Goal: Task Accomplishment & Management: Manage account settings

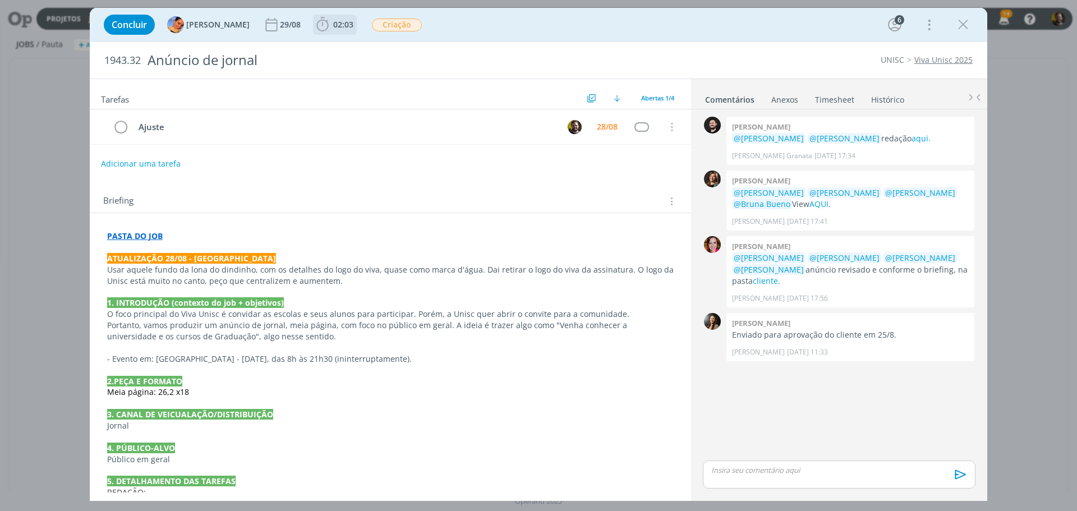
click at [314, 27] on icon "dialog" at bounding box center [322, 24] width 17 height 17
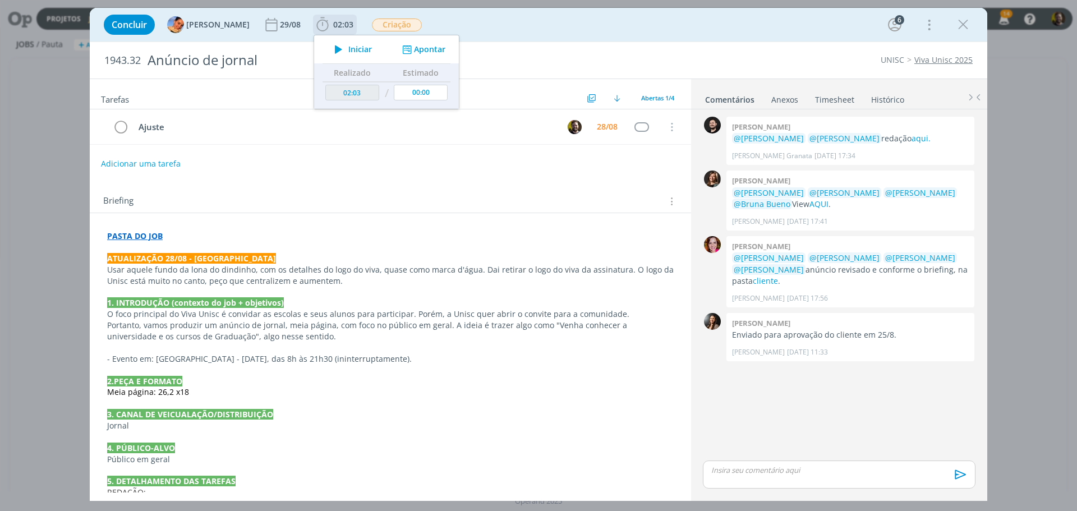
click at [402, 50] on icon "dialog" at bounding box center [407, 49] width 14 height 11
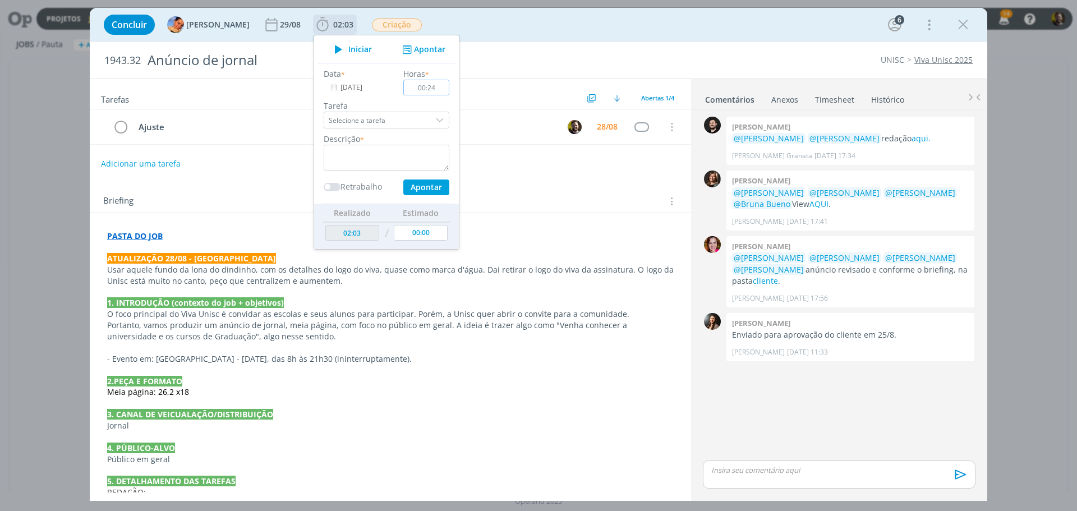
type input "00:24"
click at [433, 121] on div "dialog" at bounding box center [441, 120] width 17 height 17
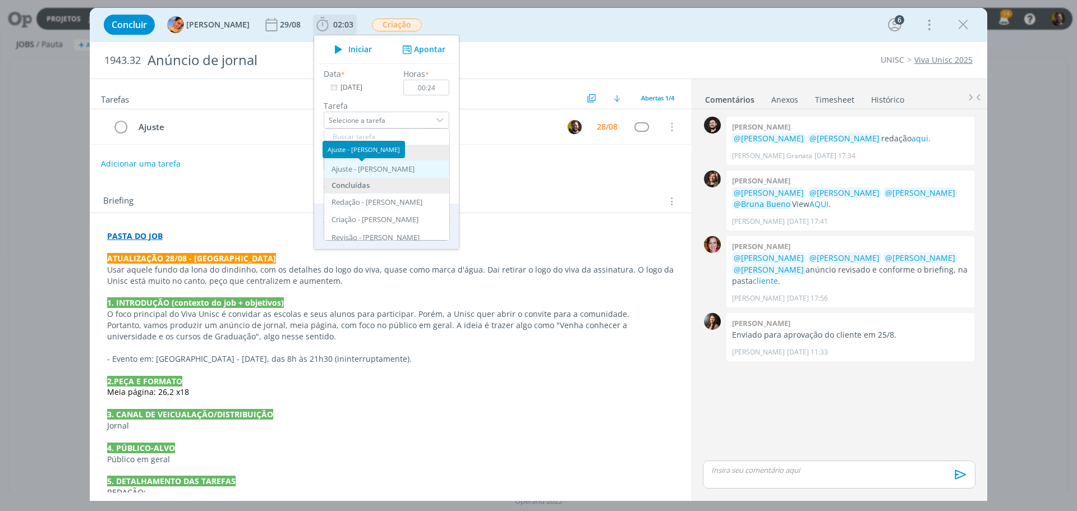
click at [345, 165] on div "Ajuste - Cristiano Rocha" at bounding box center [373, 169] width 83 height 9
type input "Ajuste"
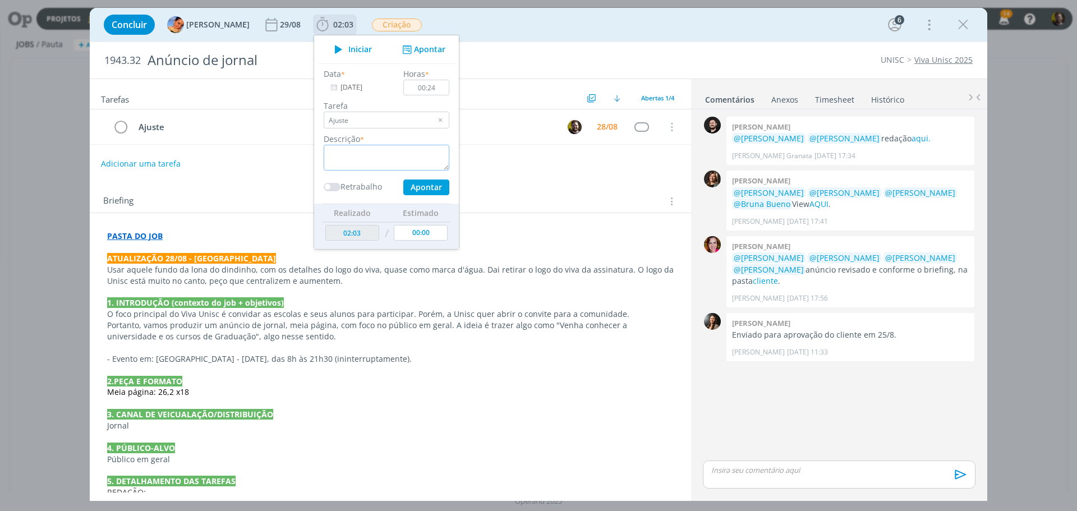
click at [349, 152] on textarea "dialog" at bounding box center [387, 158] width 126 height 26
type textarea "Ajustes no layout e finalização"
click at [408, 186] on button "Apontar" at bounding box center [426, 188] width 46 height 16
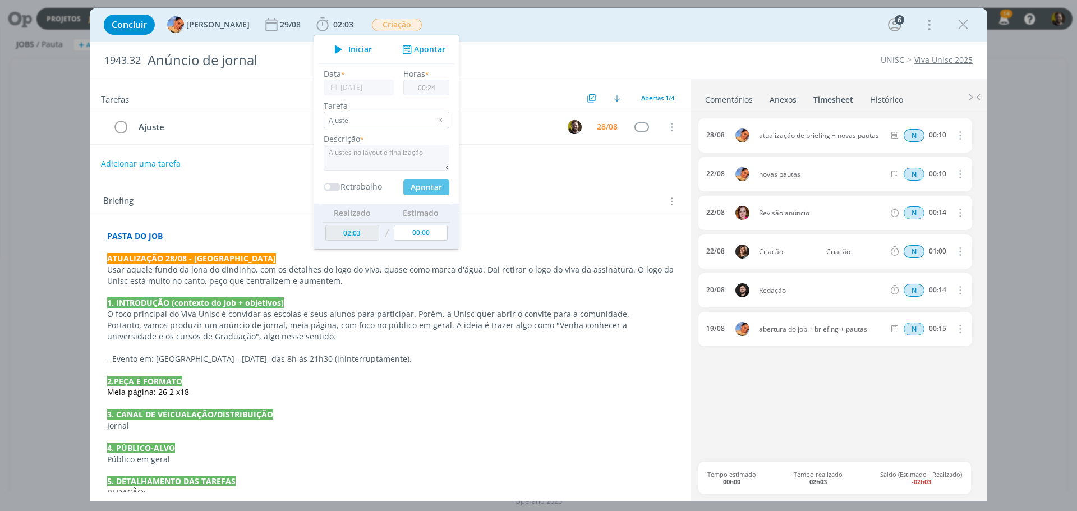
type input "02:27"
type input "00:00"
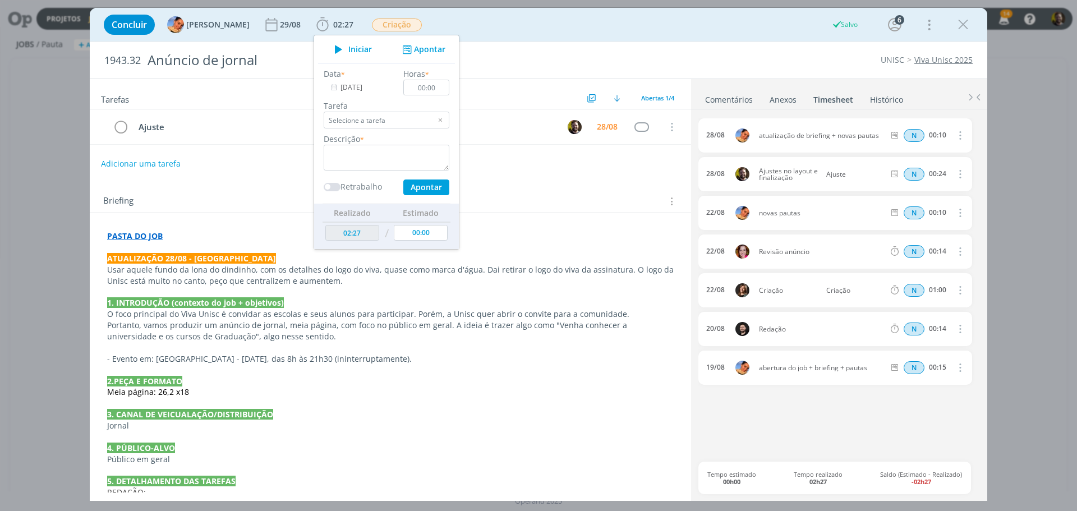
click at [713, 104] on link "Comentários" at bounding box center [729, 97] width 49 height 16
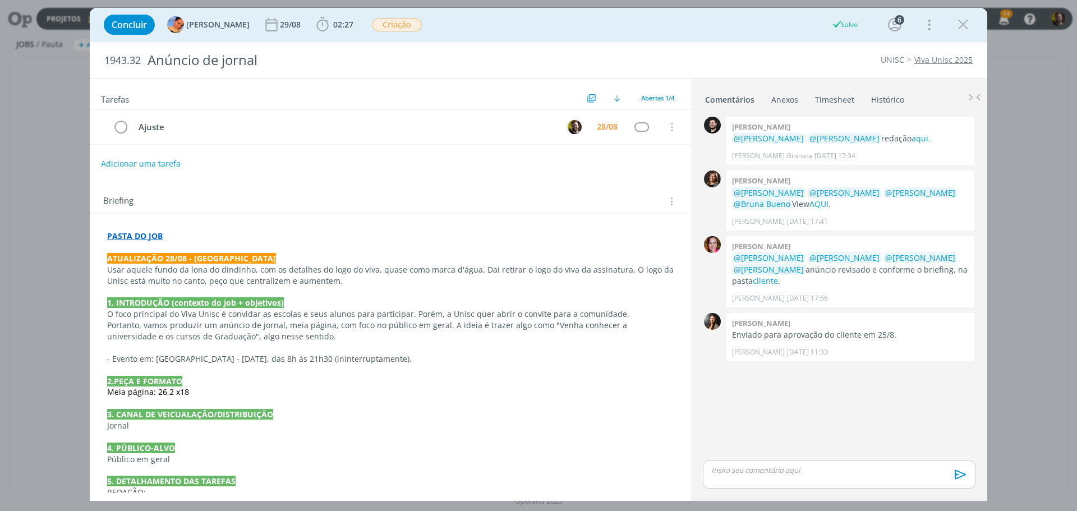
drag, startPoint x: 732, startPoint y: 474, endPoint x: 721, endPoint y: 448, distance: 28.1
click at [732, 473] on p "dialog" at bounding box center [839, 470] width 255 height 10
click at [953, 479] on icon "dialog" at bounding box center [959, 478] width 17 height 17
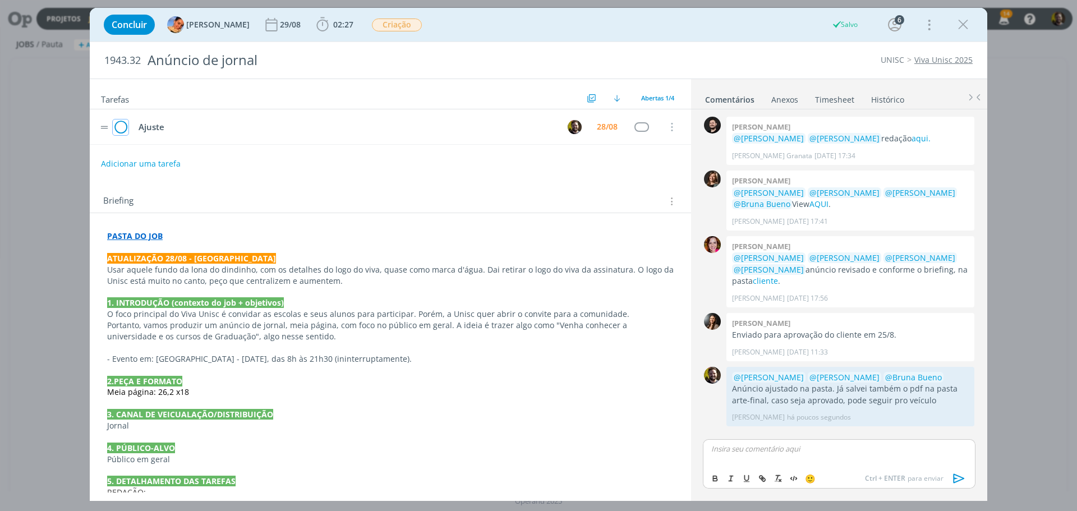
click at [122, 126] on icon "dialog" at bounding box center [121, 127] width 16 height 17
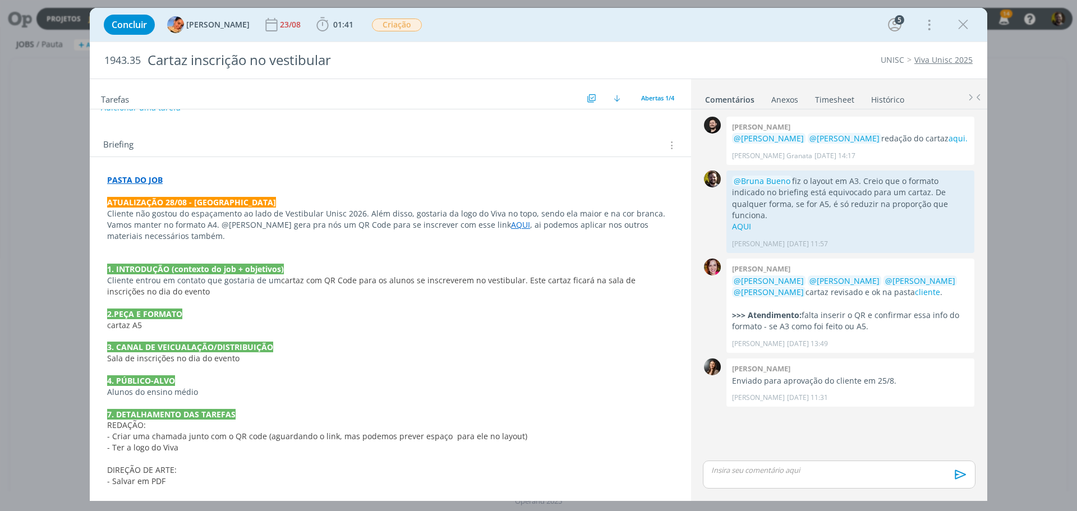
scroll to position [103, 0]
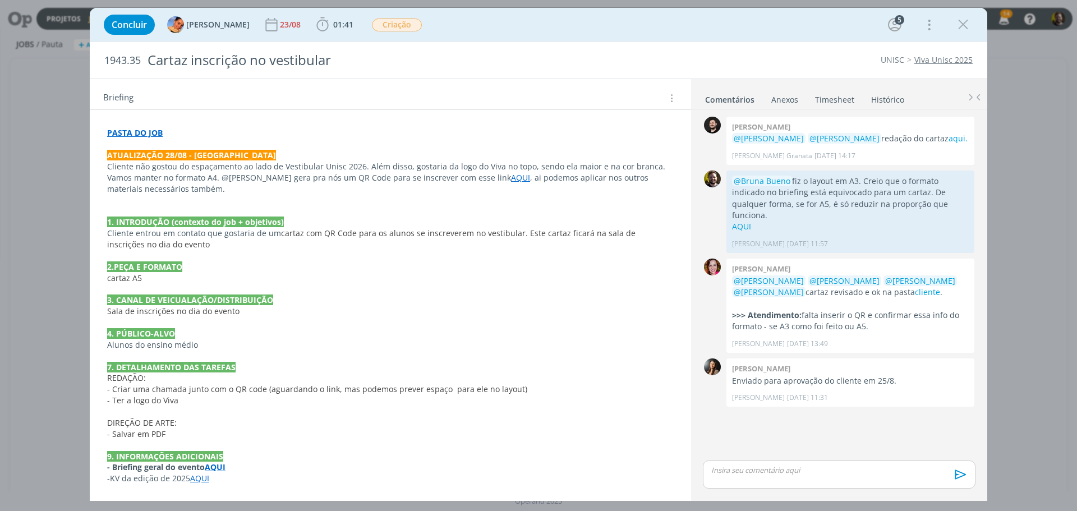
click at [126, 132] on strong "PASTA DO JOB" at bounding box center [135, 132] width 56 height 11
click at [147, 155] on link "https://sobeae.sharepoint.com/:f:/s/SOBEAE/Eu4oc0gCMQJDizWYzSitI9oBM-VBtYHSAoBD…" at bounding box center [180, 154] width 85 height 15
click at [374, 206] on p "dialog" at bounding box center [391, 211] width 566 height 11
click at [511, 179] on link "AQUI" at bounding box center [520, 177] width 19 height 11
click at [469, 199] on link "https://online.unisc.br/acadnet/moduloProcessoSeletivo/cadastroUnificado/criarC…" at bounding box center [439, 199] width 85 height 15
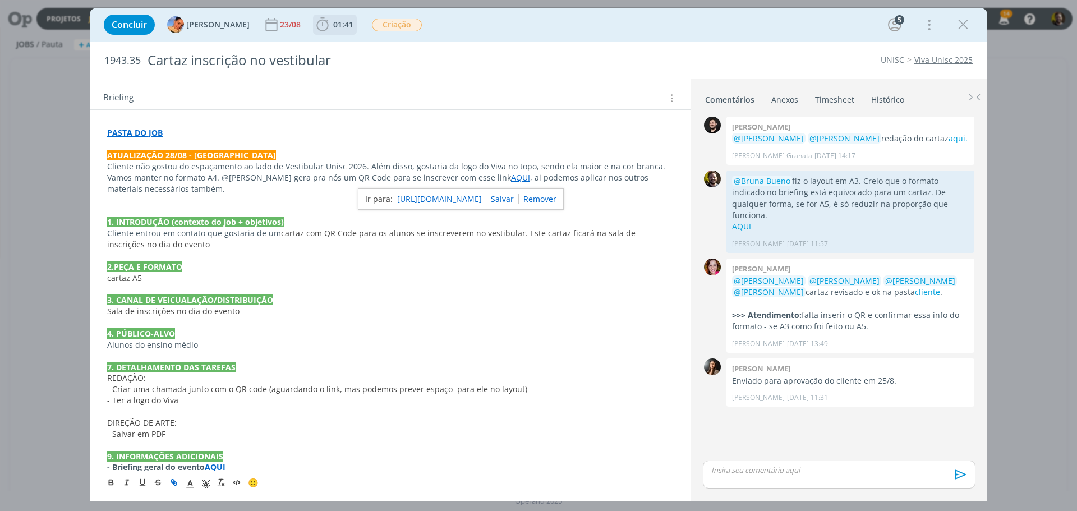
click at [331, 26] on b "01:41" at bounding box center [343, 25] width 25 height 8
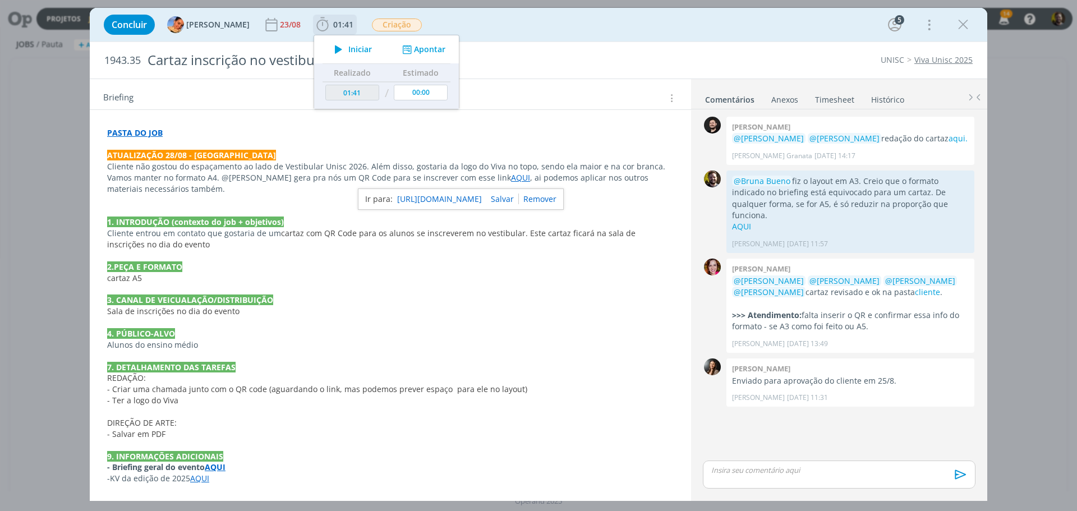
click at [434, 52] on button "Apontar" at bounding box center [423, 50] width 47 height 12
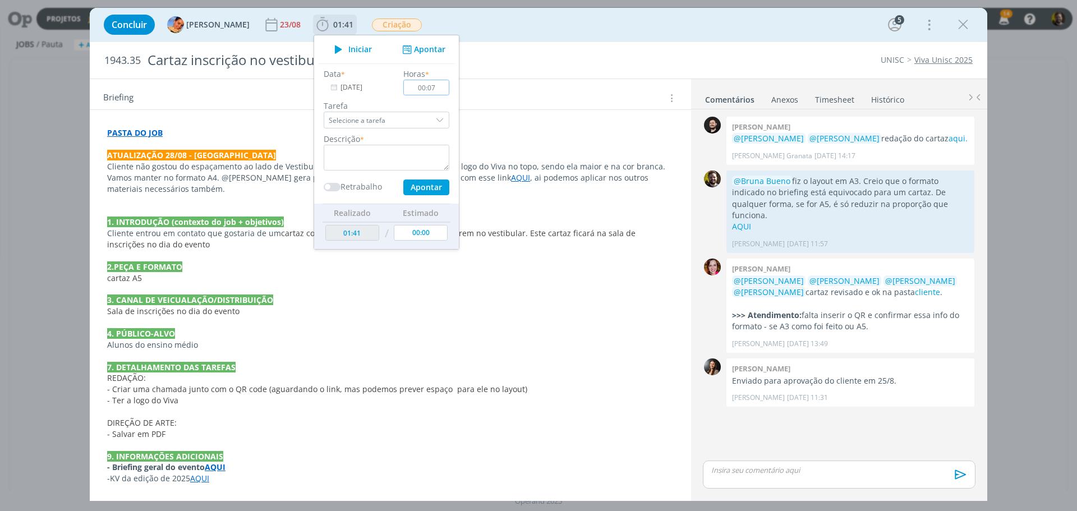
type input "00:07"
click at [433, 123] on div "dialog" at bounding box center [441, 120] width 17 height 17
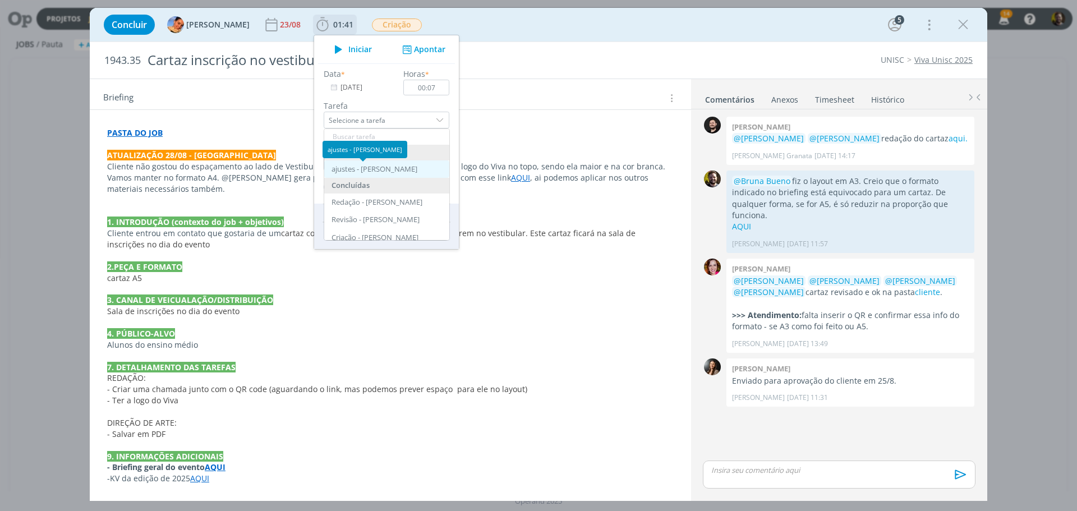
click at [366, 166] on div "ajustes - Cristiano Rocha" at bounding box center [375, 169] width 86 height 9
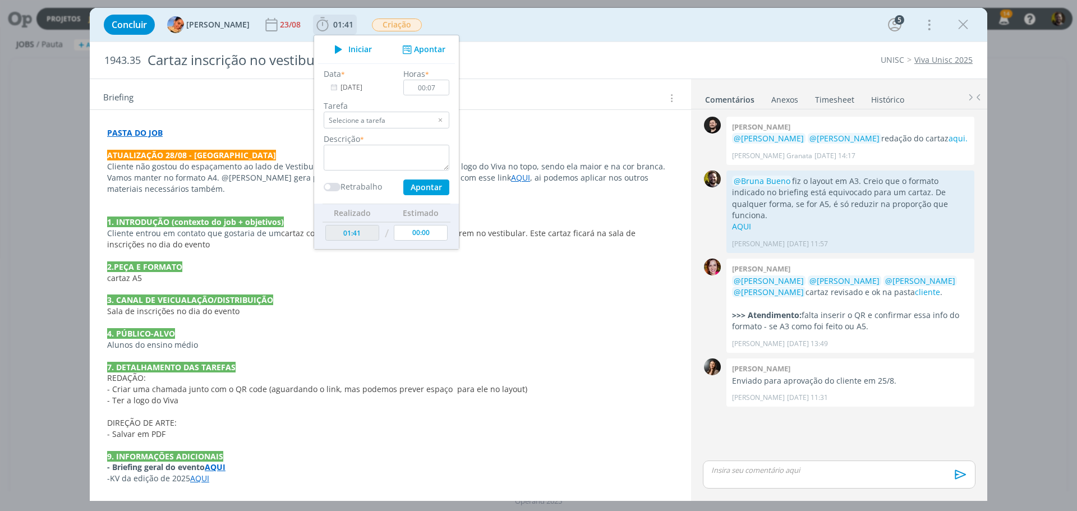
type input "ajustes"
click at [352, 157] on textarea "dialog" at bounding box center [387, 158] width 126 height 26
type textarea "Ajustes no layout + arte final"
click at [425, 186] on button "Apontar" at bounding box center [426, 188] width 46 height 16
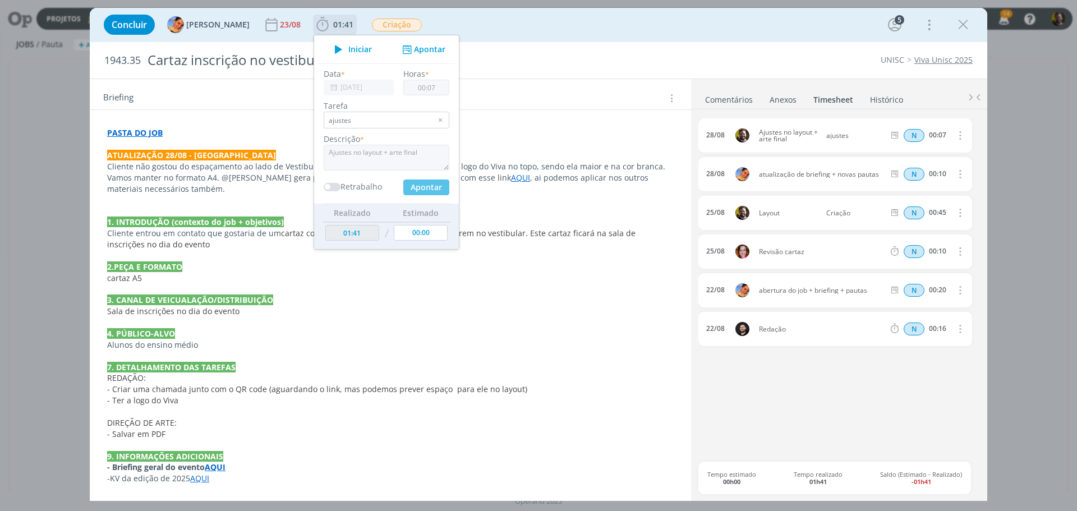
type input "01:48"
type input "00:00"
click at [736, 100] on link "Comentários" at bounding box center [729, 97] width 49 height 16
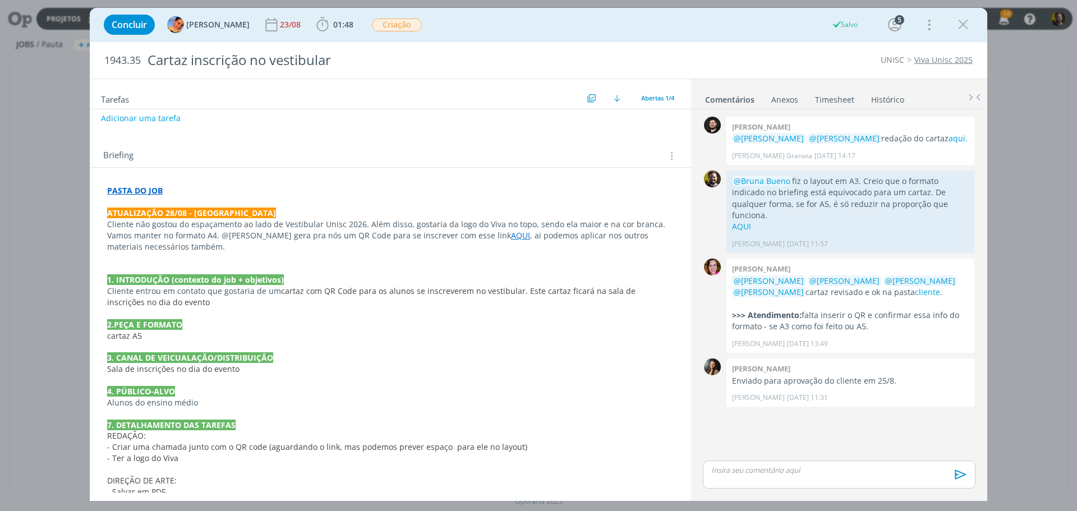
scroll to position [0, 0]
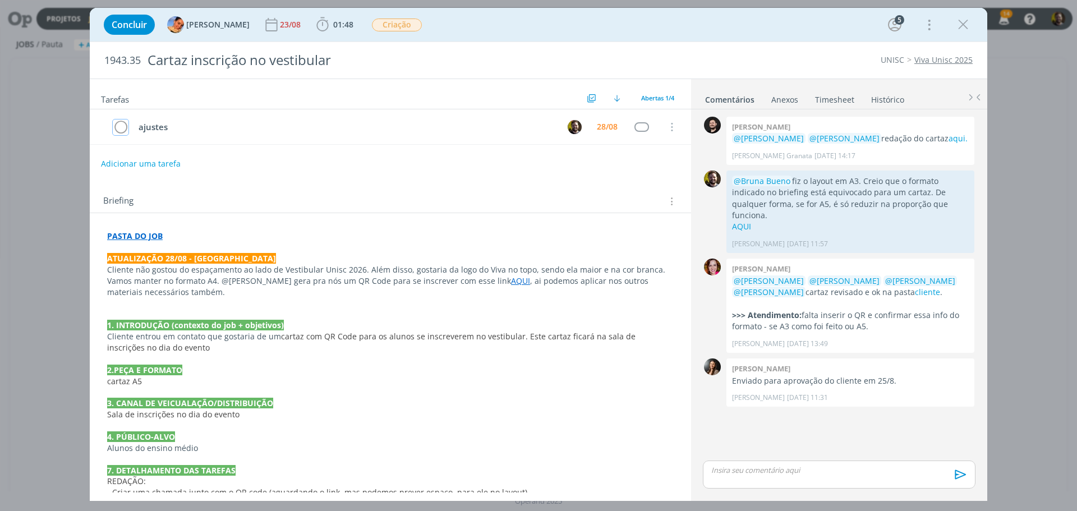
drag, startPoint x: 122, startPoint y: 127, endPoint x: 373, endPoint y: 217, distance: 266.4
click at [121, 127] on icon "dialog" at bounding box center [121, 127] width 16 height 17
click at [722, 475] on p "dialog" at bounding box center [839, 470] width 255 height 10
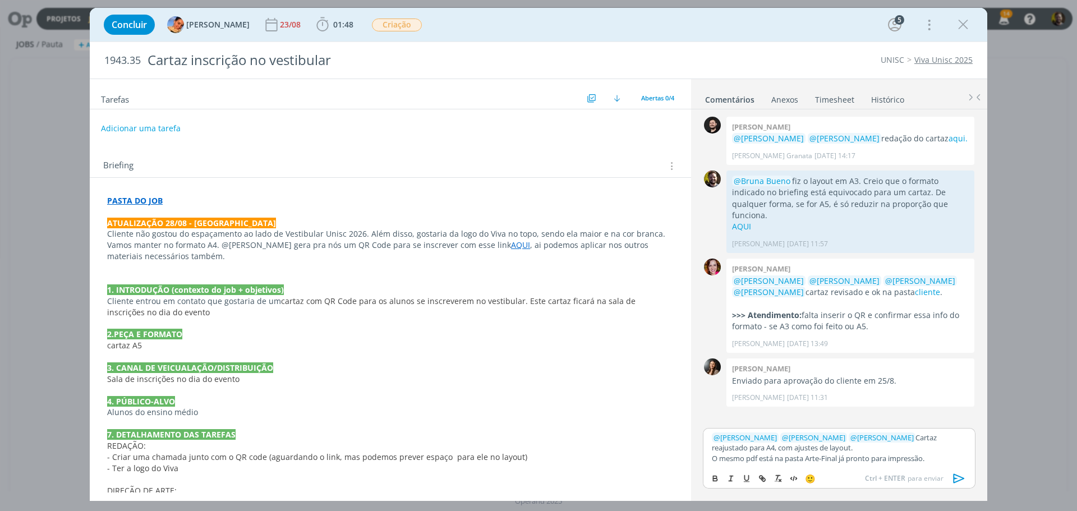
click at [954, 476] on icon "dialog" at bounding box center [959, 479] width 11 height 10
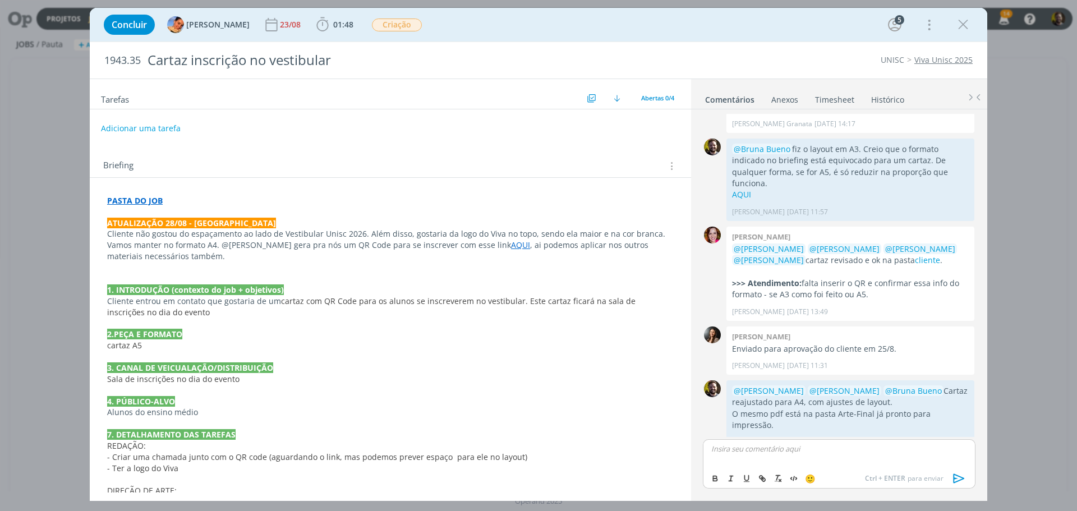
scroll to position [38, 0]
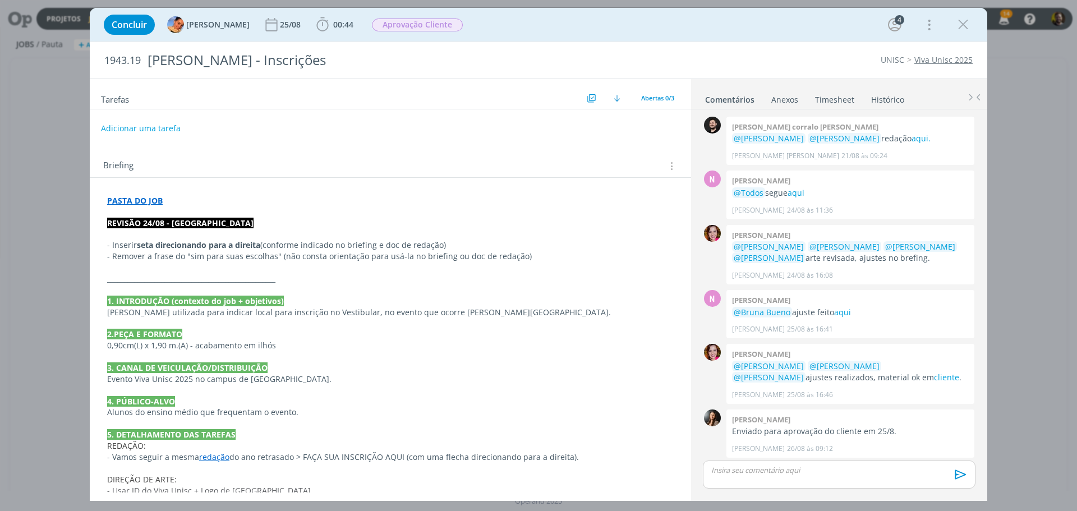
scroll to position [2, 0]
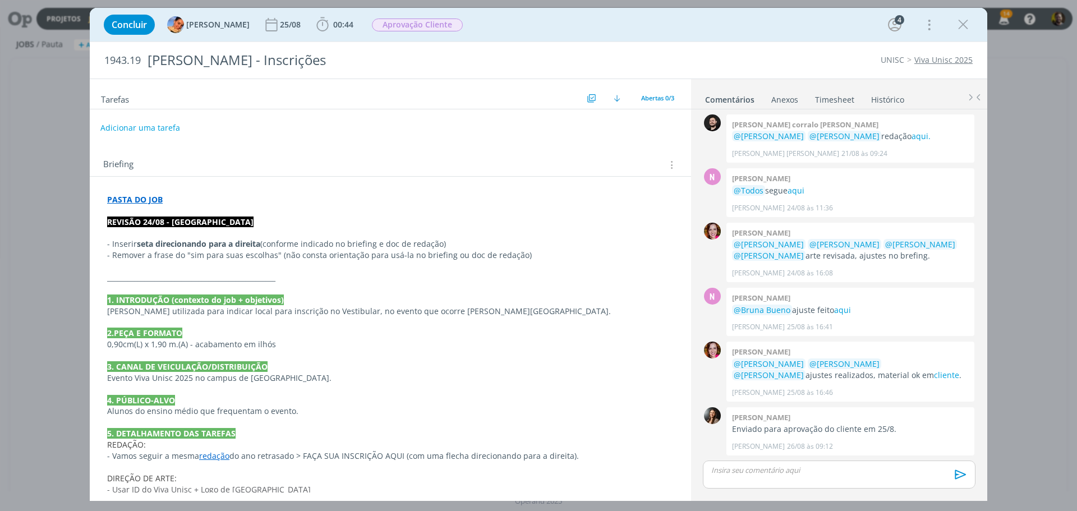
click at [133, 131] on button "Adicionar uma tarefa" at bounding box center [140, 127] width 80 height 19
click at [553, 129] on icon "dialog" at bounding box center [556, 127] width 17 height 17
type input "Finalização"
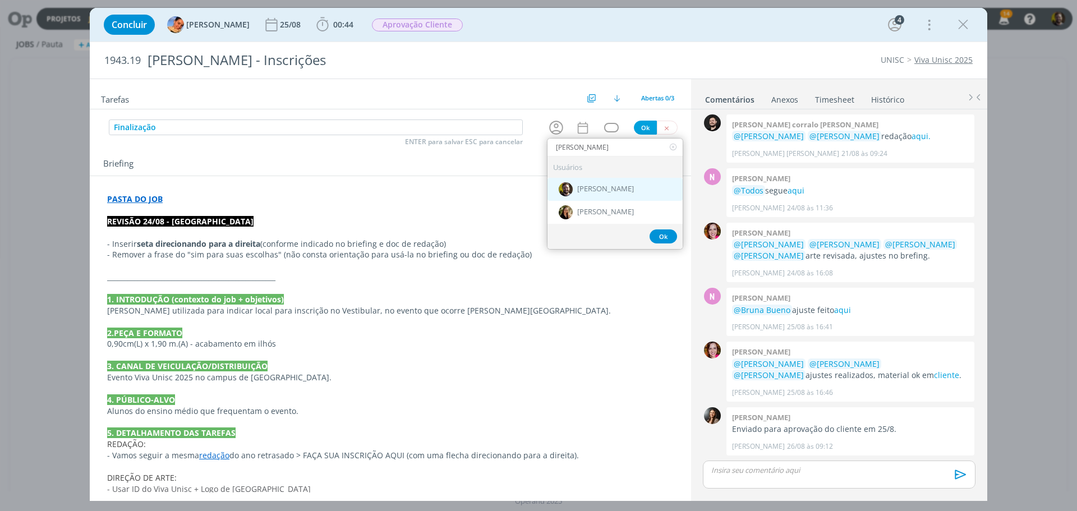
type input "cris"
click at [590, 185] on span "[PERSON_NAME]" at bounding box center [605, 189] width 57 height 9
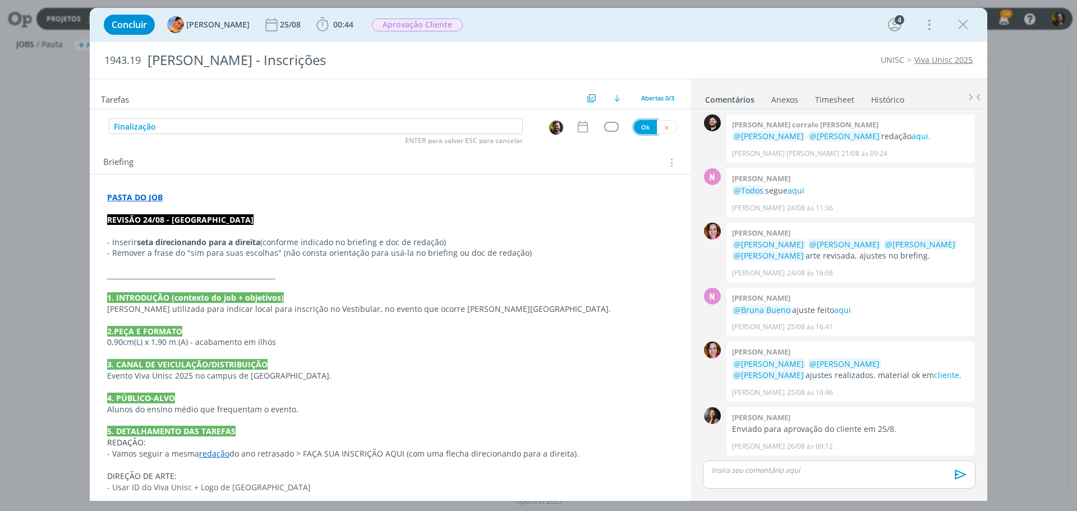
click at [641, 128] on button "Ok" at bounding box center [645, 127] width 23 height 14
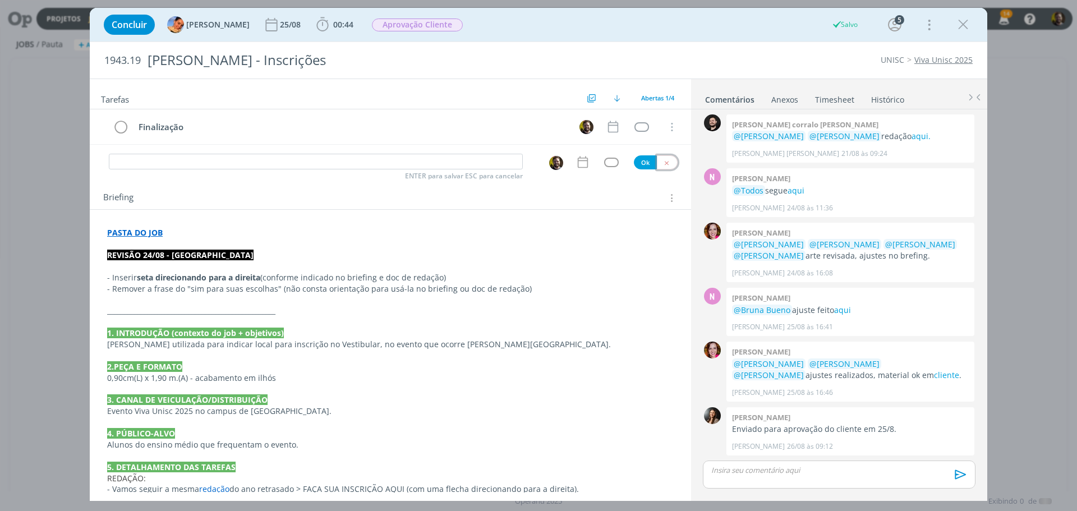
click at [663, 161] on icon "dialog" at bounding box center [666, 162] width 7 height 7
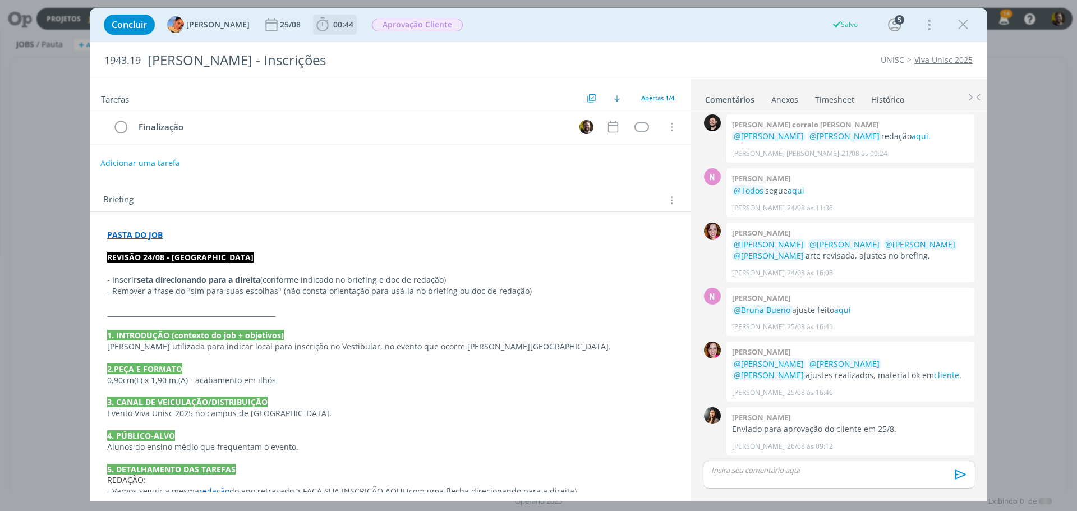
click at [315, 28] on icon "dialog" at bounding box center [322, 24] width 17 height 17
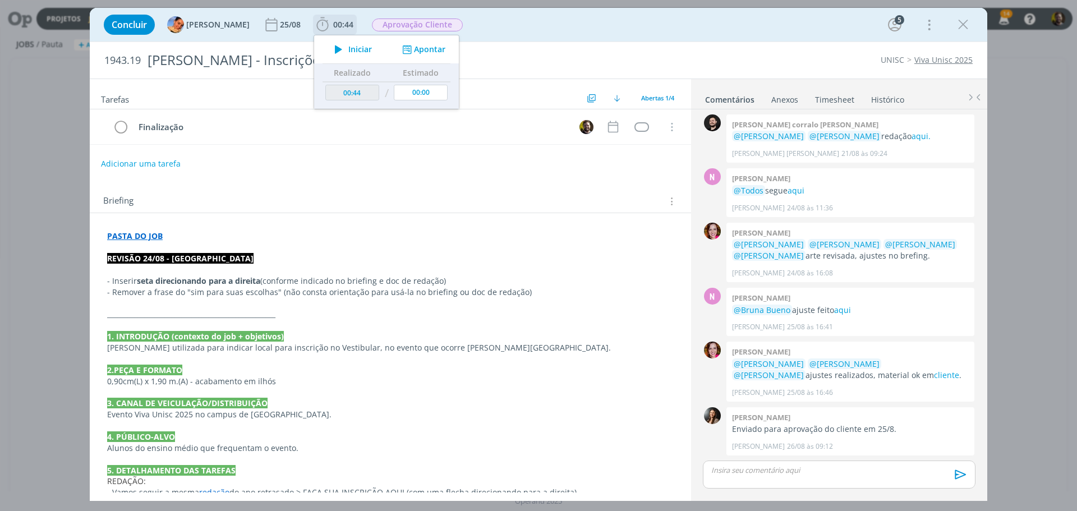
click at [348, 49] on span "Iniciar" at bounding box center [360, 49] width 24 height 8
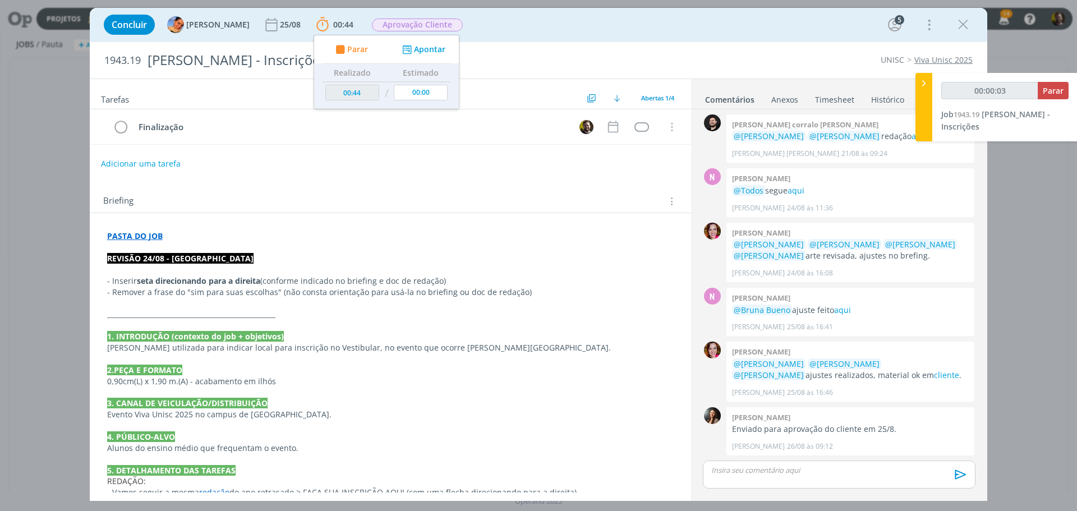
click at [322, 257] on p "REVISÃO 24/08 - LONA" at bounding box center [390, 258] width 567 height 11
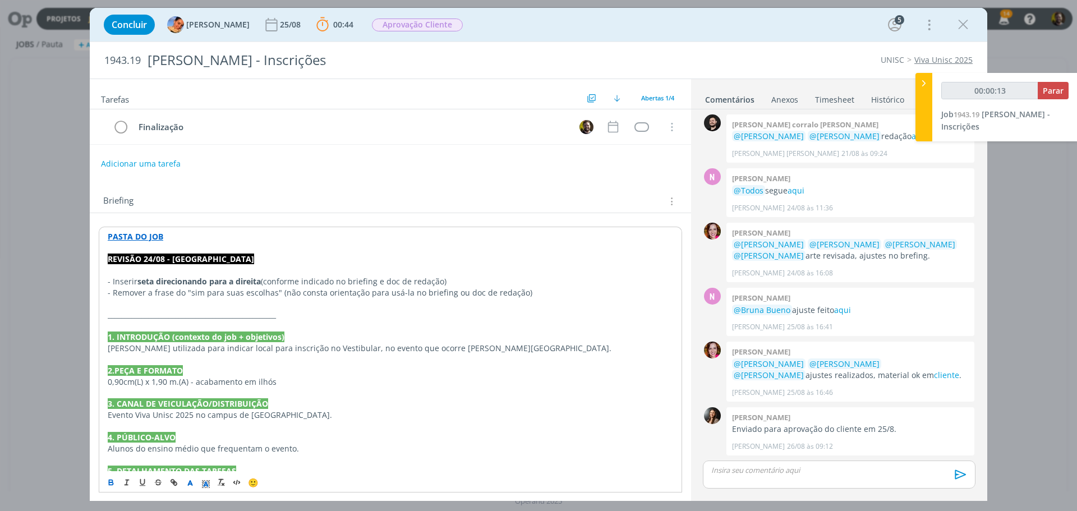
click at [122, 237] on strong "PASTA DO JOB" at bounding box center [136, 236] width 56 height 11
click at [145, 253] on link "https://sobeae.sharepoint.com/:f:/s/SOBEAE/Em4i4pQNzXpNlStaRtRIg0YB2Qfp5CToCP4J…" at bounding box center [180, 258] width 85 height 15
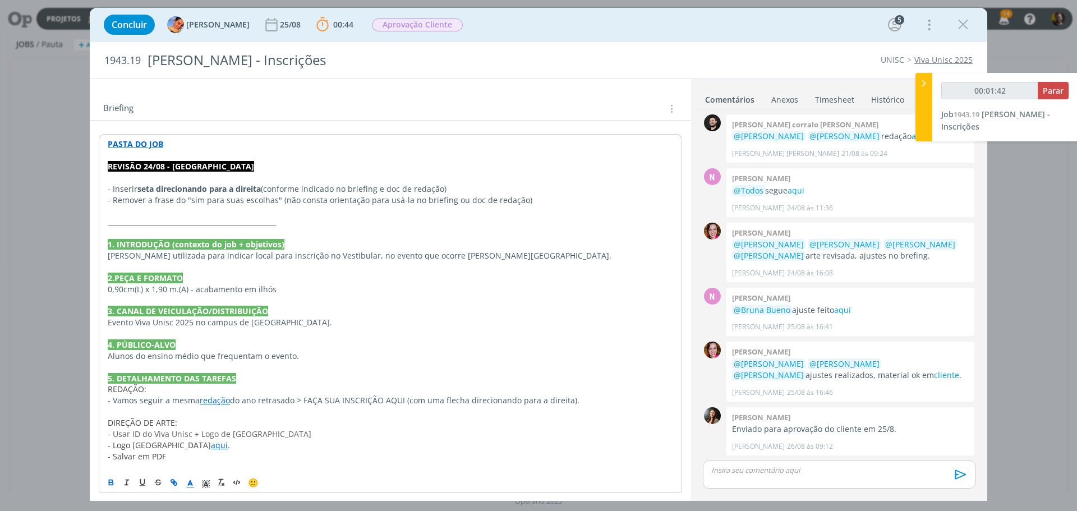
scroll to position [112, 0]
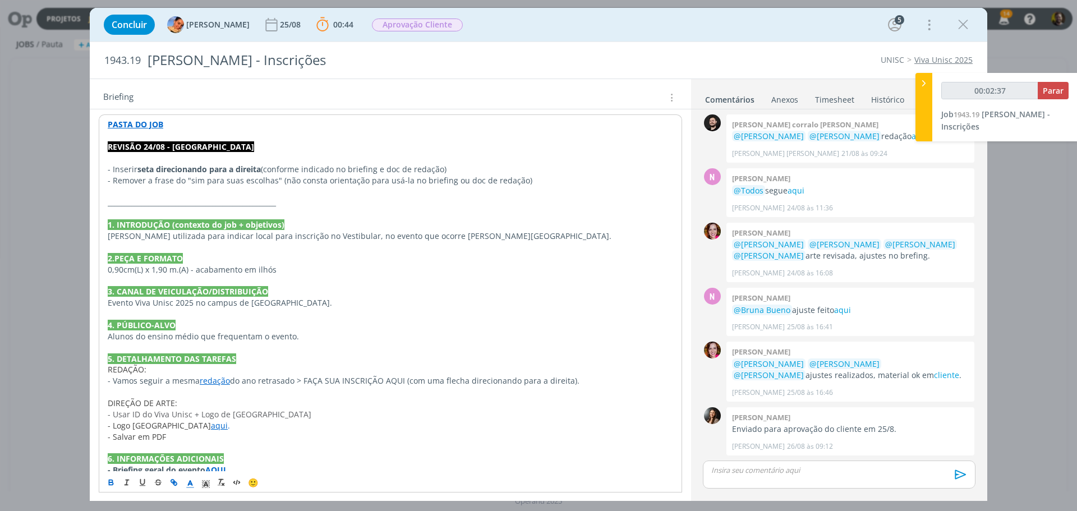
click at [211, 426] on link "aqui" at bounding box center [219, 425] width 17 height 11
click at [187, 444] on link "https://sobeae.sharepoint.com/:f:/s/SOBEAE/EkUAmznr6eRIjIKsmGglLkQBxfXhHdzhwwX1…" at bounding box center [180, 447] width 85 height 15
click at [1056, 97] on button "Parar" at bounding box center [1053, 90] width 31 height 17
type input "00:13:00"
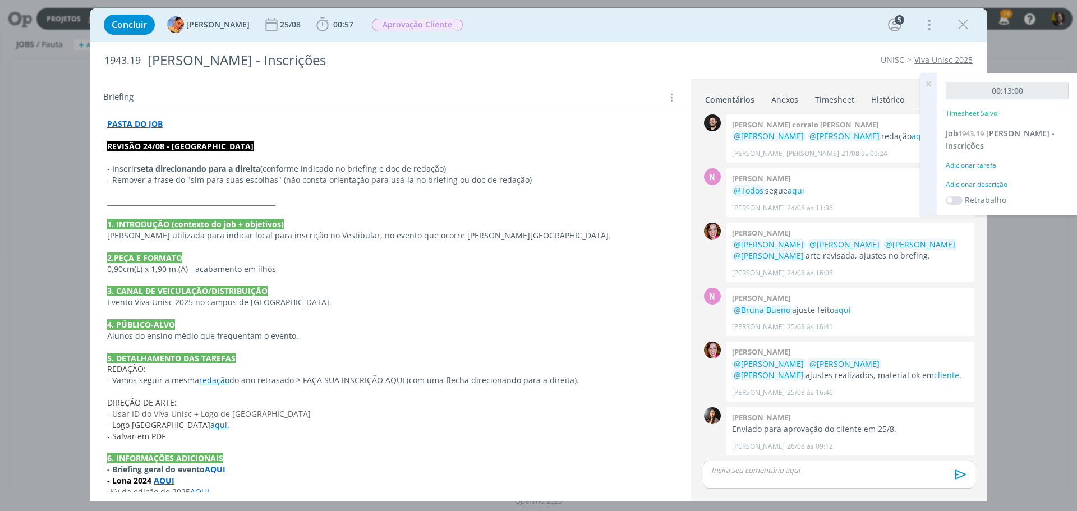
click at [922, 84] on icon at bounding box center [929, 84] width 20 height 22
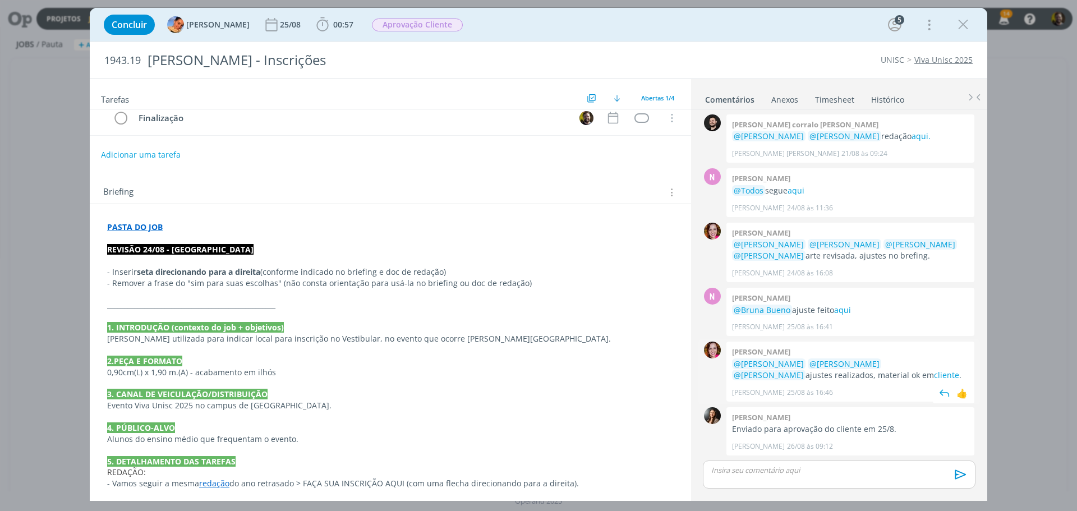
scroll to position [0, 0]
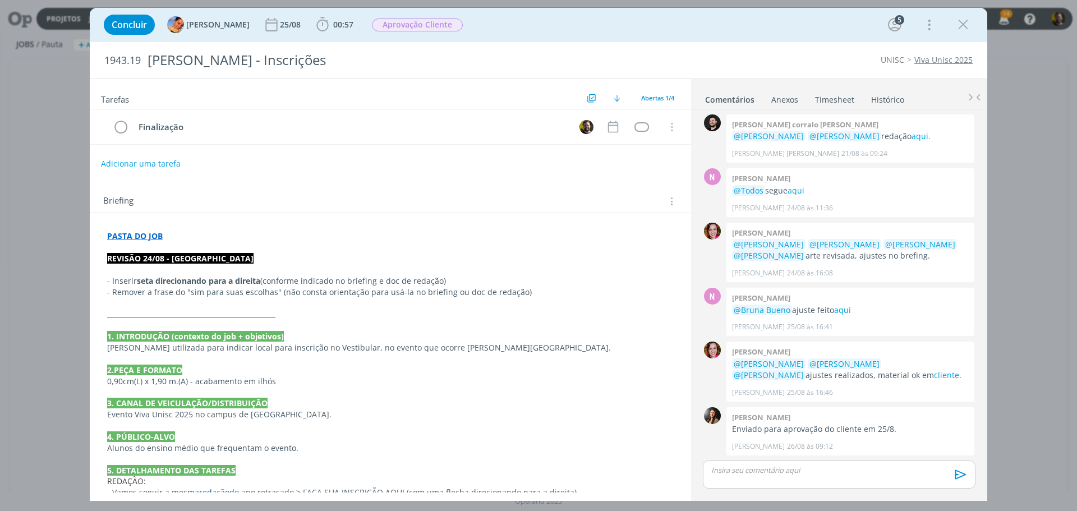
click at [785, 471] on p "dialog" at bounding box center [839, 470] width 255 height 10
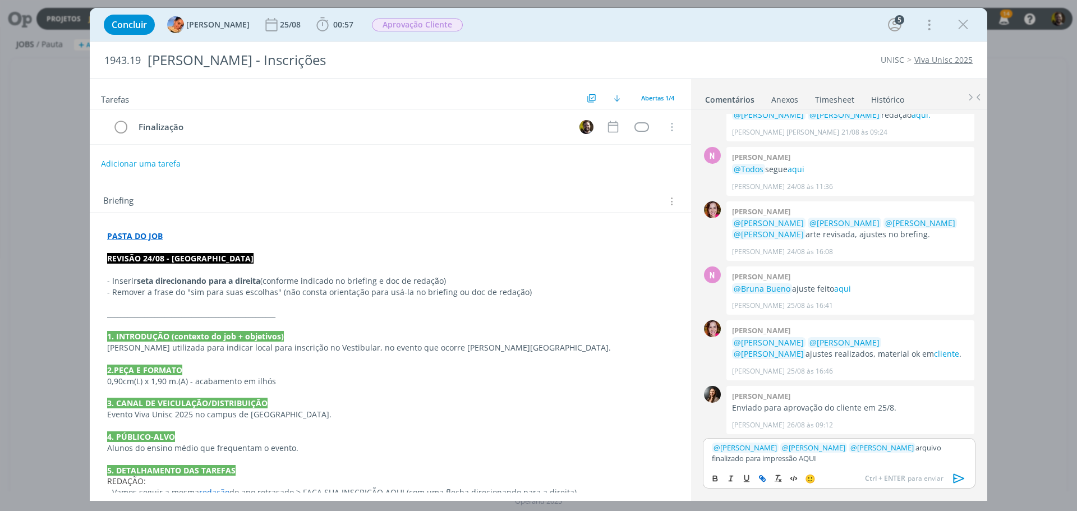
click at [763, 476] on icon "dialog" at bounding box center [760, 477] width 3 height 3
paste input "https://sobeae.sharepoint.com/:f:/s/SOBEAE/ElmaJZg5UxVAjl-AVbthqPABprD9uYM25U-R…"
type input "https://sobeae.sharepoint.com/:f:/s/SOBEAE/ElmaJZg5UxVAjl-AVbthqPABprD9uYM25U-R…"
click at [841, 438] on link "dialog" at bounding box center [840, 437] width 29 height 10
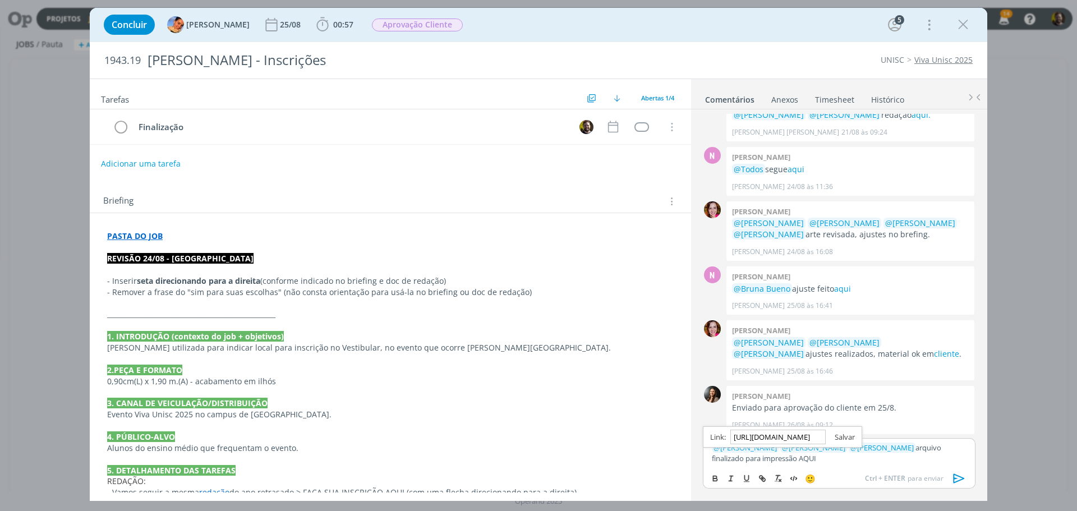
scroll to position [0, 0]
click at [841, 461] on p "﻿ @ Bruna Bueno ﻿ ﻿ @ Beatriz Luchese ﻿ ﻿ @ Luíza Santana ﻿ arquivo finalizado …" at bounding box center [839, 453] width 255 height 21
click at [958, 478] on icon "dialog" at bounding box center [959, 478] width 17 height 17
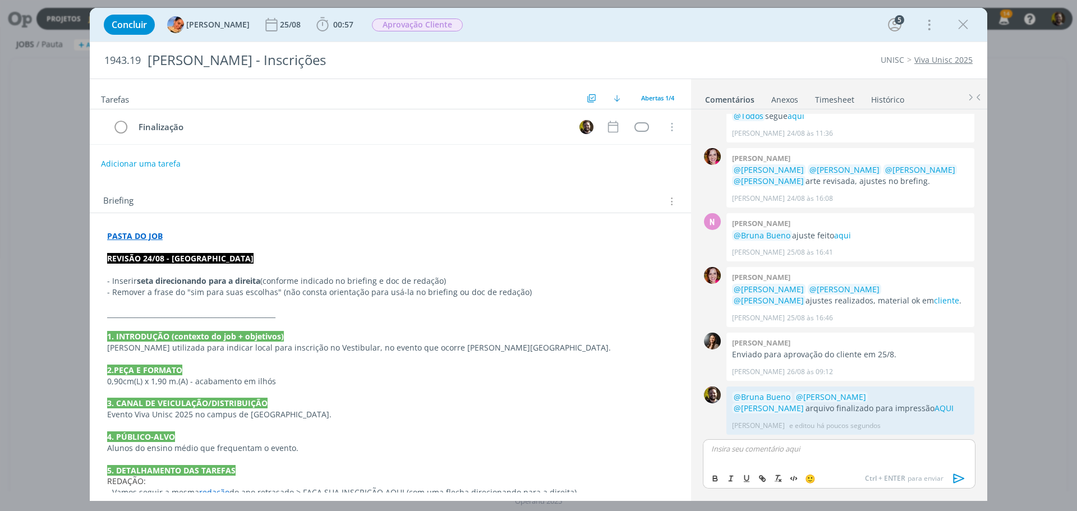
scroll to position [77, 0]
click at [383, 25] on span "Aprovação Cliente" at bounding box center [417, 25] width 91 height 13
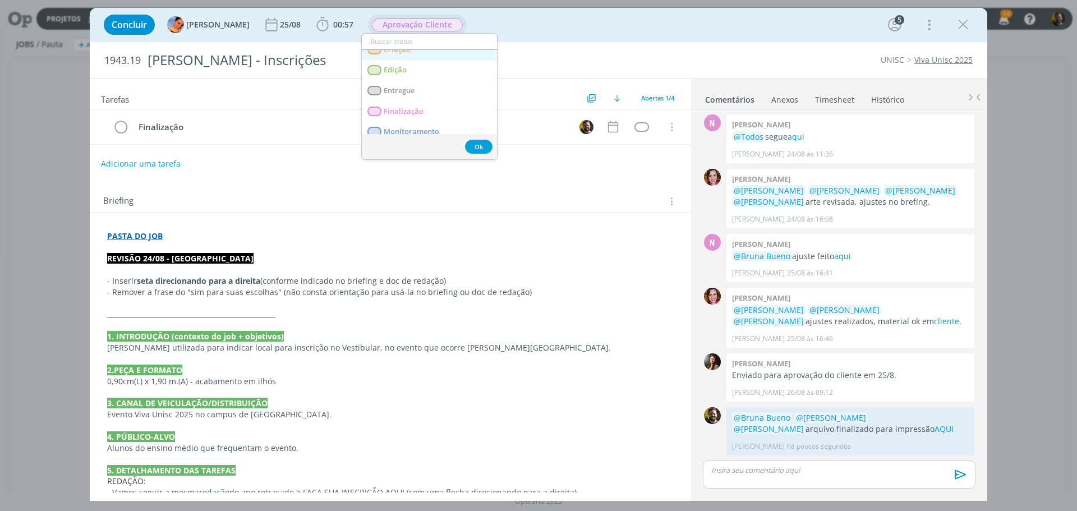
scroll to position [112, 0]
click at [398, 89] on span "Finalização" at bounding box center [404, 92] width 40 height 9
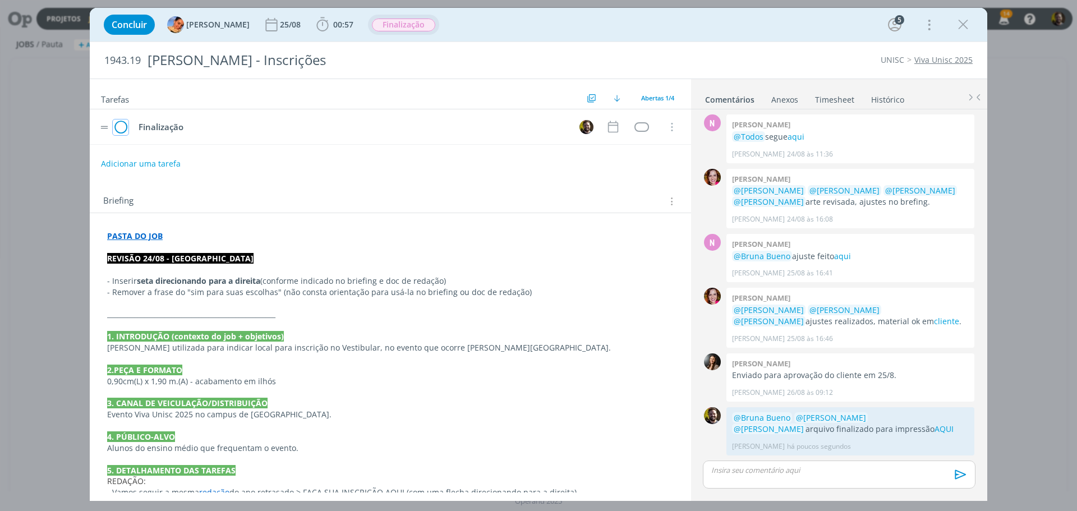
click at [120, 124] on icon "dialog" at bounding box center [121, 127] width 16 height 17
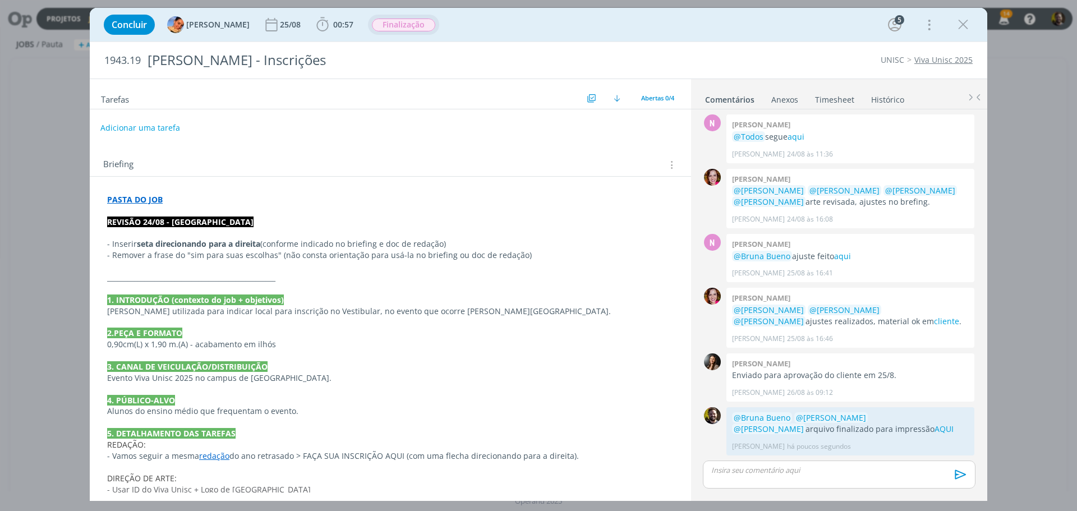
click at [111, 129] on button "Adicionar uma tarefa" at bounding box center [140, 127] width 80 height 19
type input "r"
click at [548, 131] on icon "dialog" at bounding box center [556, 127] width 17 height 17
type input "Revisão"
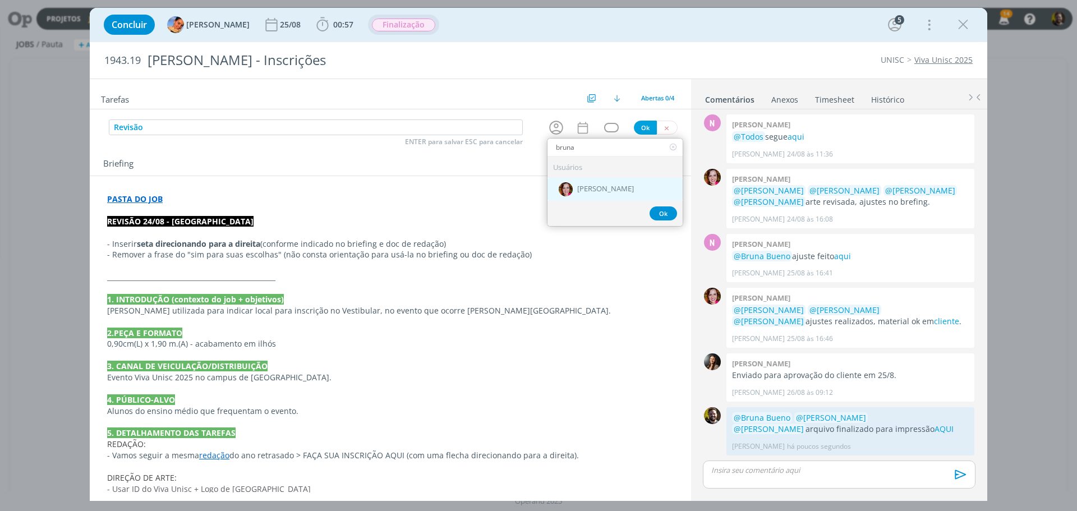
type input "bruna"
click at [584, 195] on div "[PERSON_NAME]" at bounding box center [615, 189] width 135 height 23
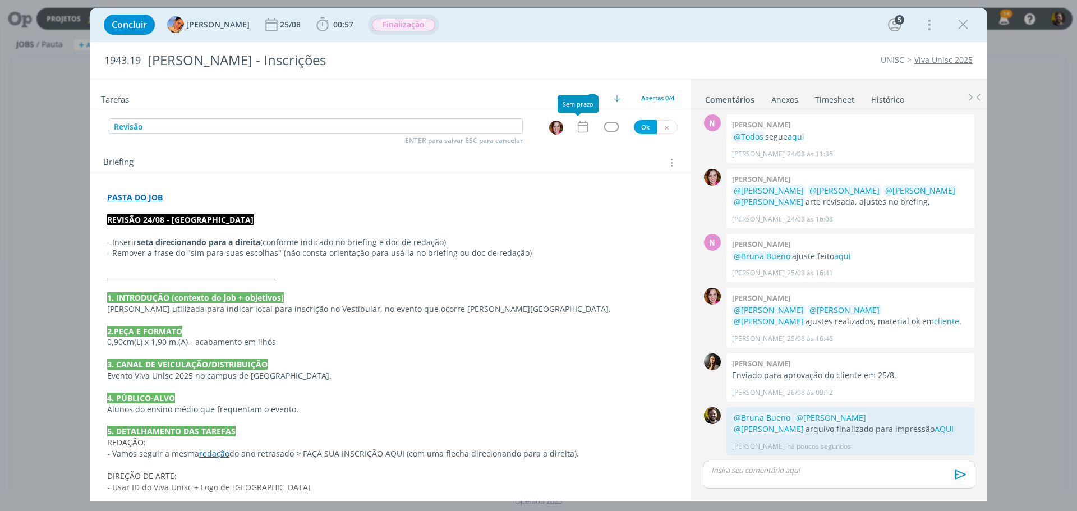
click at [580, 131] on icon "dialog" at bounding box center [583, 127] width 15 height 15
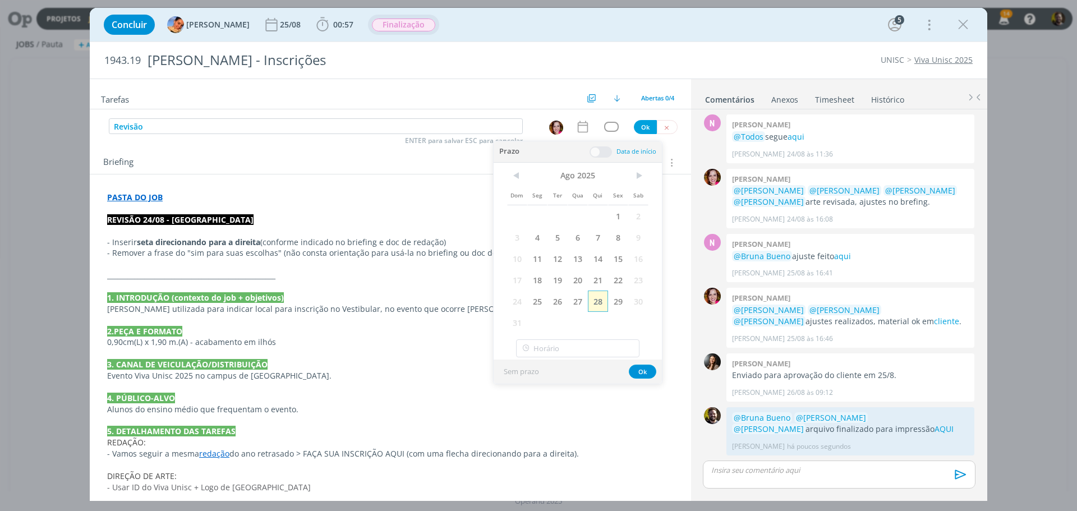
click at [599, 306] on span "28" at bounding box center [598, 301] width 20 height 21
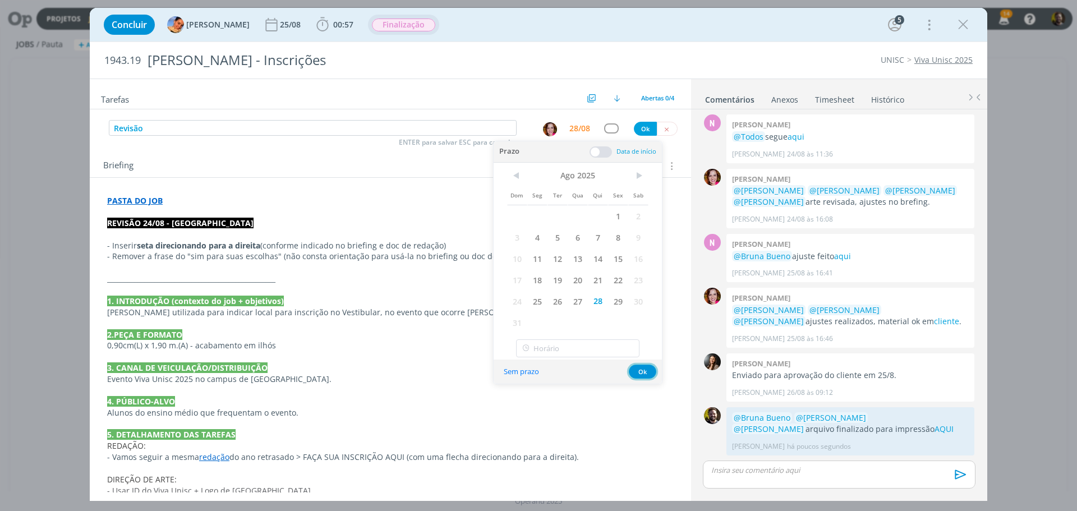
click at [639, 370] on button "Ok" at bounding box center [642, 372] width 27 height 14
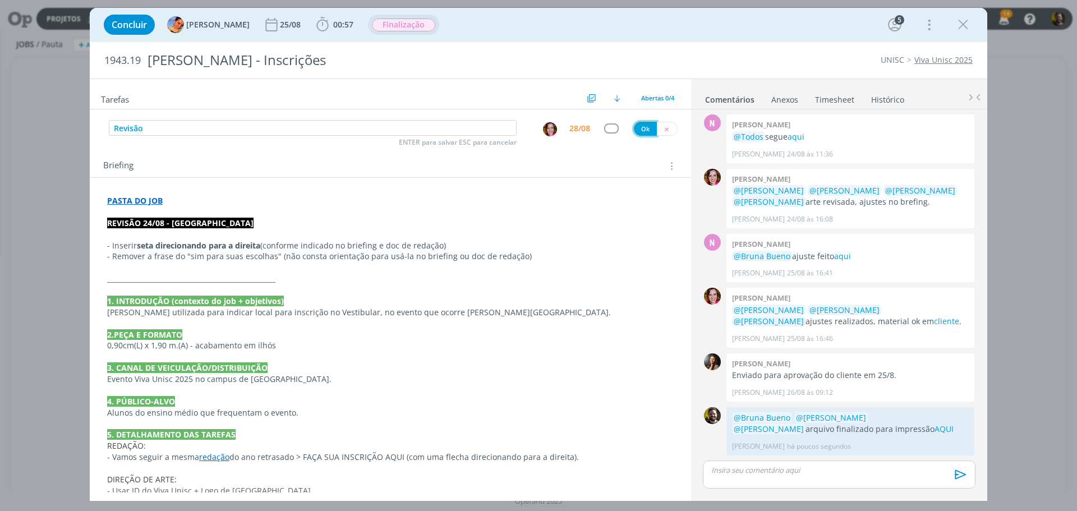
click at [641, 129] on button "Ok" at bounding box center [645, 129] width 23 height 14
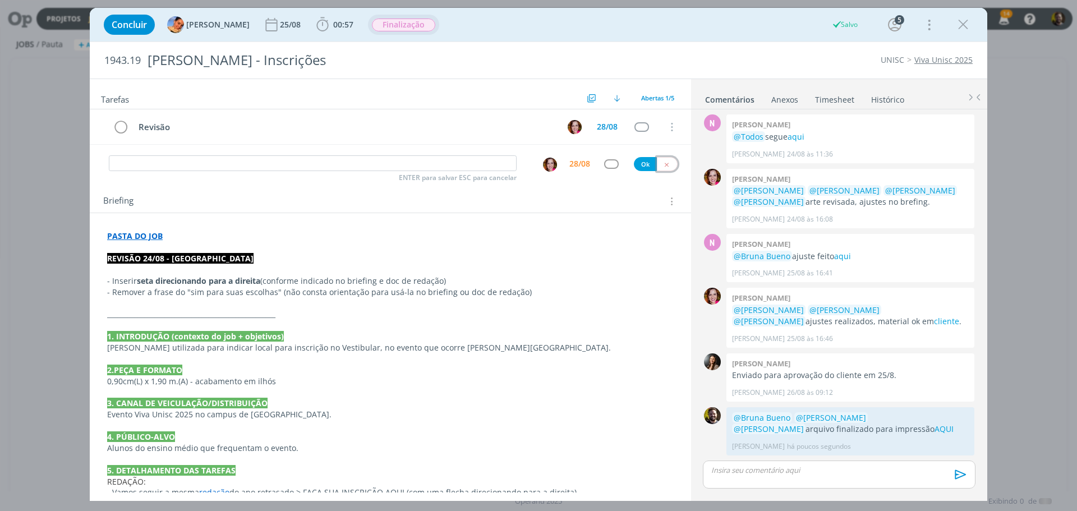
click at [663, 163] on icon "dialog" at bounding box center [666, 164] width 7 height 7
drag, startPoint x: 959, startPoint y: 27, endPoint x: 501, endPoint y: 415, distance: 600.5
click at [959, 27] on icon "dialog" at bounding box center [963, 24] width 17 height 17
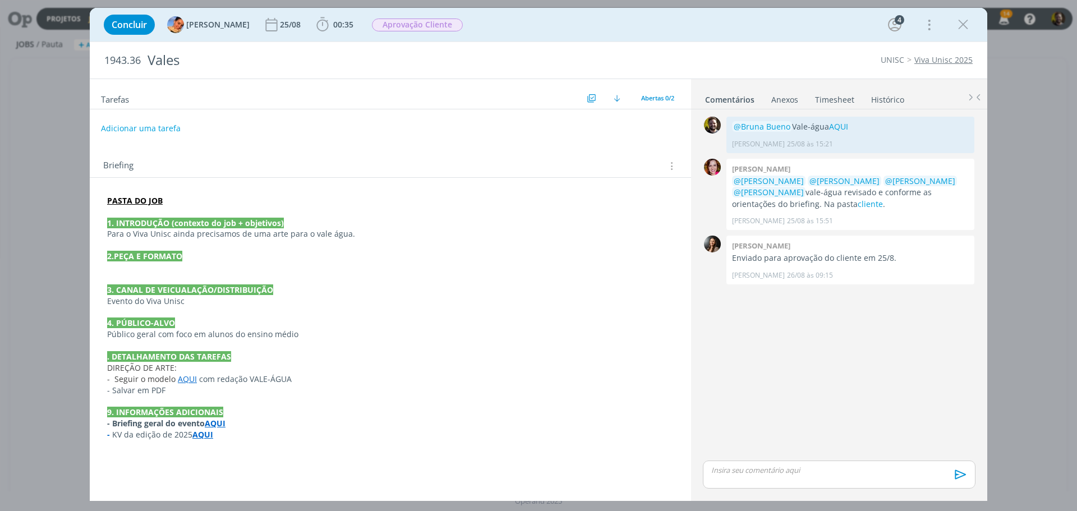
click at [182, 381] on link "AQUI" at bounding box center [187, 379] width 19 height 11
click at [184, 400] on link "https://sobeae.sharepoint.com/:f:/s/SOBEAE/EpqR-9emRv1DgvXZCza2bHEBOUddPMl0ZuFh…" at bounding box center [180, 400] width 85 height 15
click at [436, 315] on p "dialog" at bounding box center [391, 313] width 566 height 11
click at [314, 26] on icon "dialog" at bounding box center [322, 24] width 17 height 17
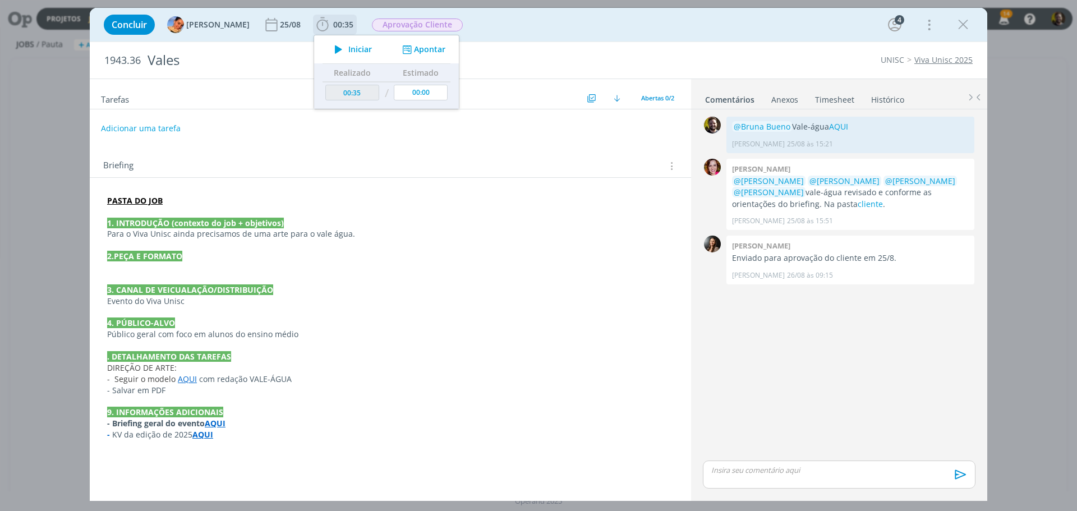
click at [348, 51] on span "Iniciar" at bounding box center [360, 49] width 24 height 8
click at [336, 52] on icon "dialog" at bounding box center [340, 49] width 14 height 11
click at [145, 129] on button "Adicionar uma tarefa" at bounding box center [140, 127] width 80 height 19
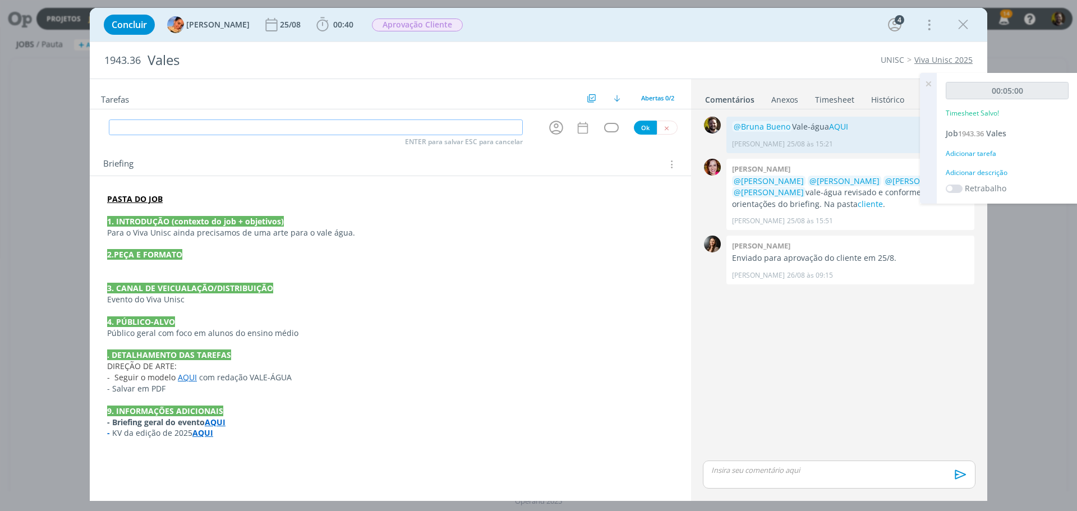
type input "A"
type input "f"
click at [554, 126] on icon "dialog" at bounding box center [556, 128] width 14 height 14
type input "Finalização"
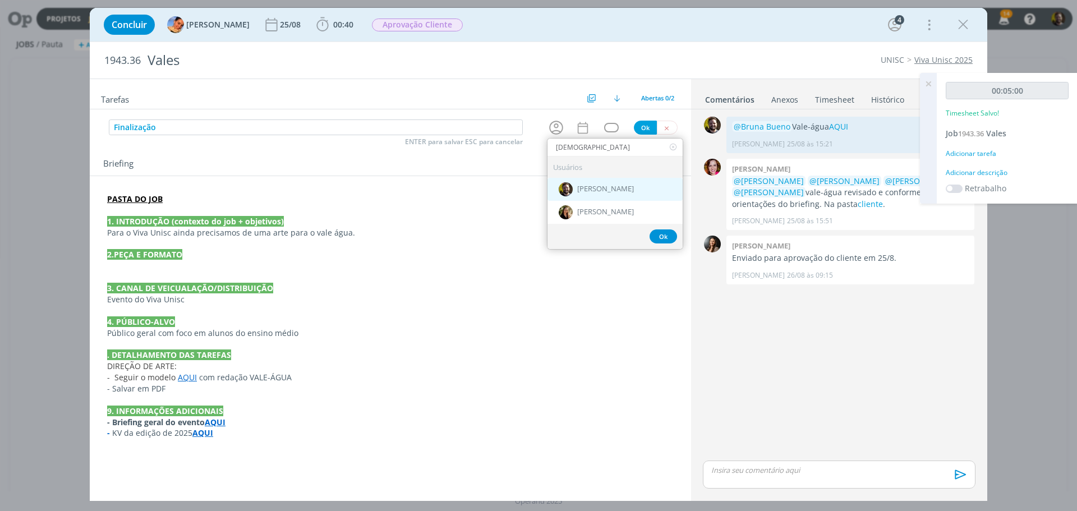
type input "cristi"
click at [591, 186] on span "[PERSON_NAME]" at bounding box center [605, 189] width 57 height 9
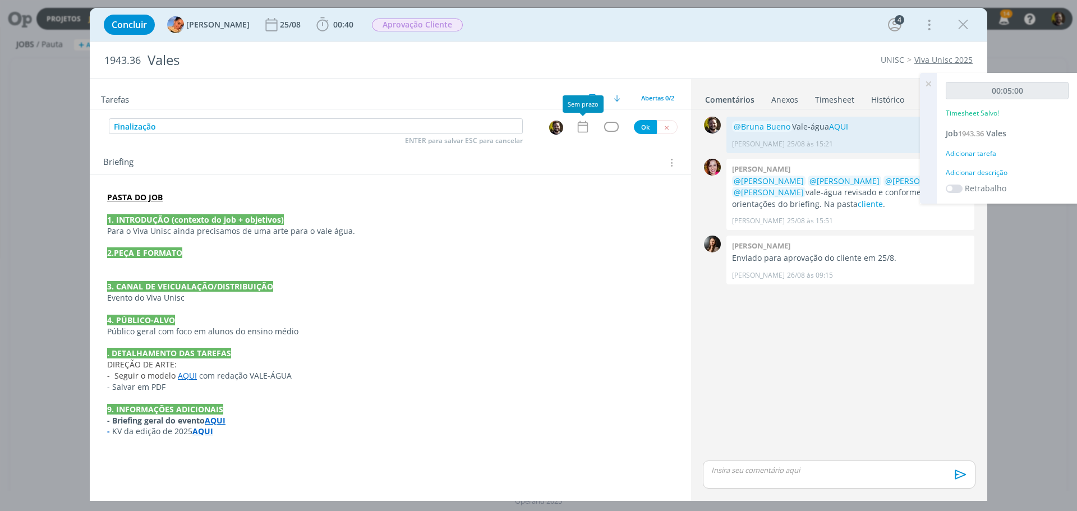
click at [579, 126] on icon "dialog" at bounding box center [583, 127] width 15 height 15
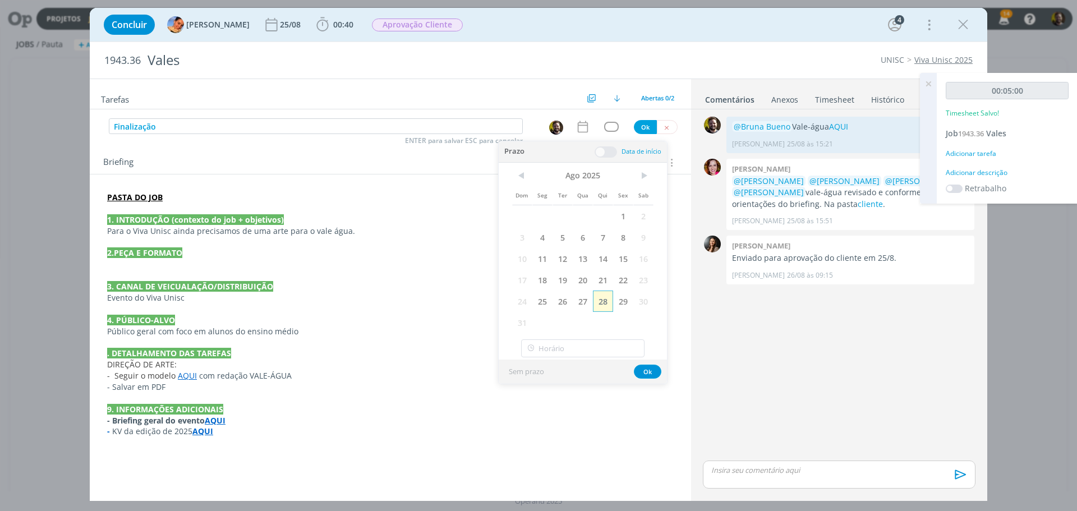
click at [604, 297] on span "28" at bounding box center [603, 301] width 20 height 21
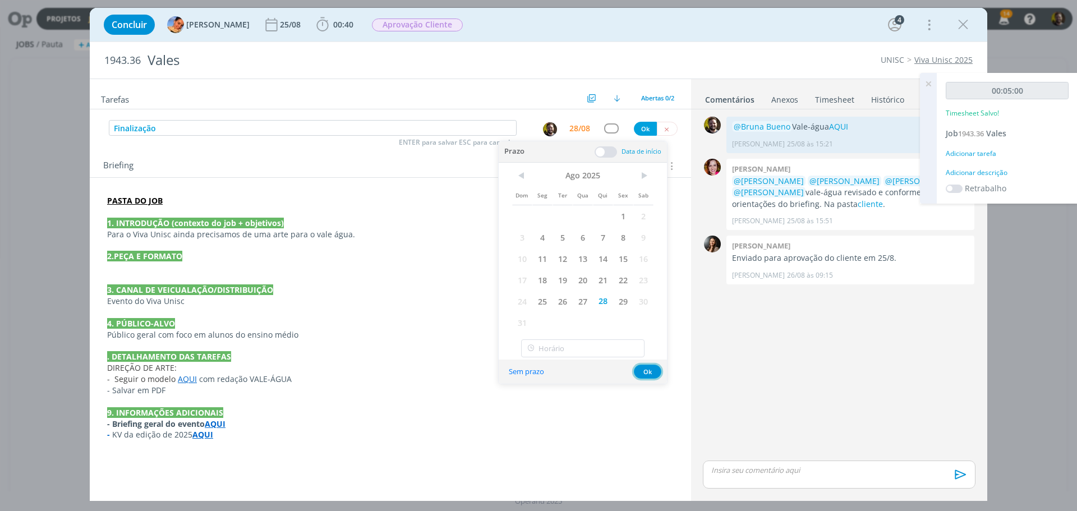
click at [648, 371] on button "Ok" at bounding box center [647, 372] width 27 height 14
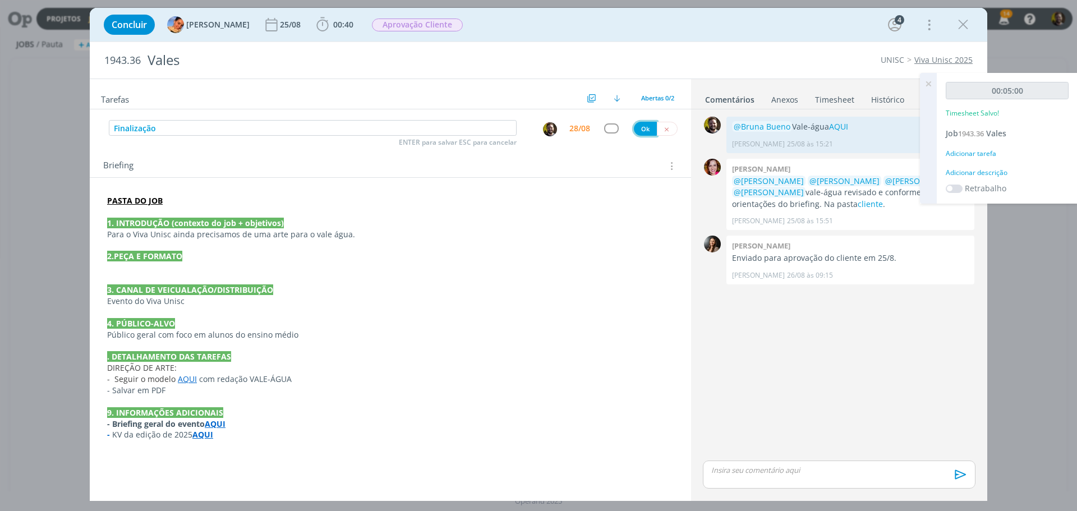
click at [641, 126] on button "Ok" at bounding box center [645, 129] width 23 height 14
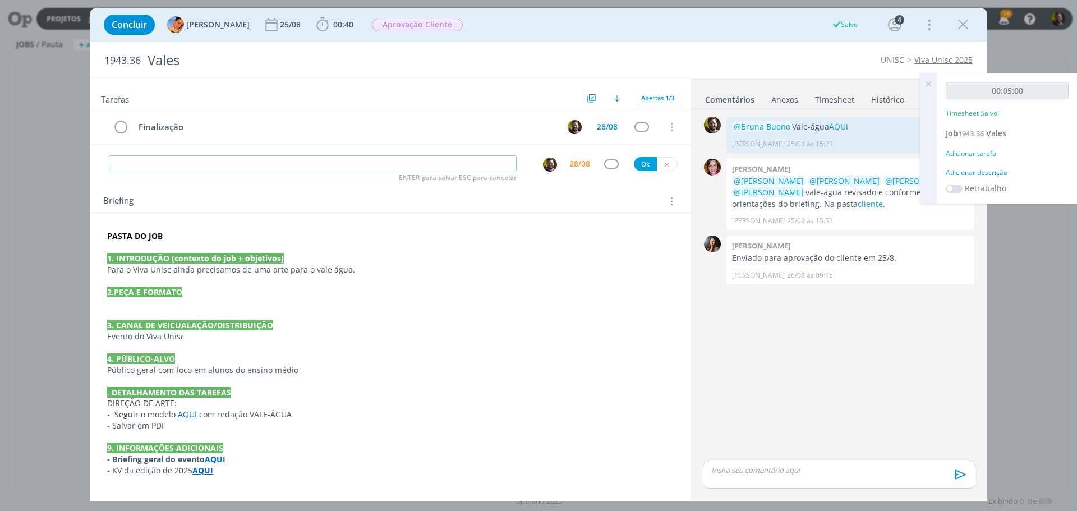
drag, startPoint x: 227, startPoint y: 164, endPoint x: 226, endPoint y: 157, distance: 6.8
click at [227, 162] on input "dialog" at bounding box center [313, 163] width 408 height 16
click at [550, 164] on img "dialog" at bounding box center [550, 165] width 14 height 14
type input "Revisão"
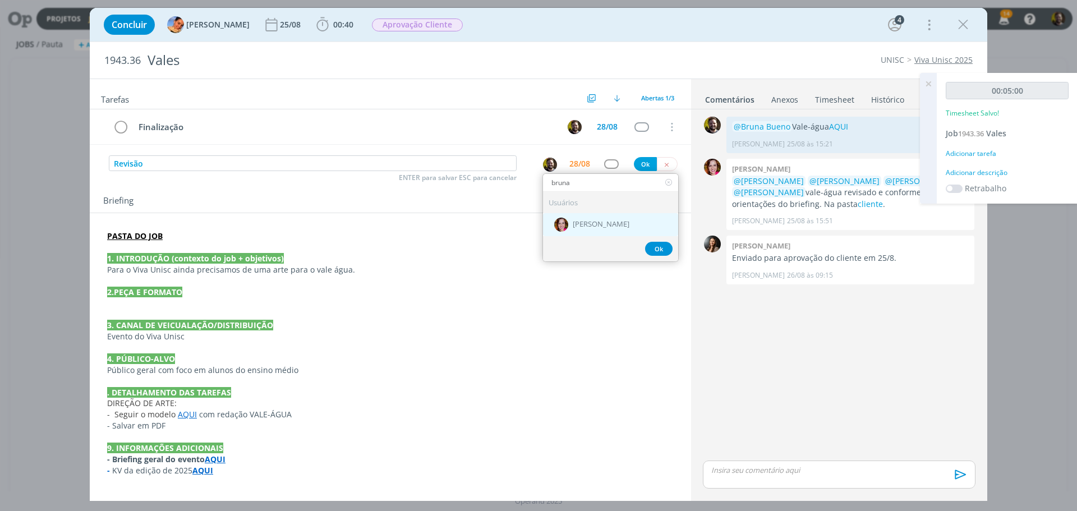
type input "bruna"
click at [586, 228] on span "[PERSON_NAME]" at bounding box center [601, 225] width 57 height 9
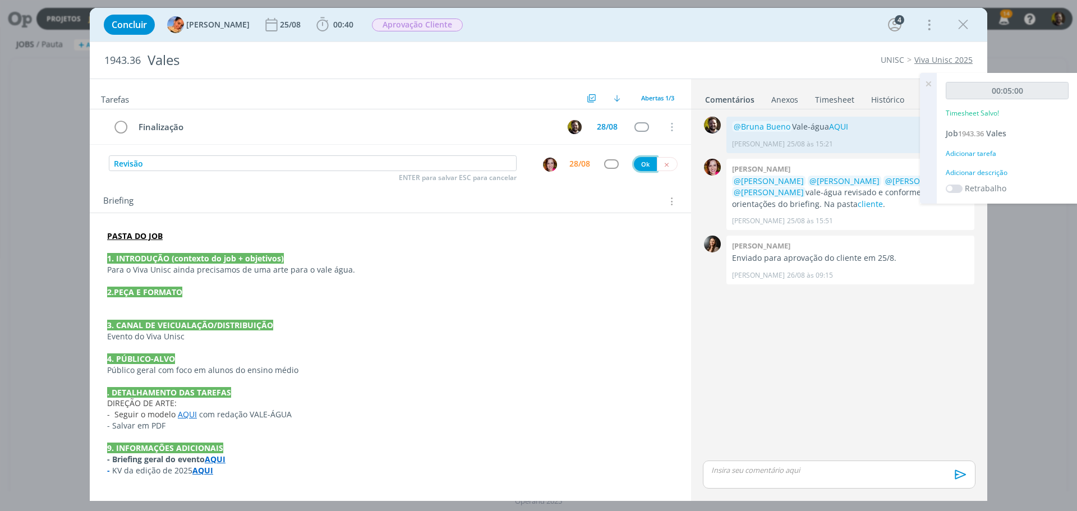
click at [642, 162] on button "Ok" at bounding box center [645, 164] width 23 height 14
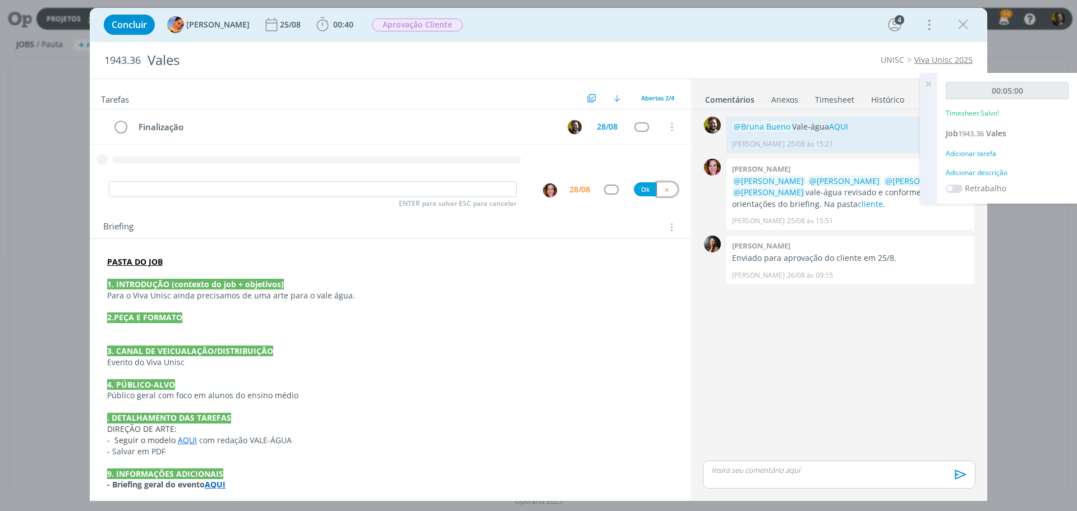
click at [663, 189] on icon "dialog" at bounding box center [666, 189] width 7 height 7
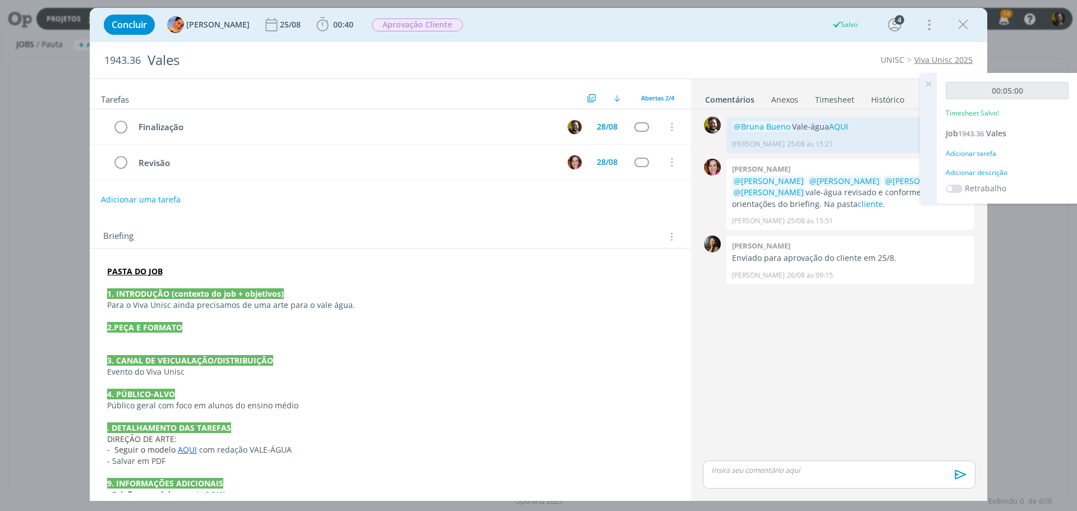
drag, startPoint x: 929, startPoint y: 84, endPoint x: 891, endPoint y: 95, distance: 39.1
click at [929, 84] on icon at bounding box center [929, 84] width 20 height 22
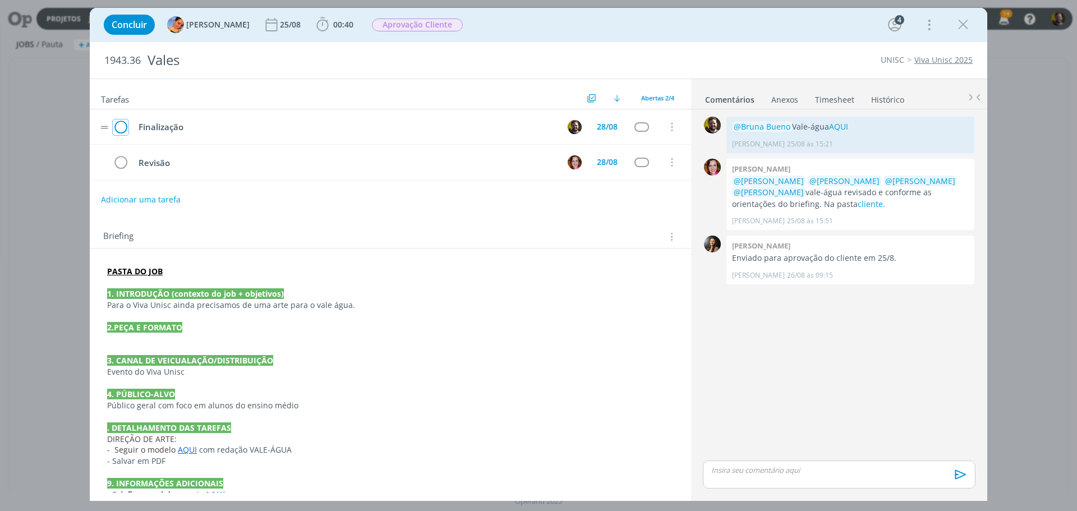
click at [121, 128] on icon "dialog" at bounding box center [121, 127] width 16 height 17
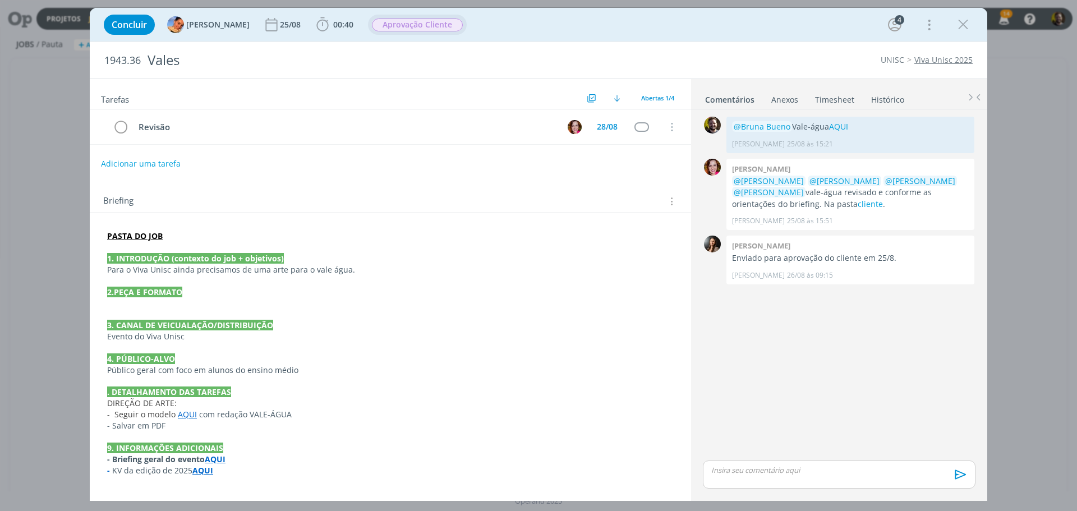
click at [398, 24] on span "Aprovação Cliente" at bounding box center [417, 25] width 91 height 13
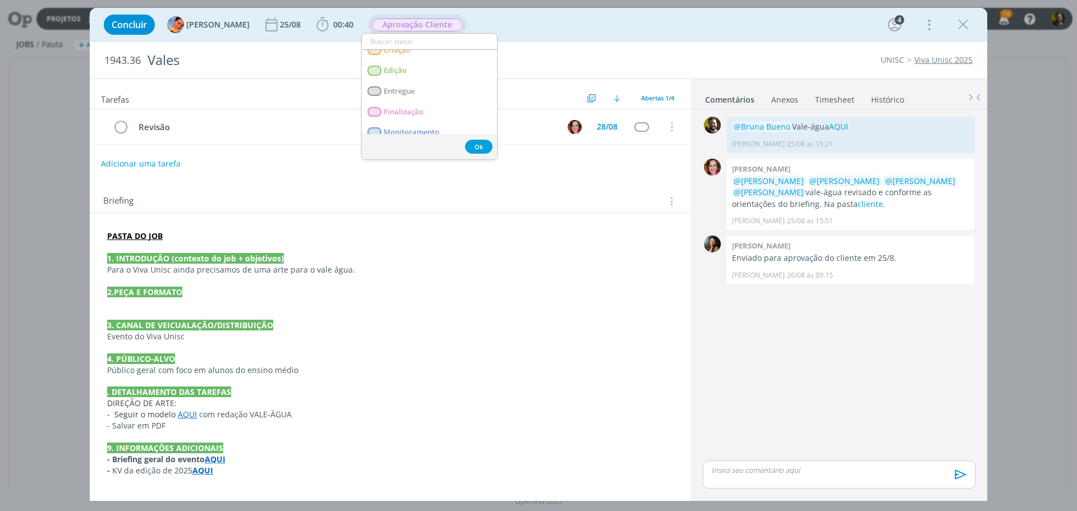
scroll to position [112, 0]
click at [399, 94] on span "Finalização" at bounding box center [404, 92] width 40 height 9
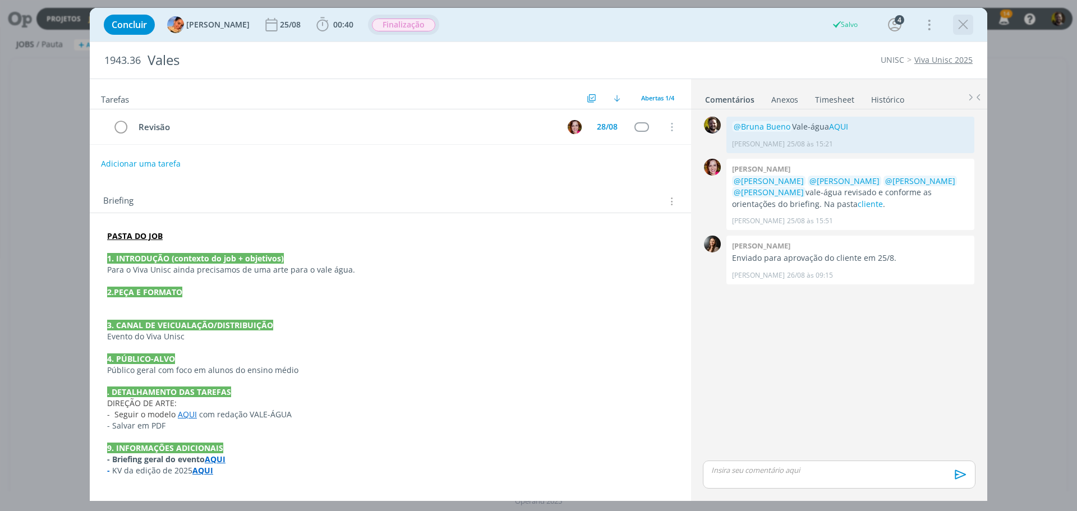
click at [965, 26] on icon "dialog" at bounding box center [963, 24] width 17 height 17
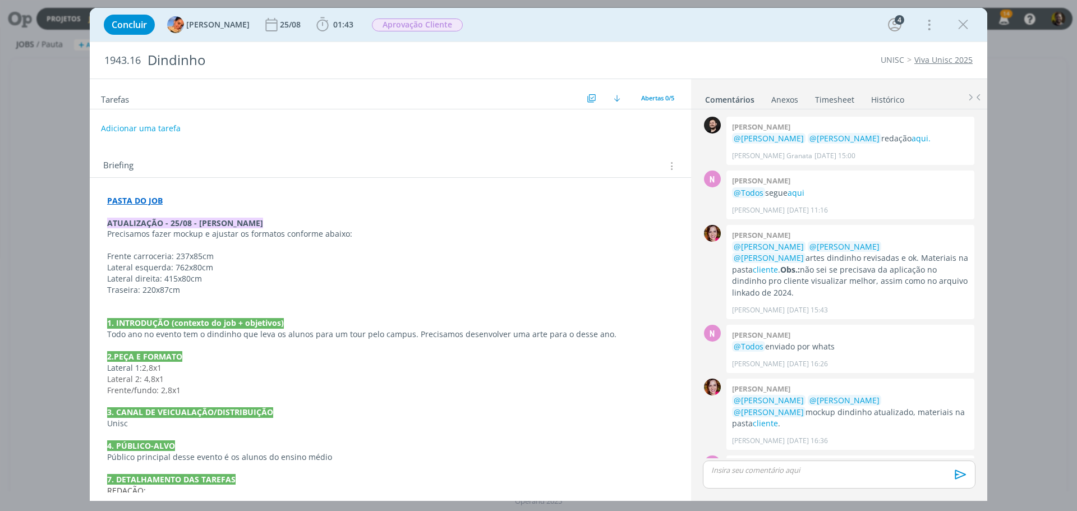
scroll to position [199, 0]
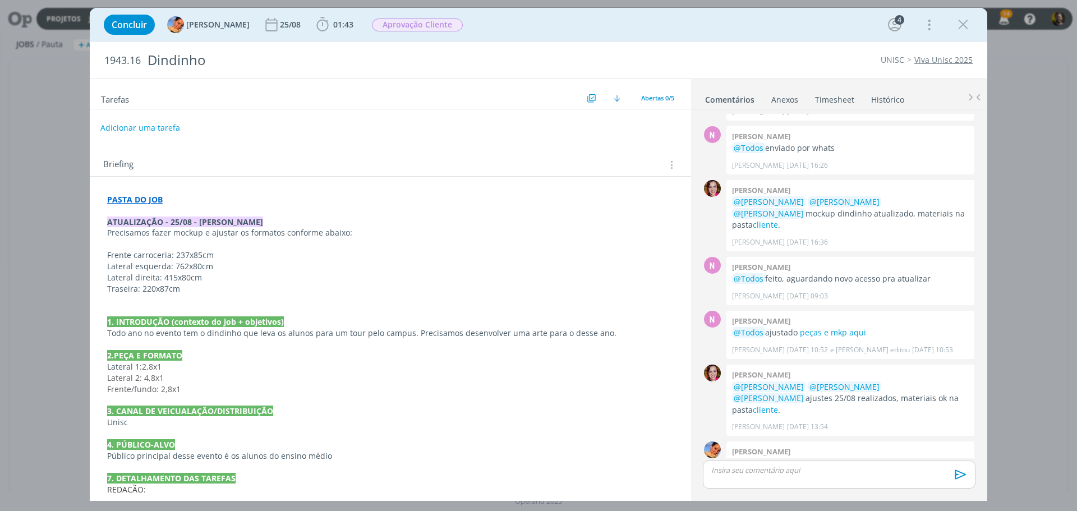
click at [130, 125] on button "Adicionar uma tarefa" at bounding box center [140, 127] width 80 height 19
click at [550, 126] on icon "dialog" at bounding box center [556, 127] width 17 height 17
type input "Finalização"
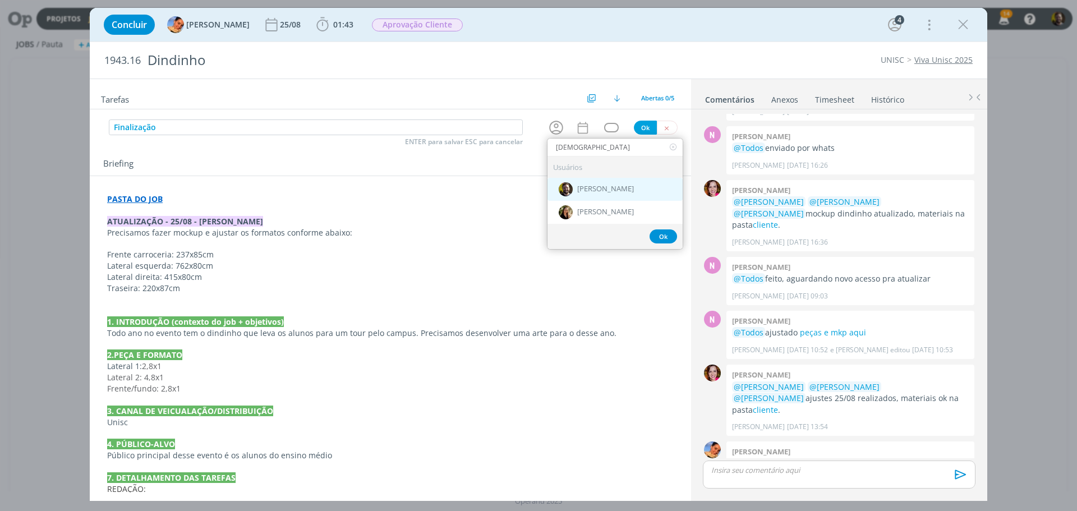
type input "[DEMOGRAPHIC_DATA]"
click at [580, 184] on div "[PERSON_NAME]" at bounding box center [615, 189] width 135 height 23
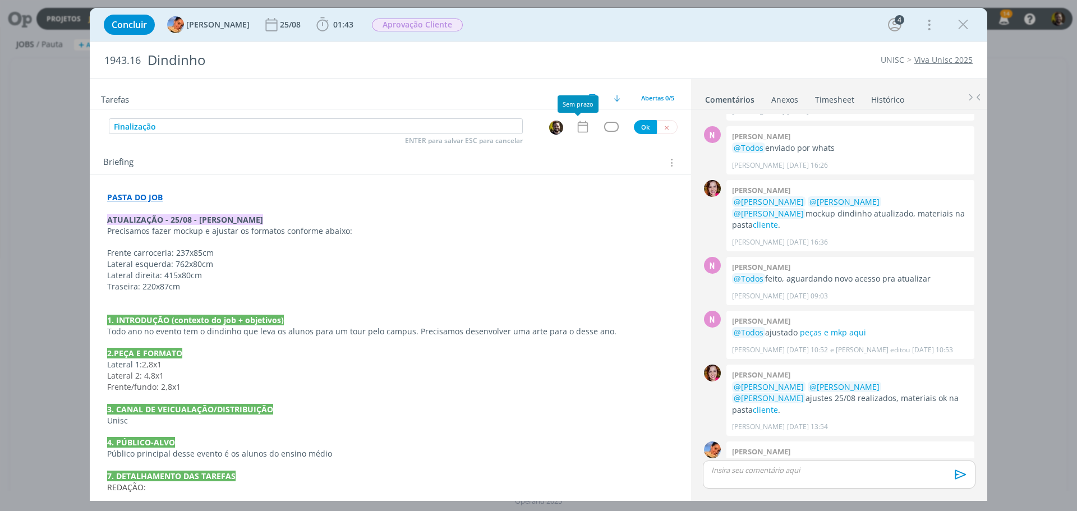
click at [578, 127] on icon "dialog" at bounding box center [583, 127] width 10 height 12
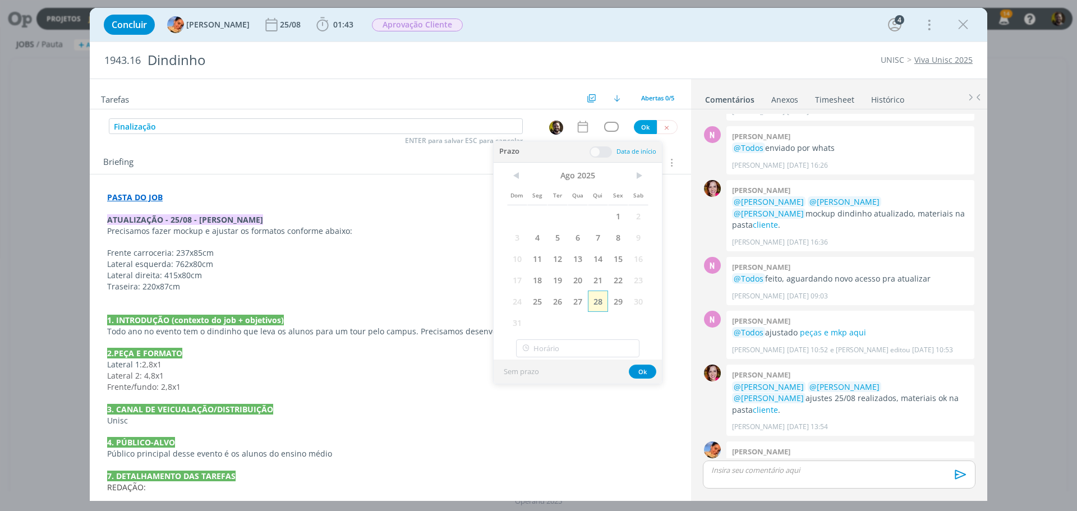
click at [594, 302] on span "28" at bounding box center [598, 301] width 20 height 21
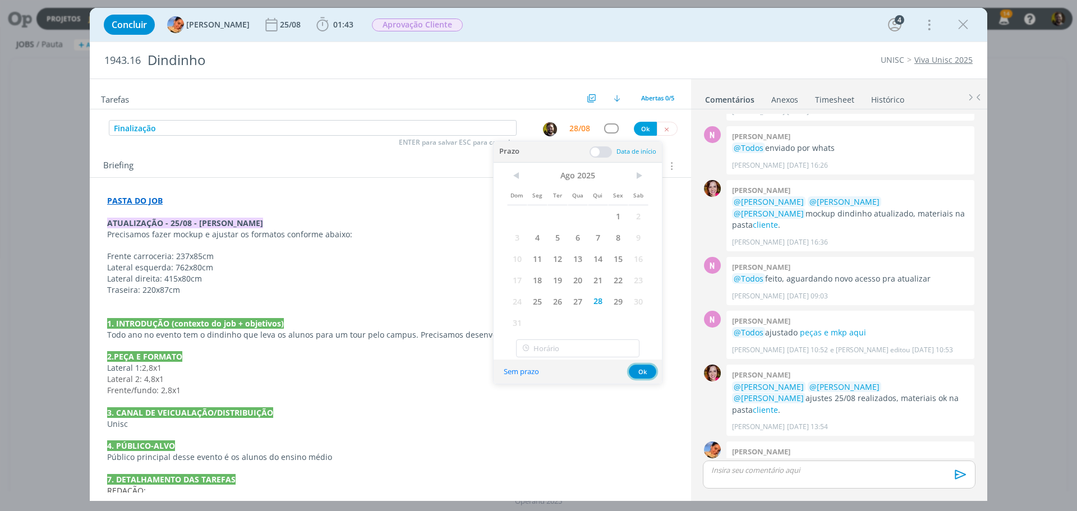
click at [643, 368] on button "Ok" at bounding box center [642, 372] width 27 height 14
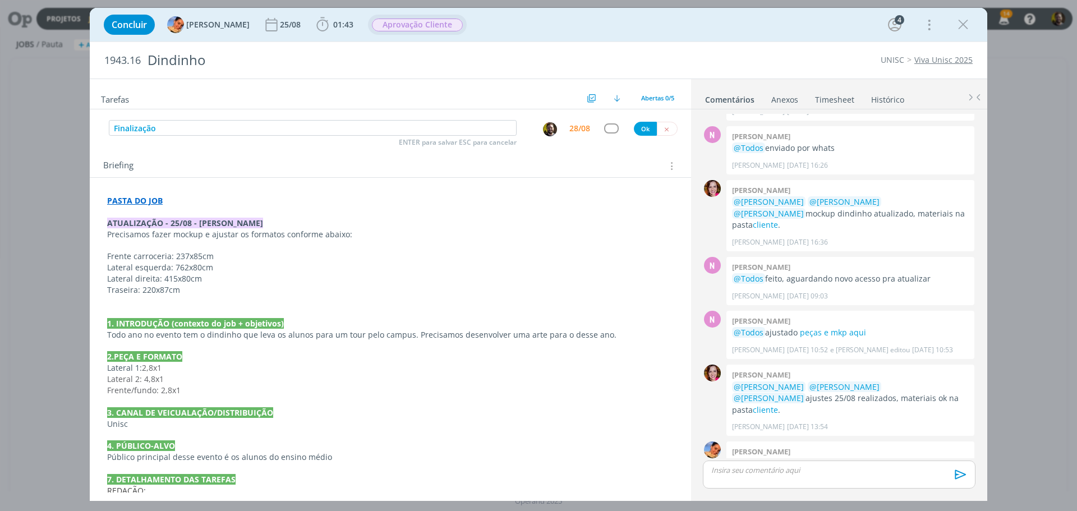
click at [419, 25] on span "Aprovação Cliente" at bounding box center [417, 25] width 91 height 13
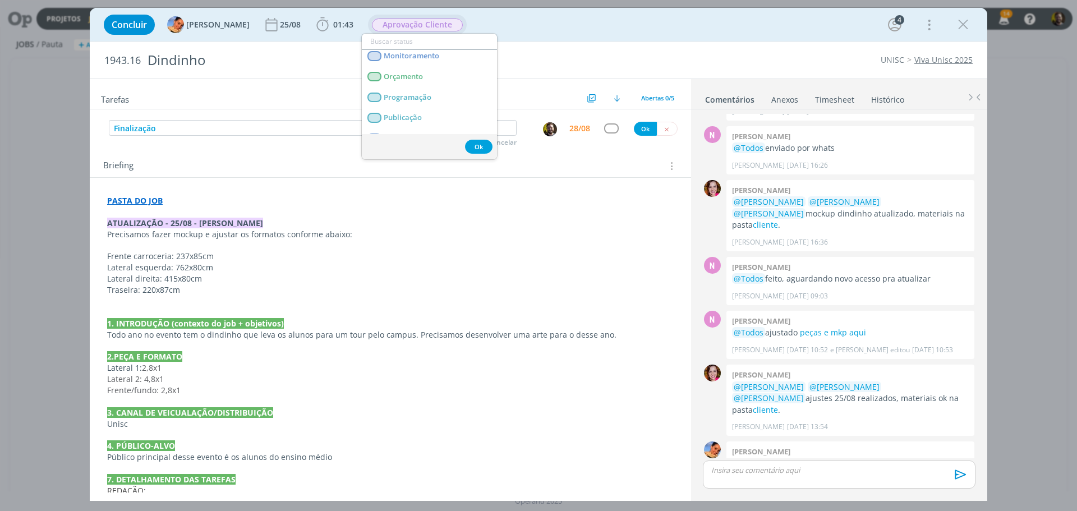
scroll to position [112, 0]
click at [400, 89] on span "Finalização" at bounding box center [404, 92] width 40 height 9
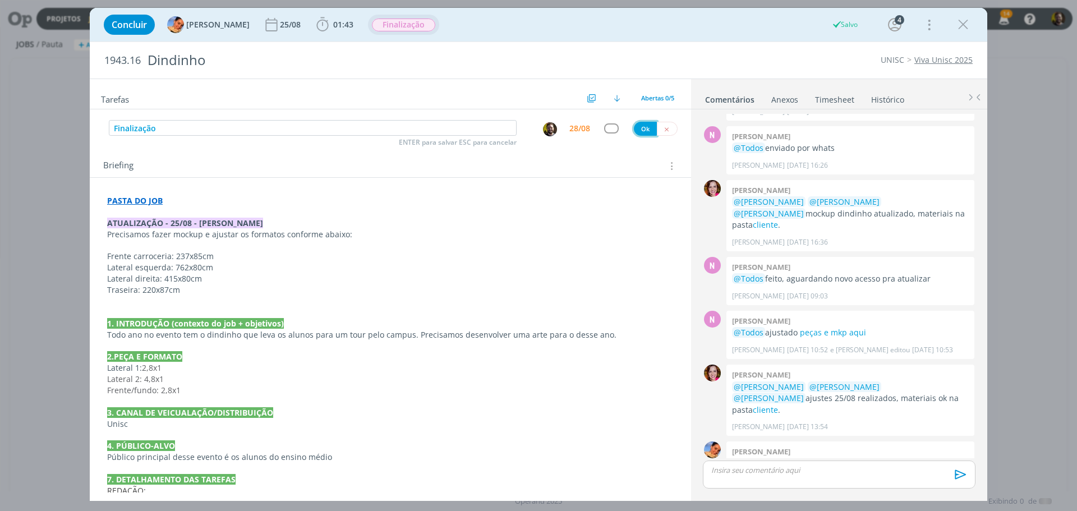
click at [639, 125] on button "Ok" at bounding box center [645, 129] width 23 height 14
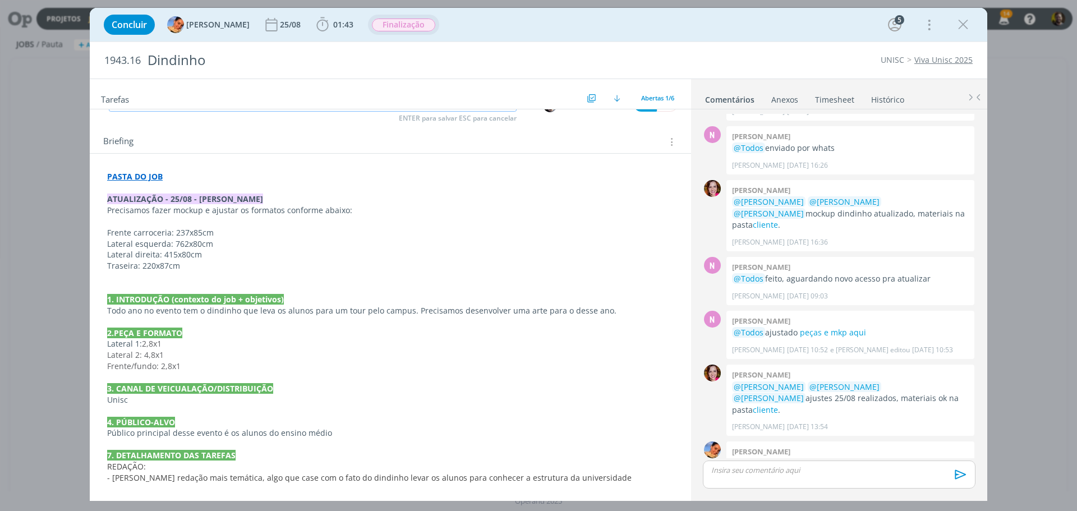
scroll to position [47, 0]
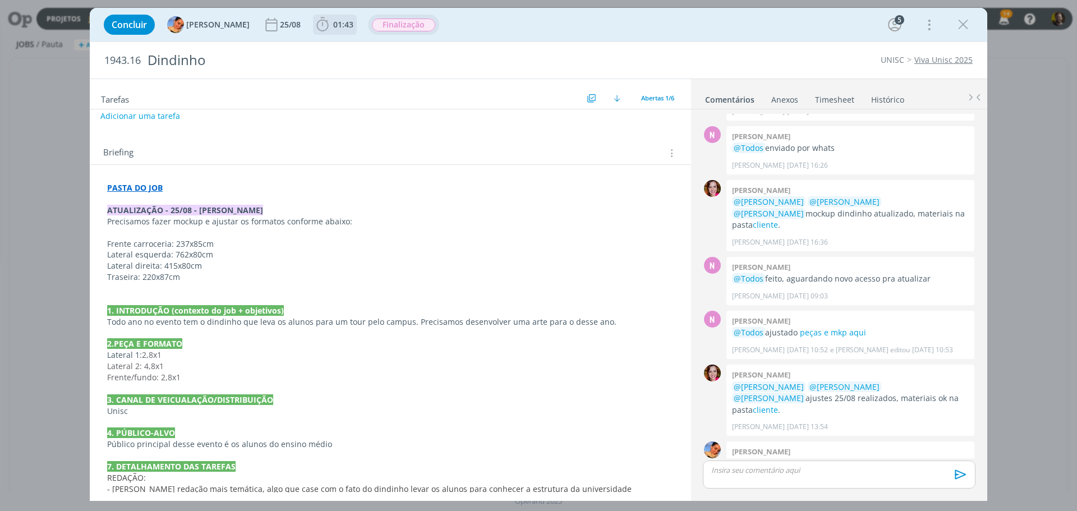
click at [315, 24] on icon "dialog" at bounding box center [322, 24] width 17 height 17
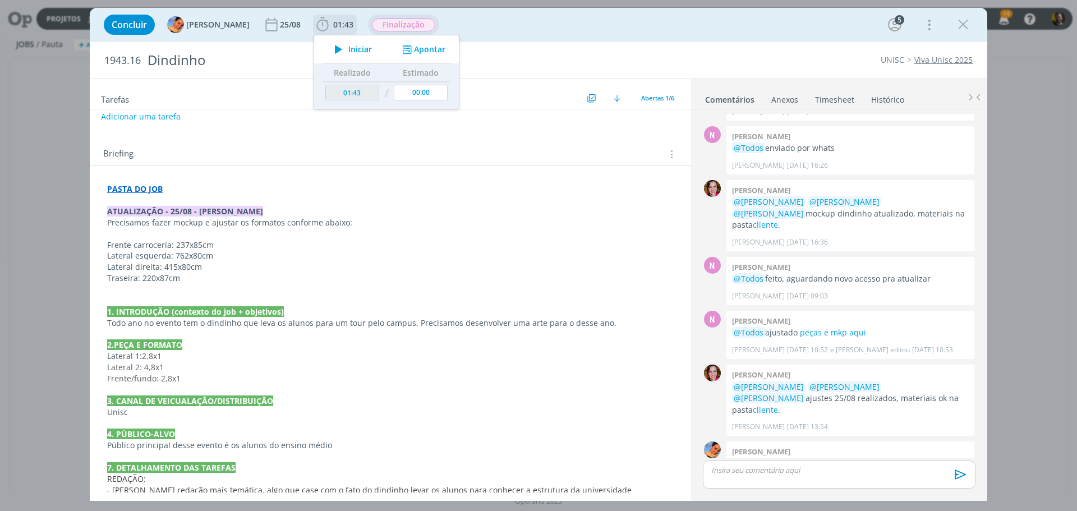
click at [403, 51] on icon "dialog" at bounding box center [407, 49] width 14 height 11
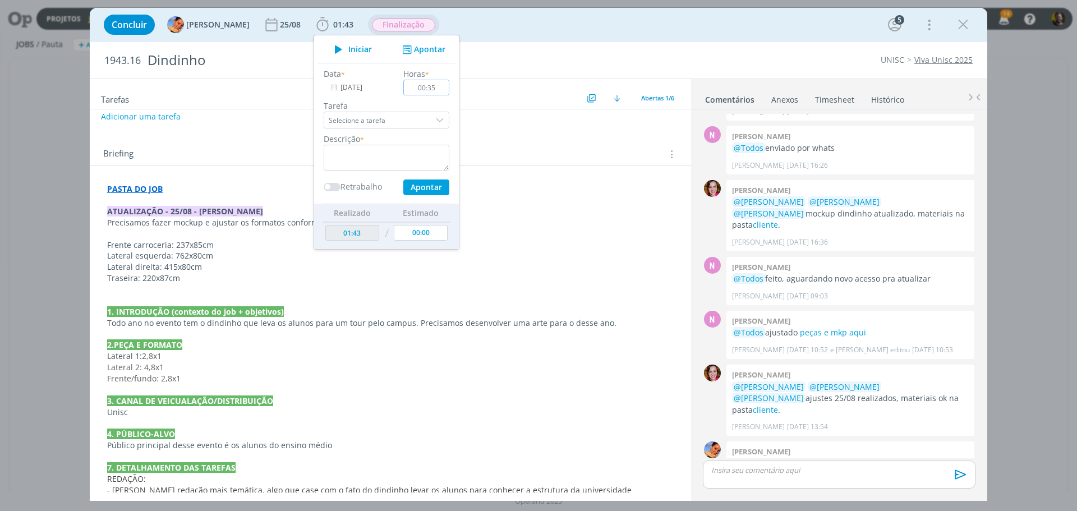
type input "00:35"
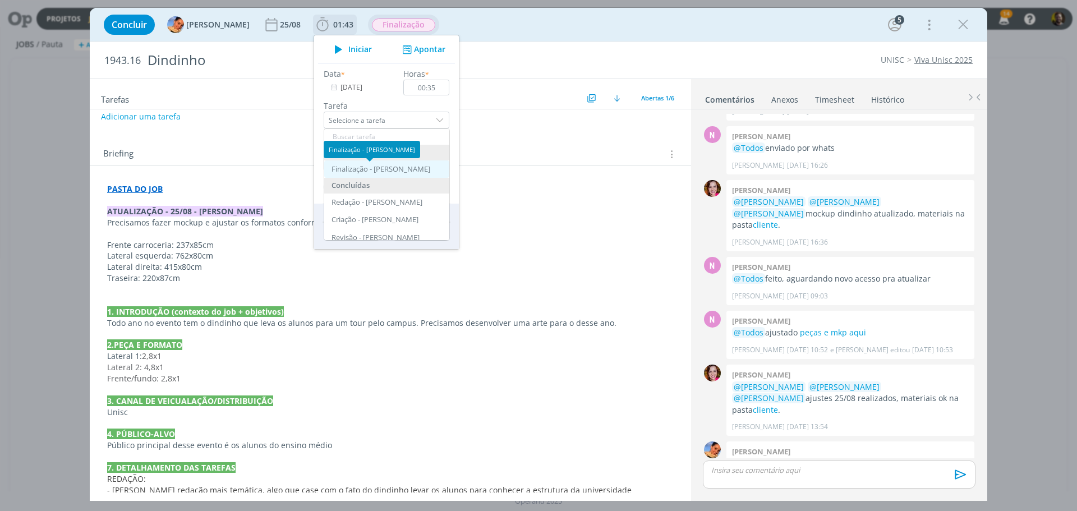
click at [381, 170] on div "Finalização - [PERSON_NAME]" at bounding box center [381, 169] width 99 height 9
type input "Finalização"
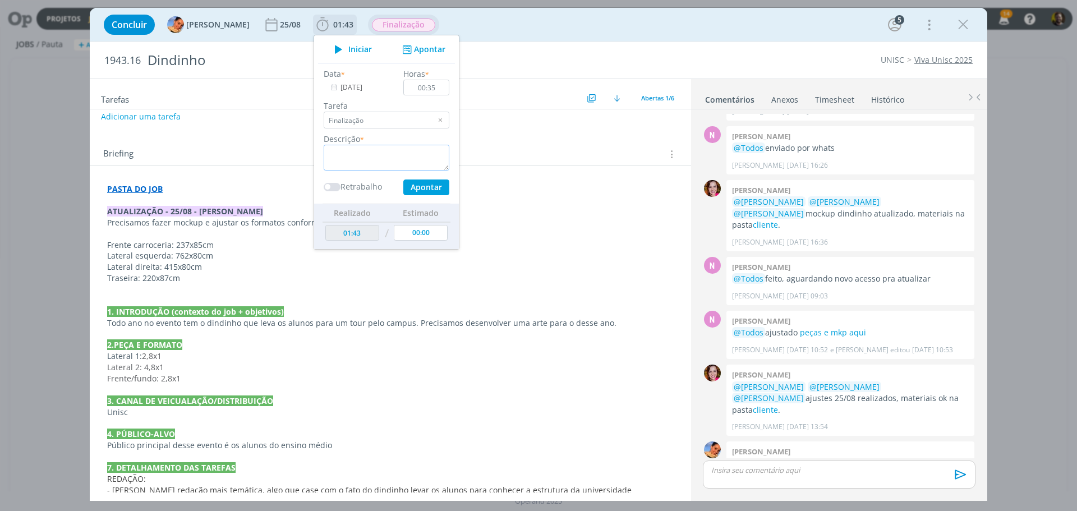
click at [371, 158] on textarea "dialog" at bounding box center [387, 158] width 126 height 26
type textarea "Finalização e separação dos arquivos"
click at [424, 183] on button "Apontar" at bounding box center [426, 188] width 46 height 16
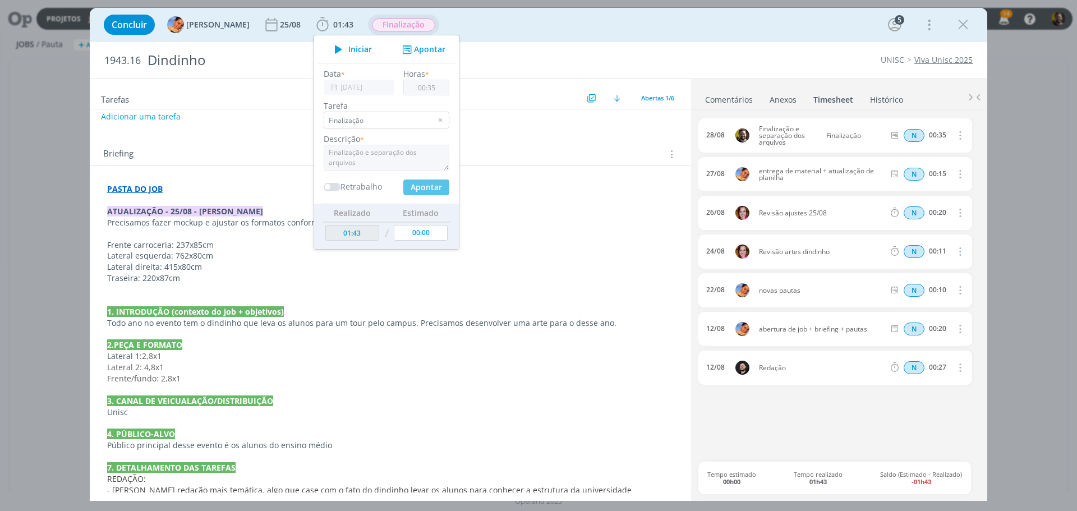
scroll to position [17, 0]
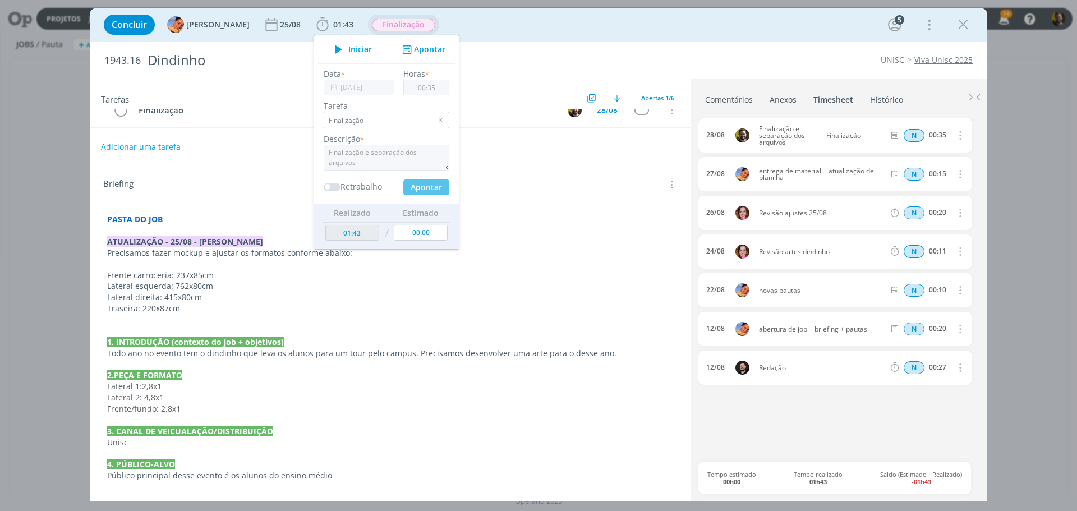
type input "02:18"
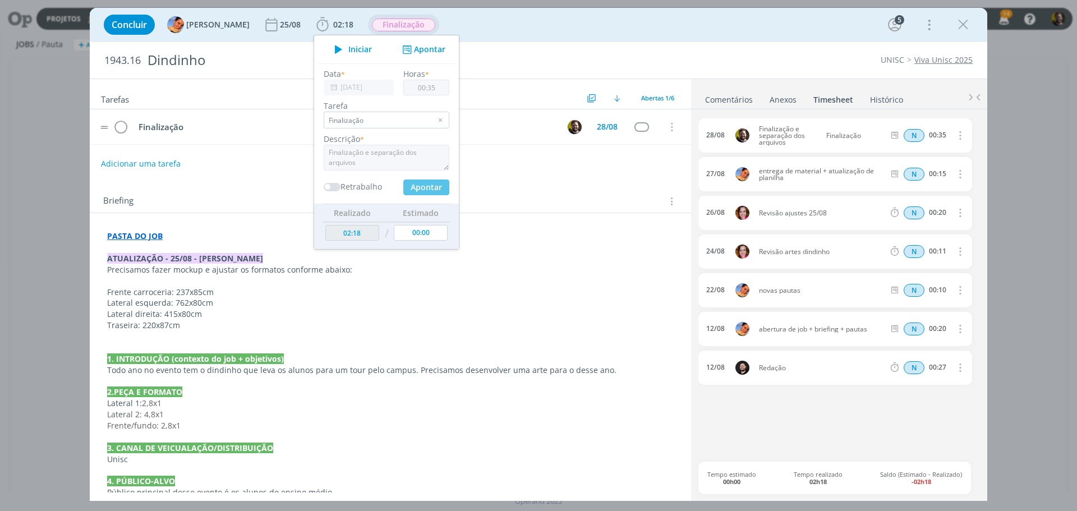
type input "00:00"
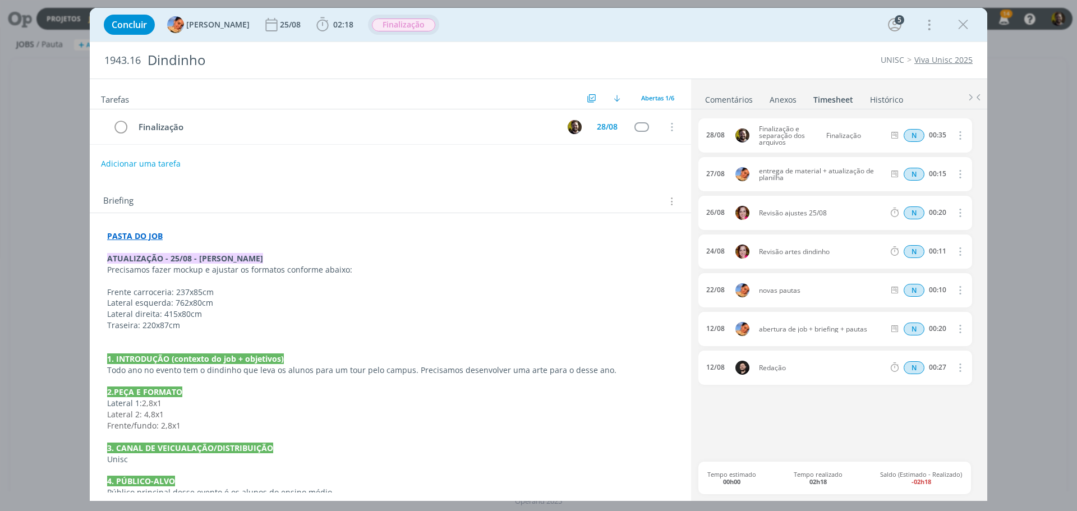
click at [708, 99] on link "Comentários" at bounding box center [729, 97] width 49 height 16
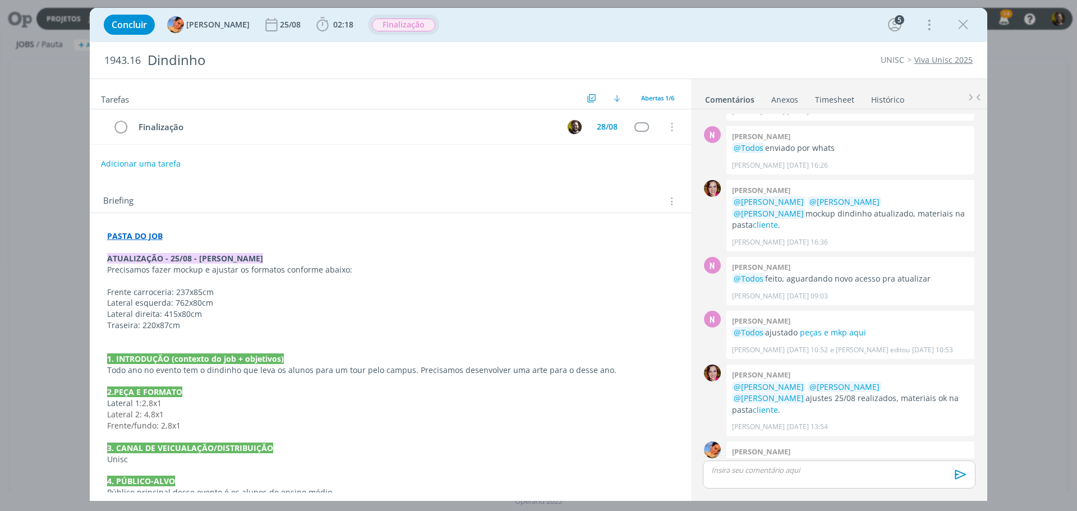
click at [758, 474] on p "dialog" at bounding box center [839, 470] width 255 height 10
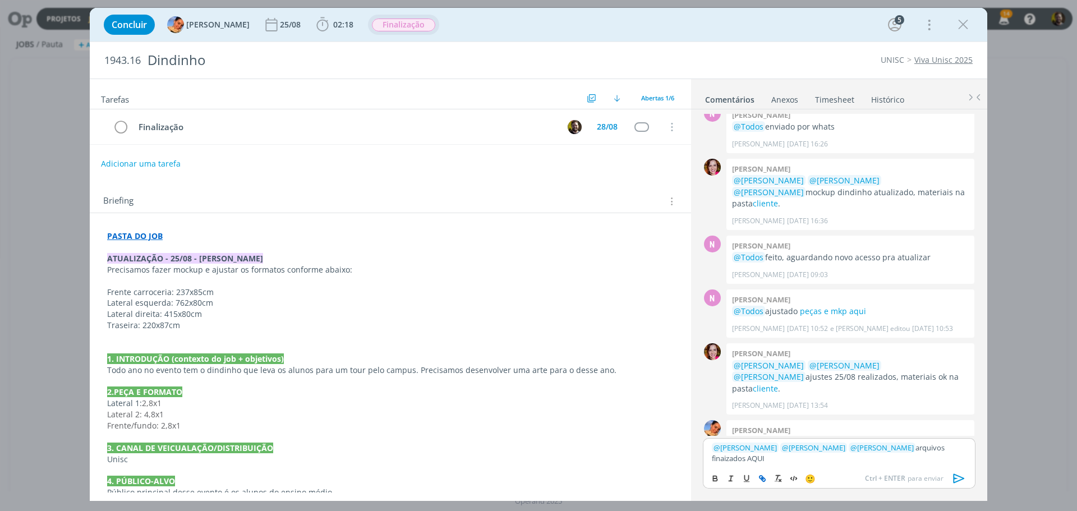
click at [763, 478] on icon "dialog" at bounding box center [763, 479] width 3 height 3
paste input "[URL][DOMAIN_NAME]"
type input "[URL][DOMAIN_NAME]"
click at [839, 438] on link "dialog" at bounding box center [840, 437] width 29 height 10
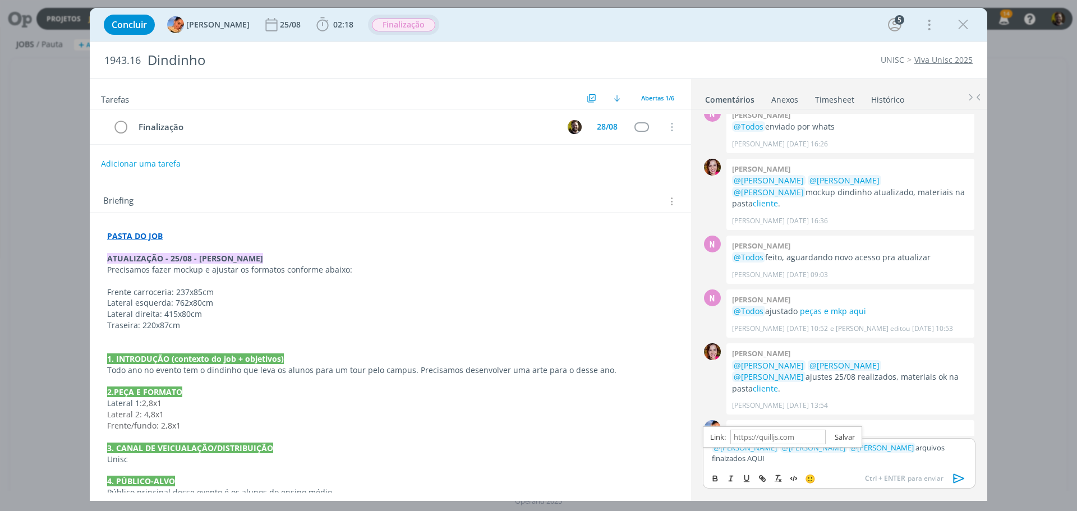
scroll to position [0, 0]
click at [956, 478] on icon "dialog" at bounding box center [959, 478] width 17 height 17
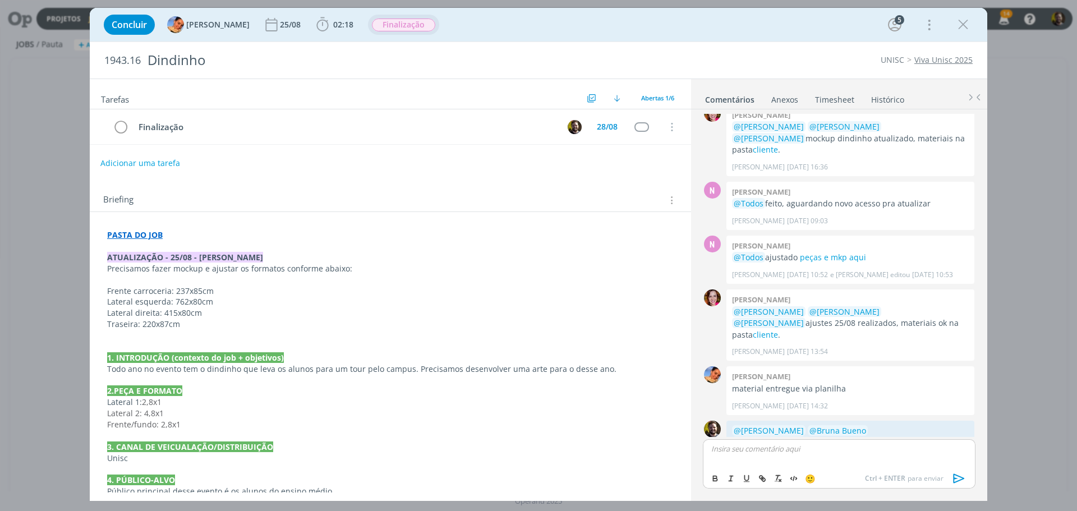
click at [136, 166] on button "Adicionar uma tarefa" at bounding box center [140, 163] width 80 height 19
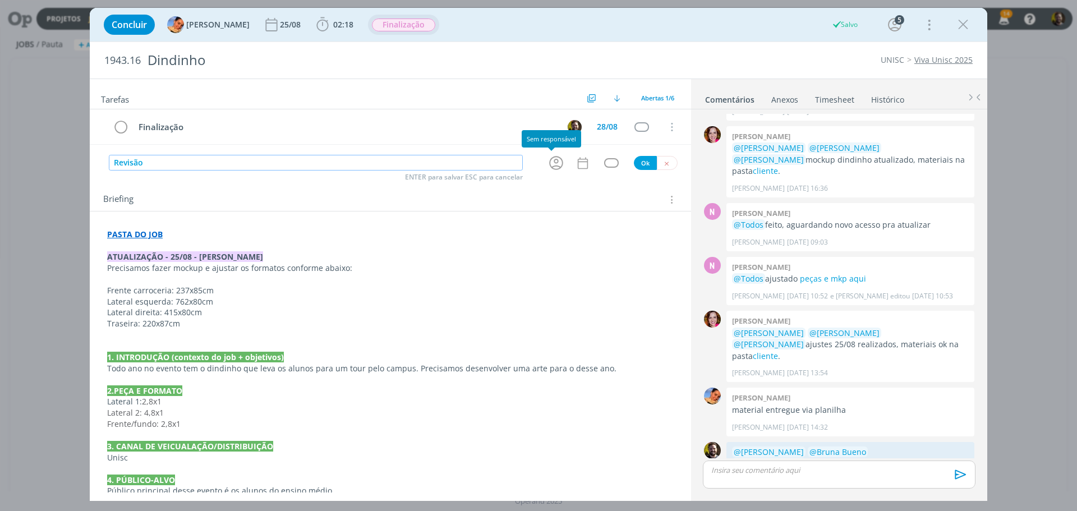
click at [551, 163] on icon "dialog" at bounding box center [556, 164] width 14 height 14
type input "Revisão"
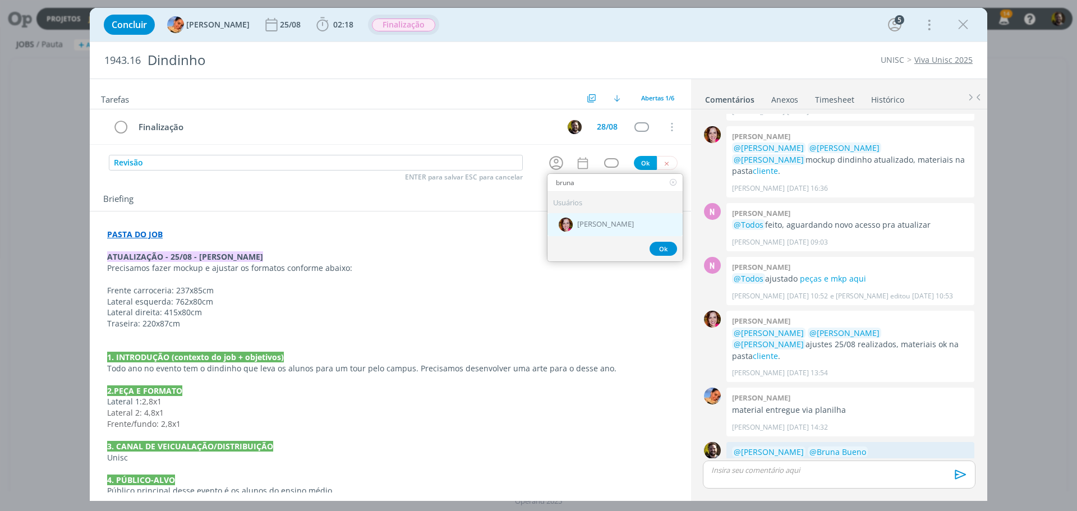
type input "bruna"
click at [591, 226] on span "[PERSON_NAME]" at bounding box center [605, 225] width 57 height 9
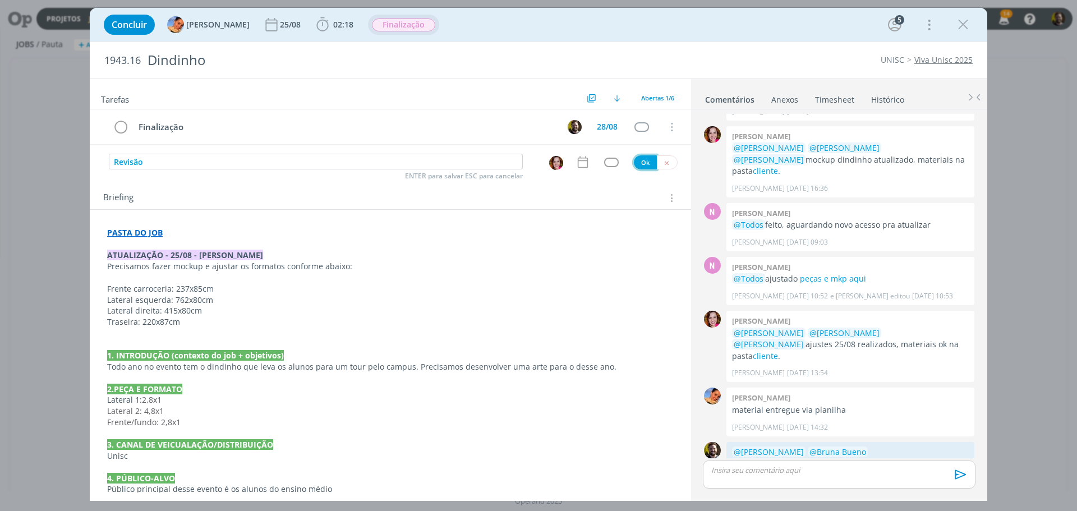
click at [639, 162] on button "Ok" at bounding box center [645, 162] width 23 height 14
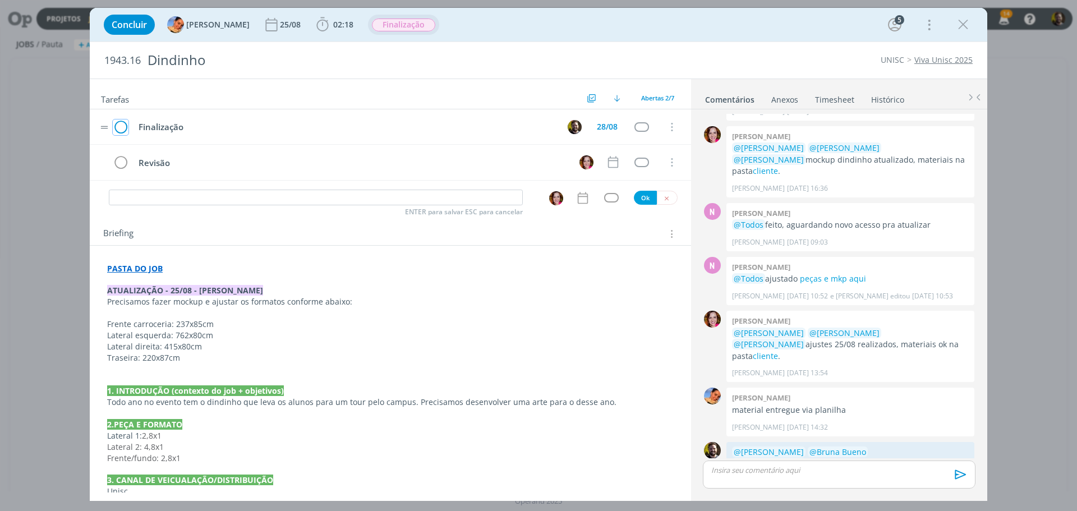
click at [120, 130] on icon "dialog" at bounding box center [121, 127] width 16 height 17
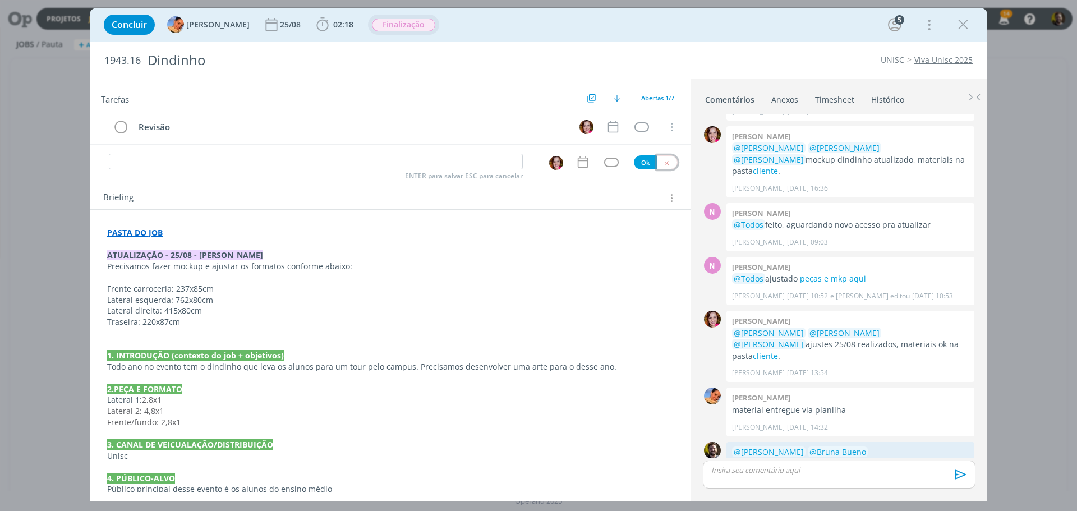
click at [666, 163] on button "dialog" at bounding box center [667, 162] width 21 height 14
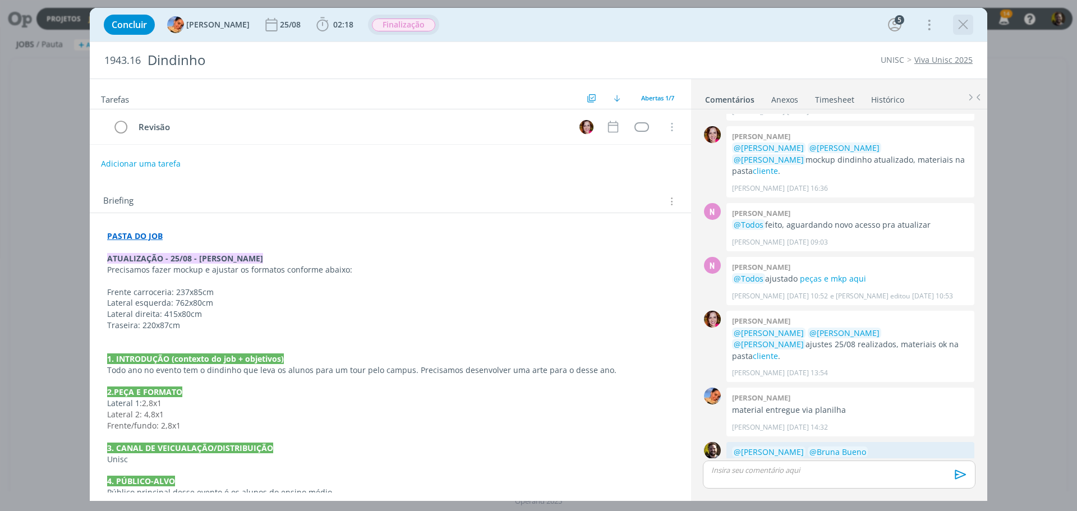
click at [967, 25] on icon "dialog" at bounding box center [963, 24] width 17 height 17
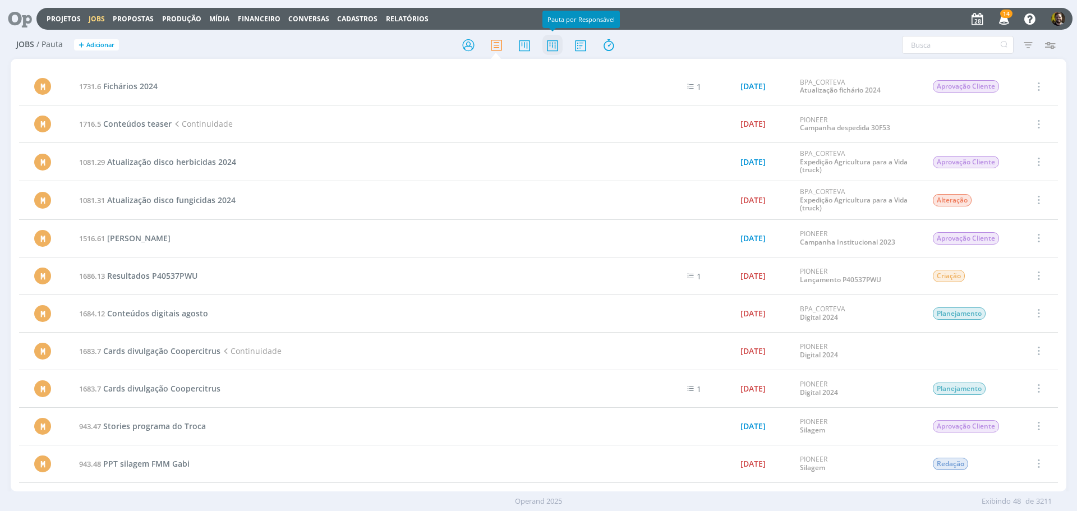
click at [555, 48] on icon at bounding box center [553, 45] width 20 height 22
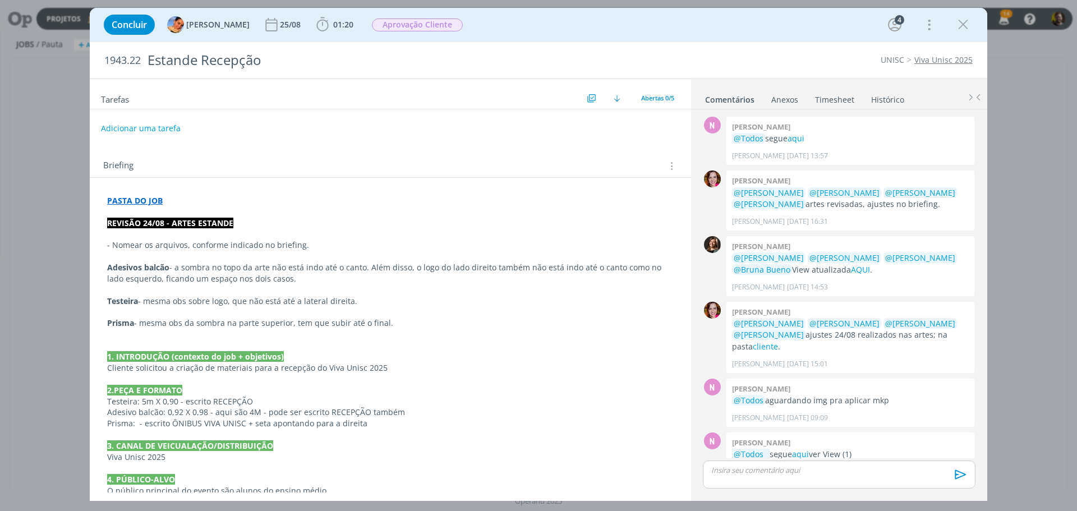
scroll to position [145, 0]
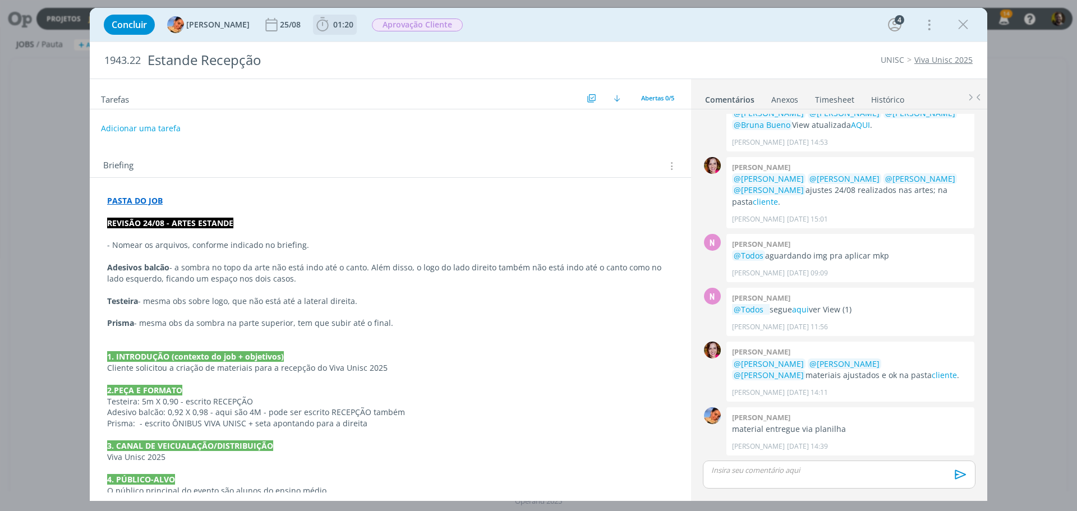
click at [314, 27] on icon "dialog" at bounding box center [322, 24] width 17 height 17
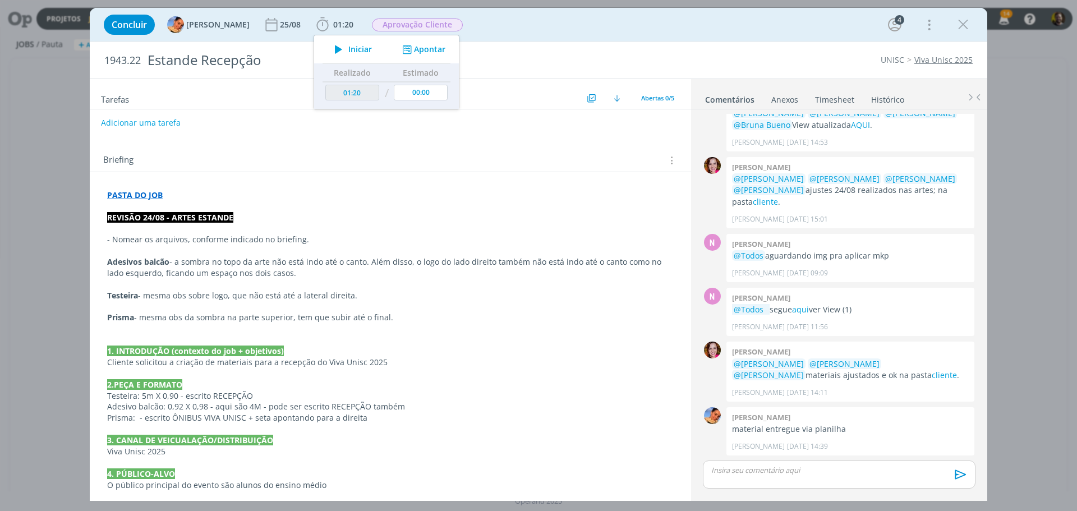
scroll to position [0, 0]
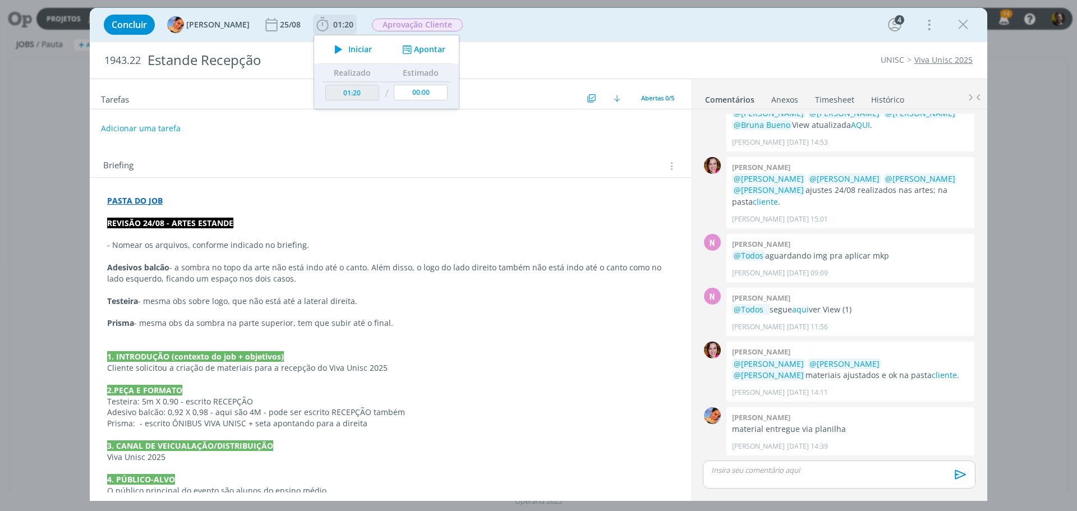
click at [407, 54] on button "Apontar" at bounding box center [423, 50] width 47 height 12
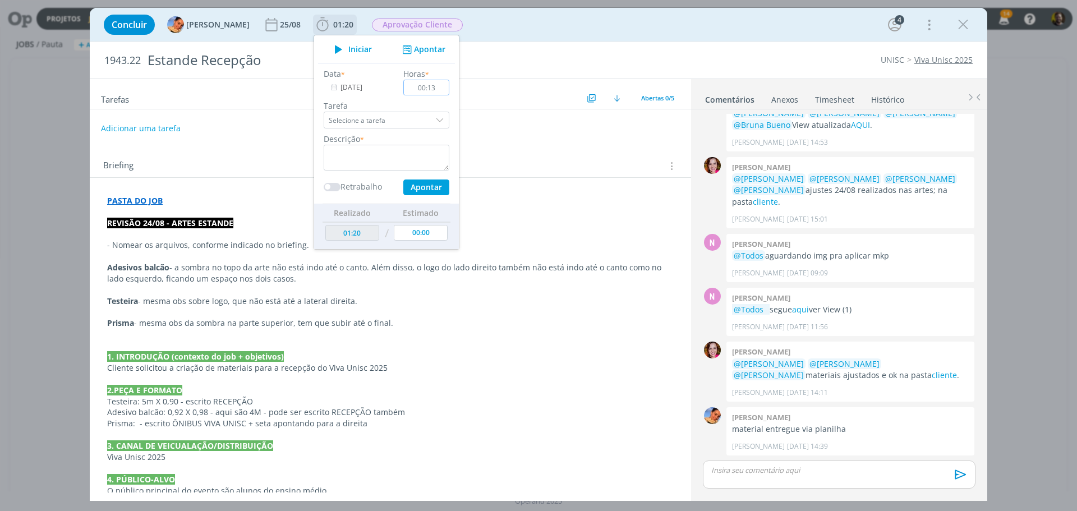
type input "00:13"
click at [433, 120] on div "dialog" at bounding box center [441, 120] width 17 height 17
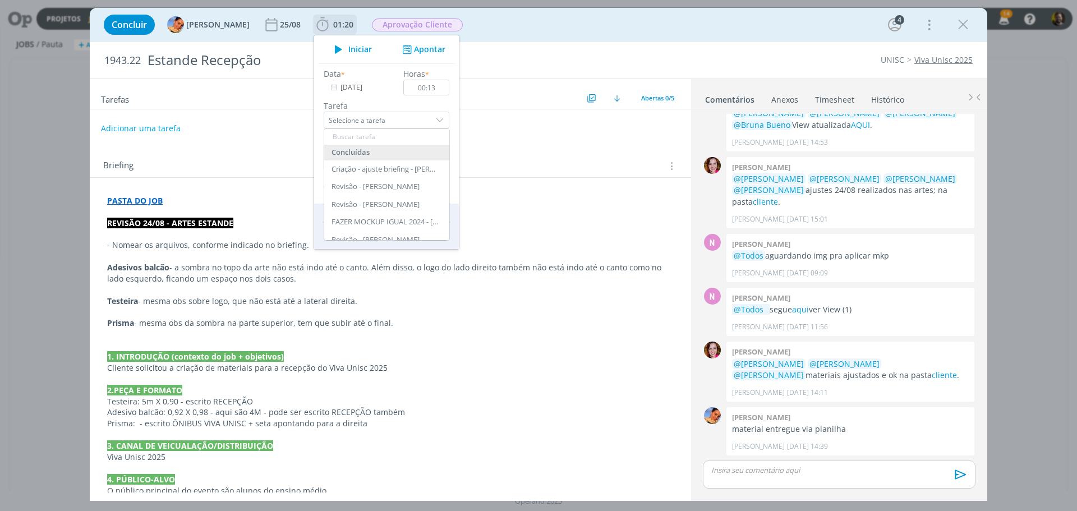
click at [399, 153] on div "Concluídas" at bounding box center [386, 153] width 125 height 16
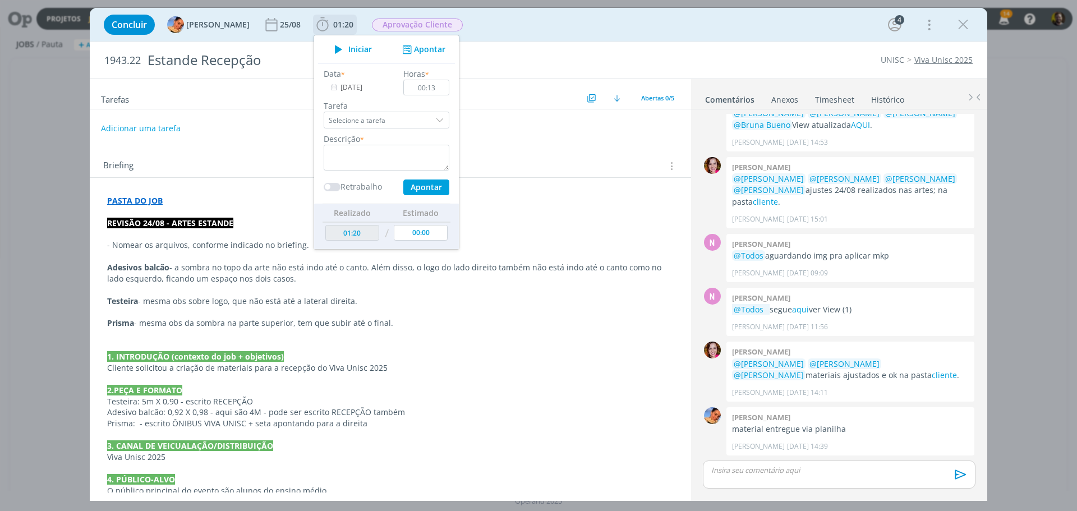
click at [433, 121] on div "dialog" at bounding box center [441, 120] width 17 height 17
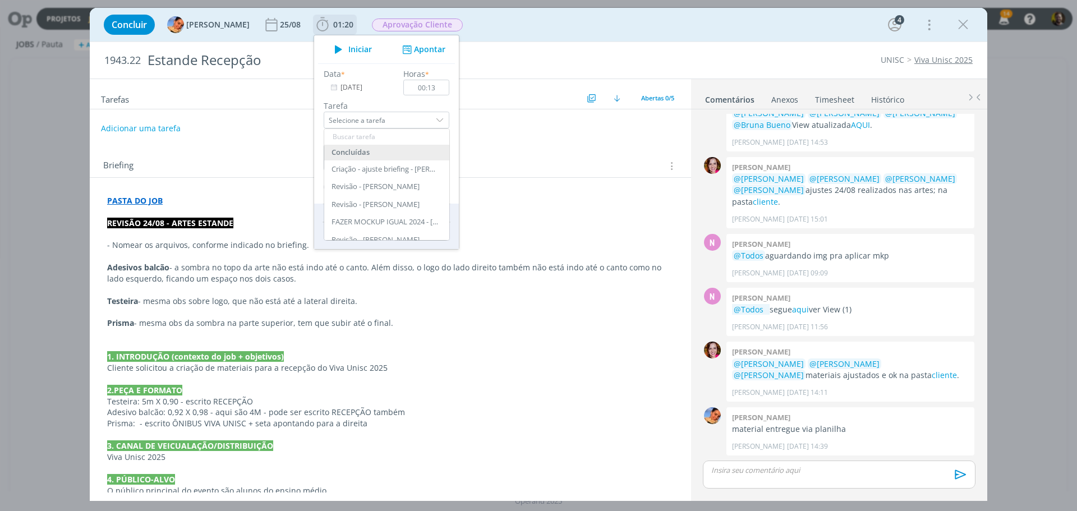
click at [340, 121] on input "Selecione a tarefa" at bounding box center [387, 120] width 126 height 17
click at [330, 100] on label "Tarefa" at bounding box center [387, 106] width 126 height 12
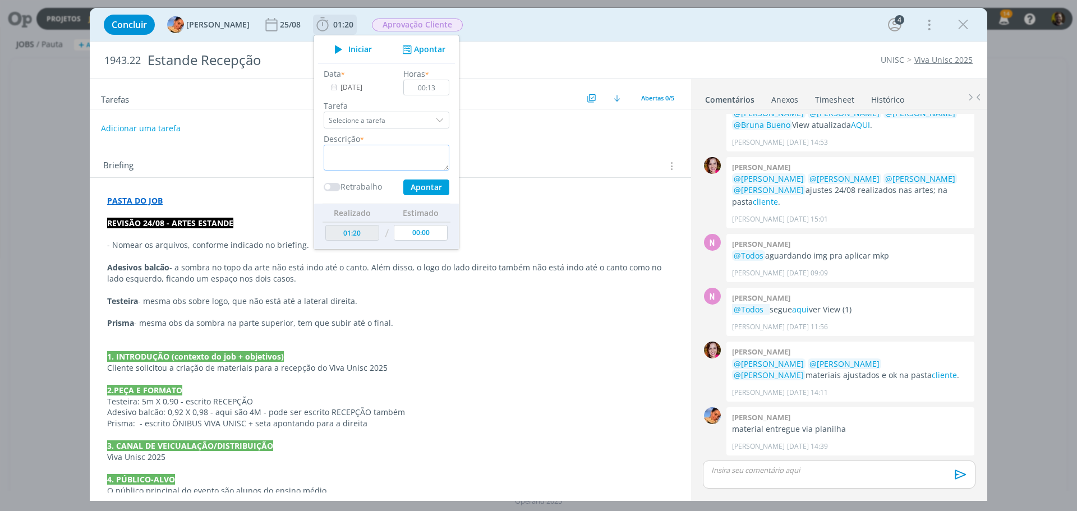
click at [355, 151] on textarea "dialog" at bounding box center [387, 158] width 126 height 26
type textarea "Finalização"
click at [421, 187] on button "Apontar" at bounding box center [426, 188] width 46 height 16
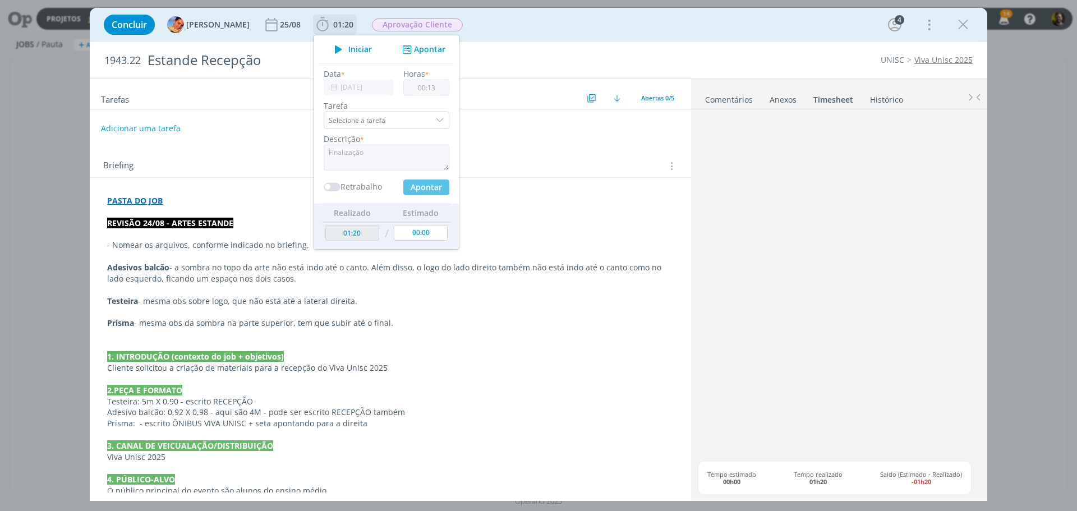
type input "01:33"
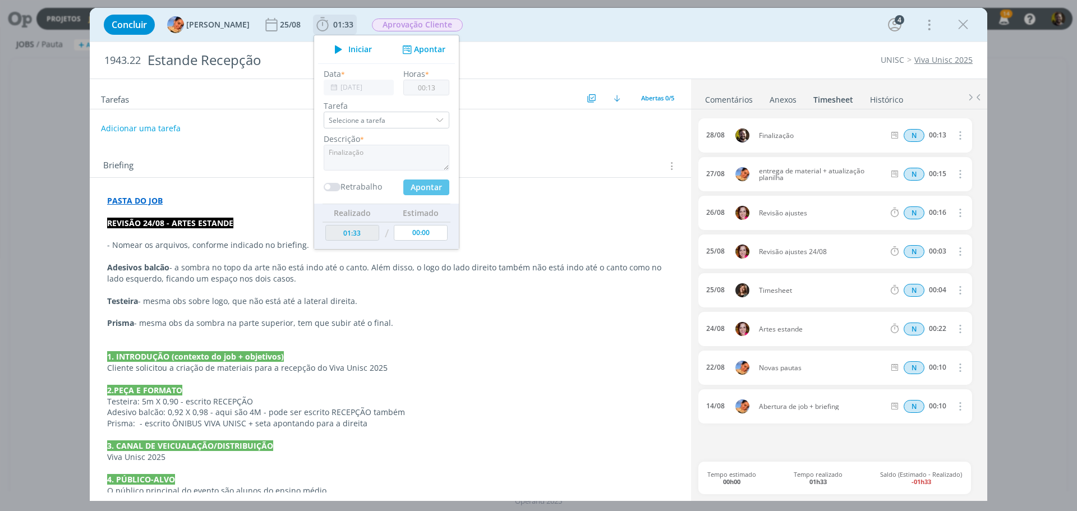
type input "00:00"
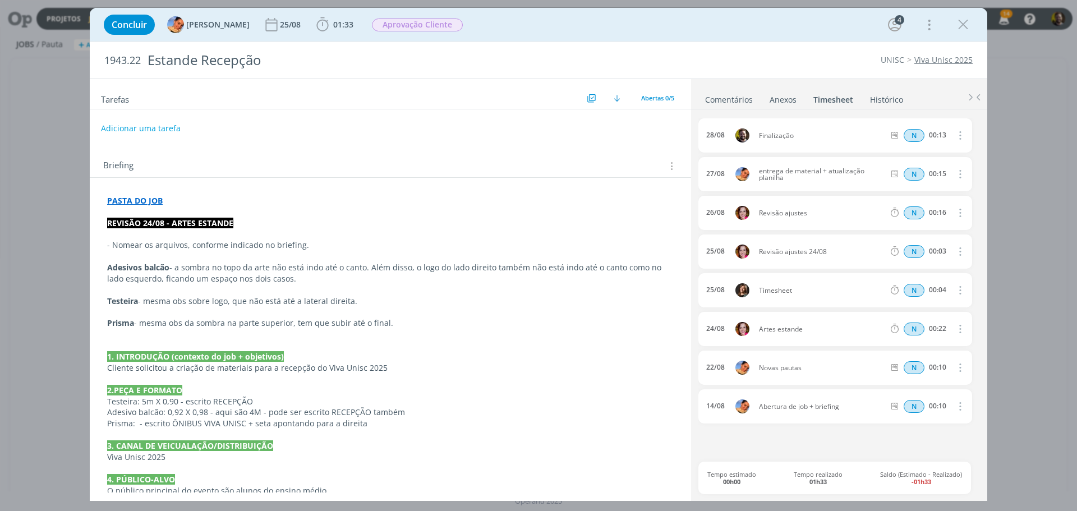
click at [730, 99] on link "Comentários" at bounding box center [729, 97] width 49 height 16
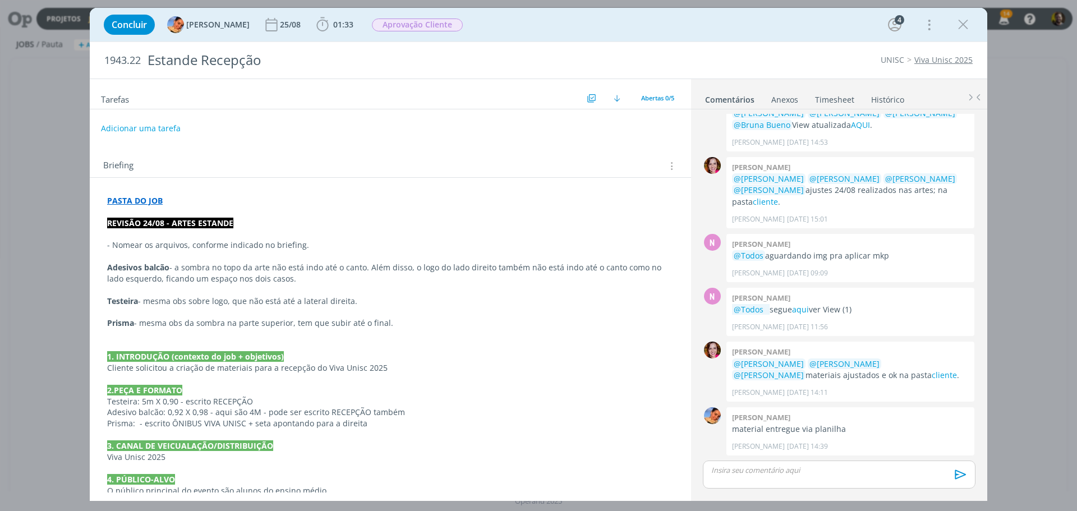
click at [750, 476] on div "dialog" at bounding box center [839, 475] width 273 height 28
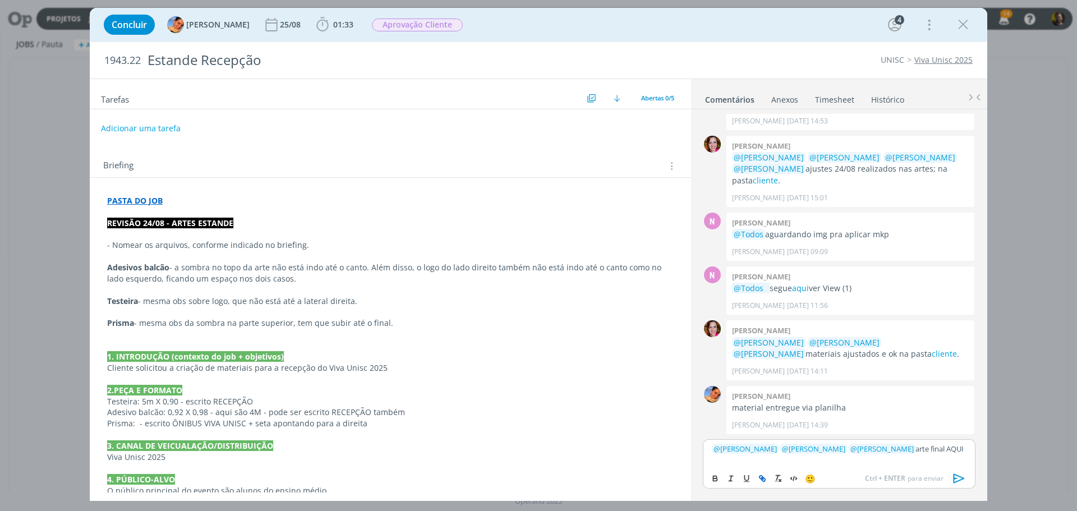
click at [762, 479] on icon "dialog" at bounding box center [763, 479] width 3 height 3
paste input "[URL][DOMAIN_NAME]"
type input "[URL][DOMAIN_NAME]"
click at [946, 427] on link "dialog" at bounding box center [944, 428] width 29 height 10
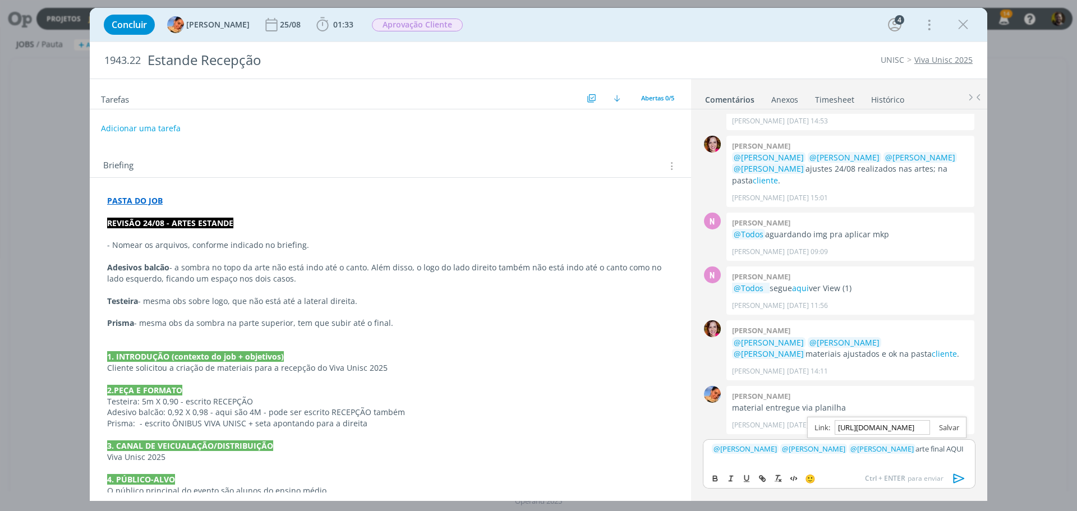
scroll to position [0, 0]
click at [957, 480] on icon "dialog" at bounding box center [959, 478] width 17 height 17
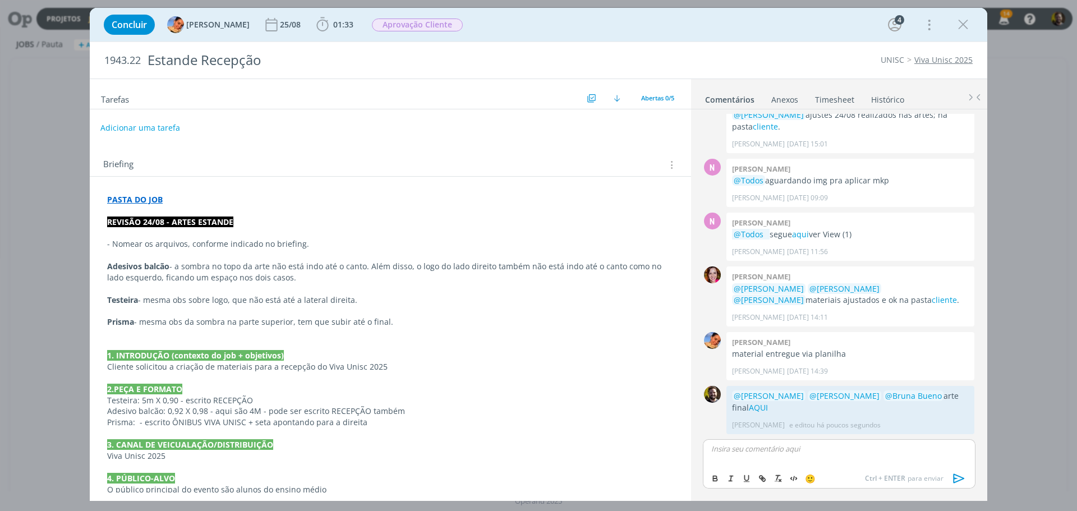
click at [164, 126] on button "Adicionar uma tarefa" at bounding box center [140, 127] width 80 height 19
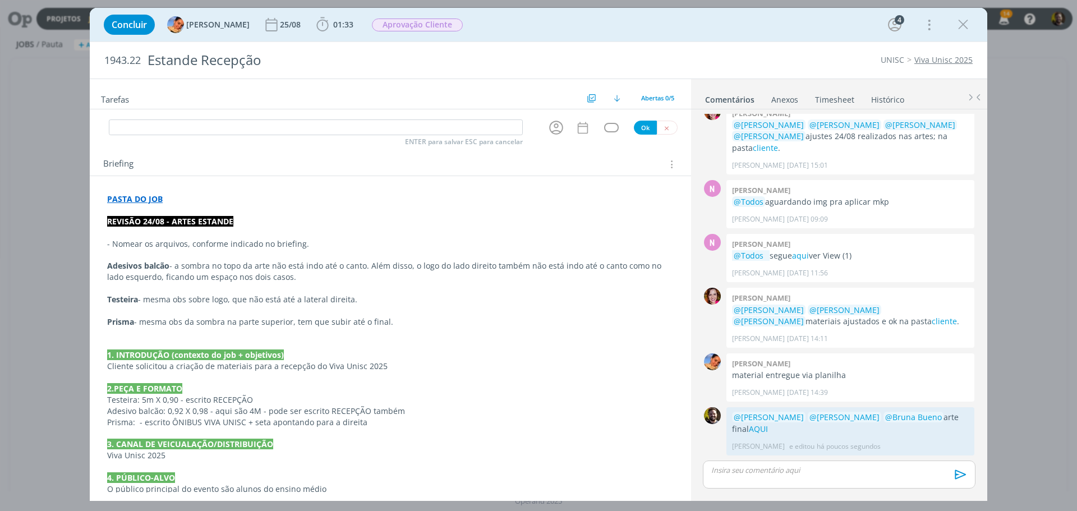
scroll to position [199, 0]
click at [551, 129] on icon "dialog" at bounding box center [556, 127] width 17 height 17
type input "Revisão"
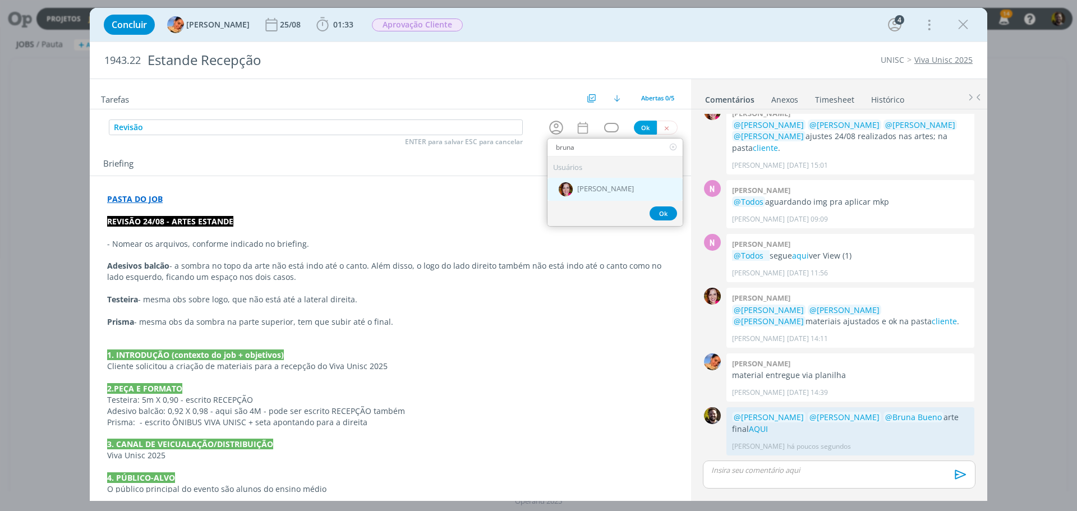
type input "bruna"
click at [615, 185] on span "[PERSON_NAME]" at bounding box center [605, 189] width 57 height 9
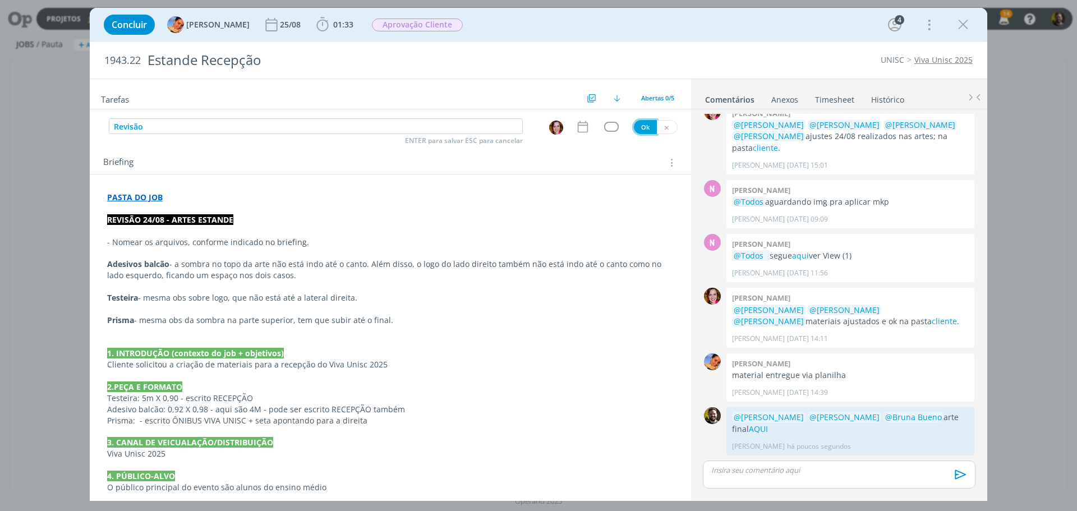
click at [637, 126] on button "Ok" at bounding box center [645, 127] width 23 height 14
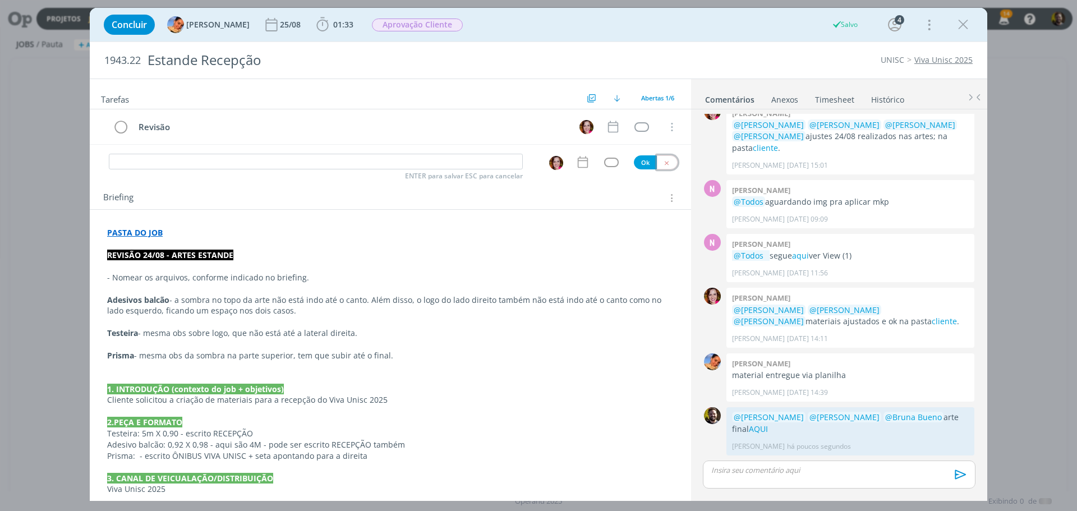
click at [663, 159] on icon "dialog" at bounding box center [666, 162] width 7 height 7
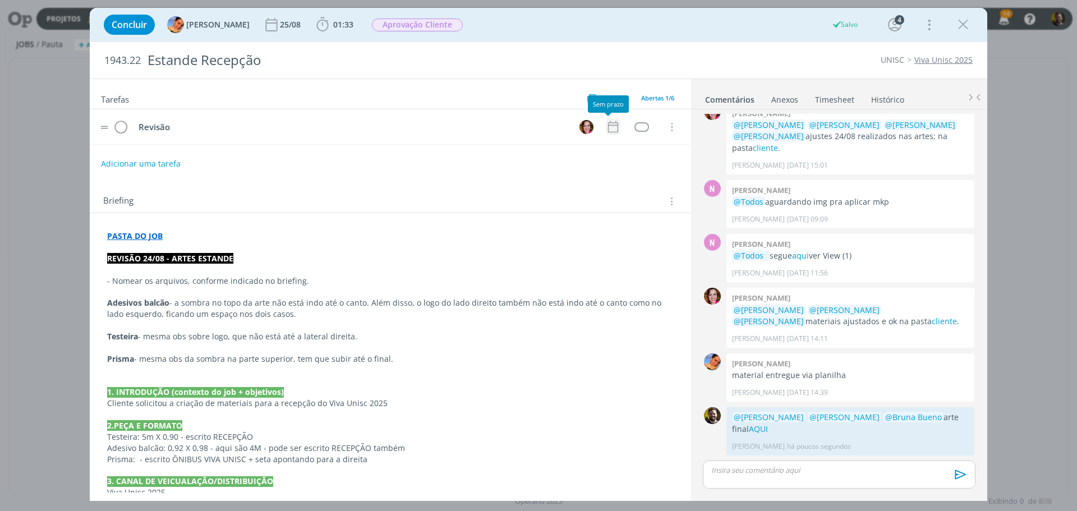
click at [609, 127] on icon "dialog" at bounding box center [613, 127] width 15 height 15
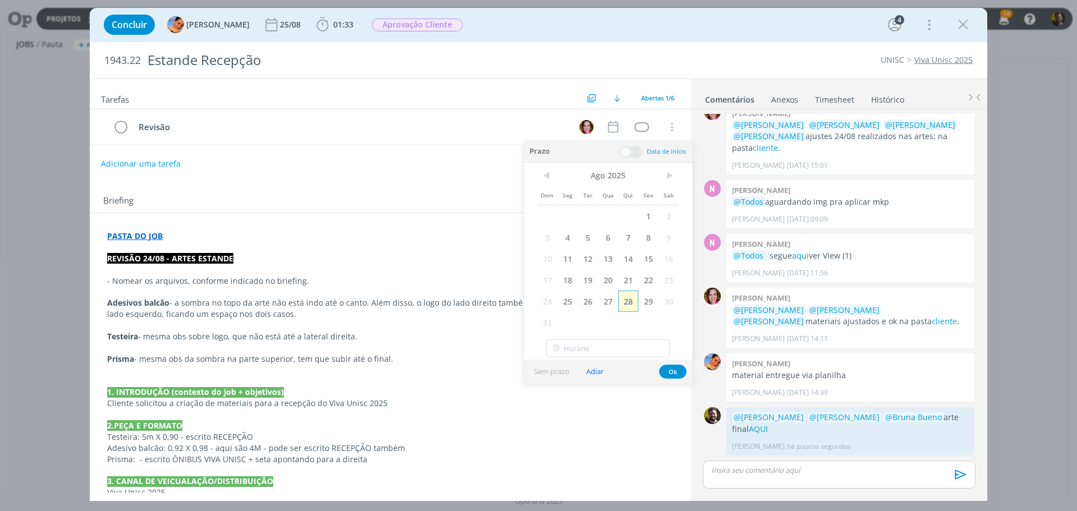
click at [632, 301] on span "28" at bounding box center [628, 301] width 20 height 21
click at [668, 366] on button "Ok" at bounding box center [672, 372] width 27 height 14
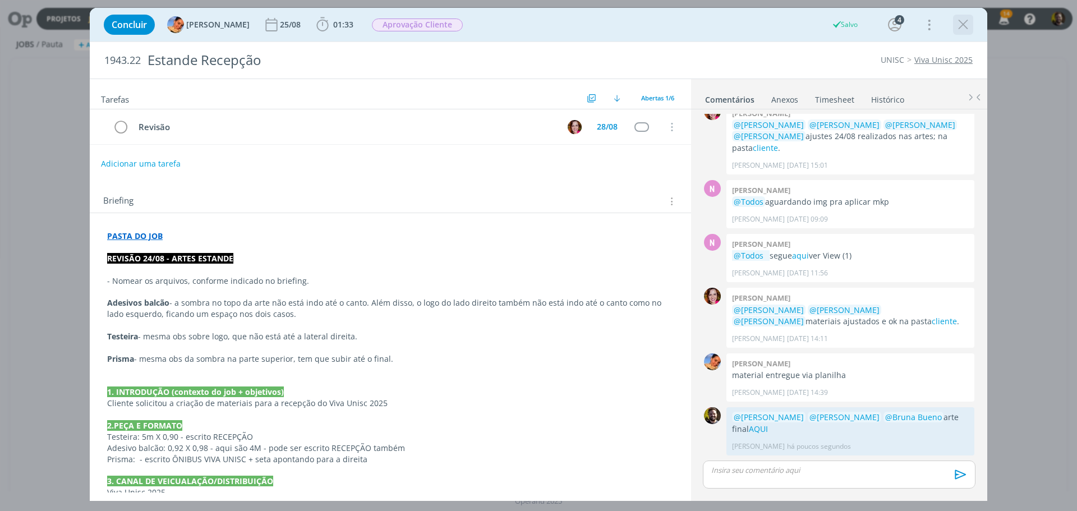
click at [961, 19] on icon "dialog" at bounding box center [963, 24] width 17 height 17
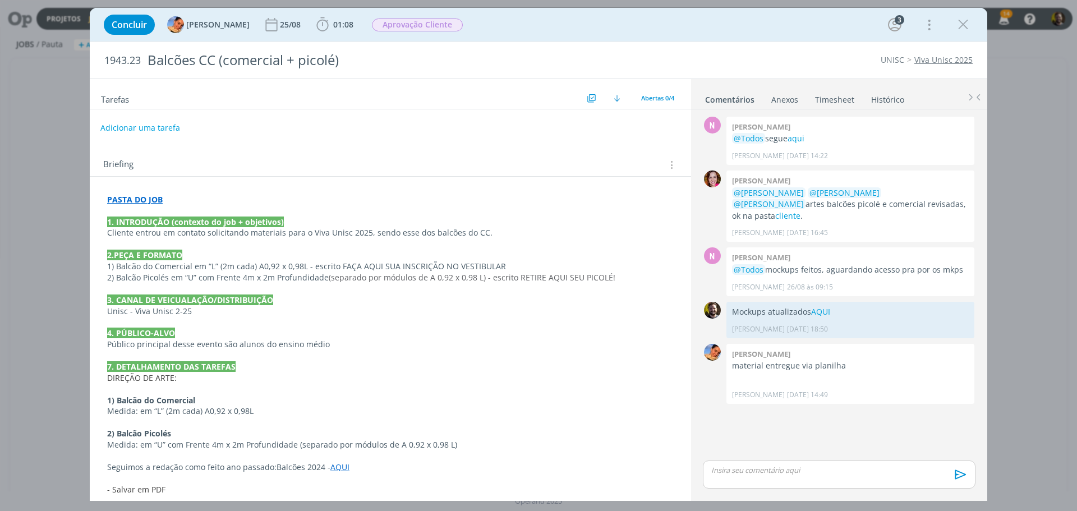
click at [125, 131] on button "Adicionar uma tarefa" at bounding box center [140, 127] width 80 height 19
click at [549, 129] on icon "dialog" at bounding box center [556, 127] width 17 height 17
type input "Finalização"
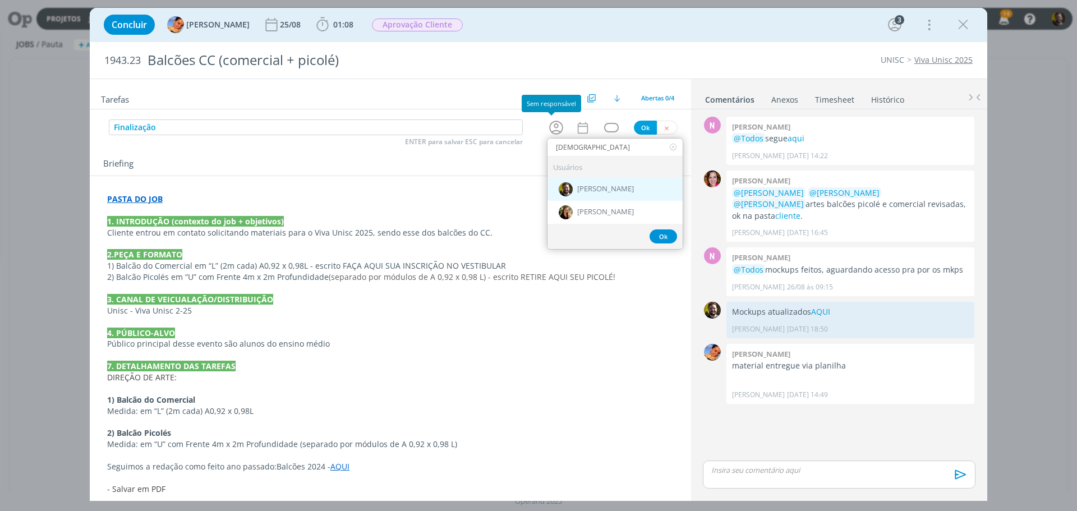
type input "[DEMOGRAPHIC_DATA]"
click at [604, 188] on span "[PERSON_NAME]" at bounding box center [605, 189] width 57 height 9
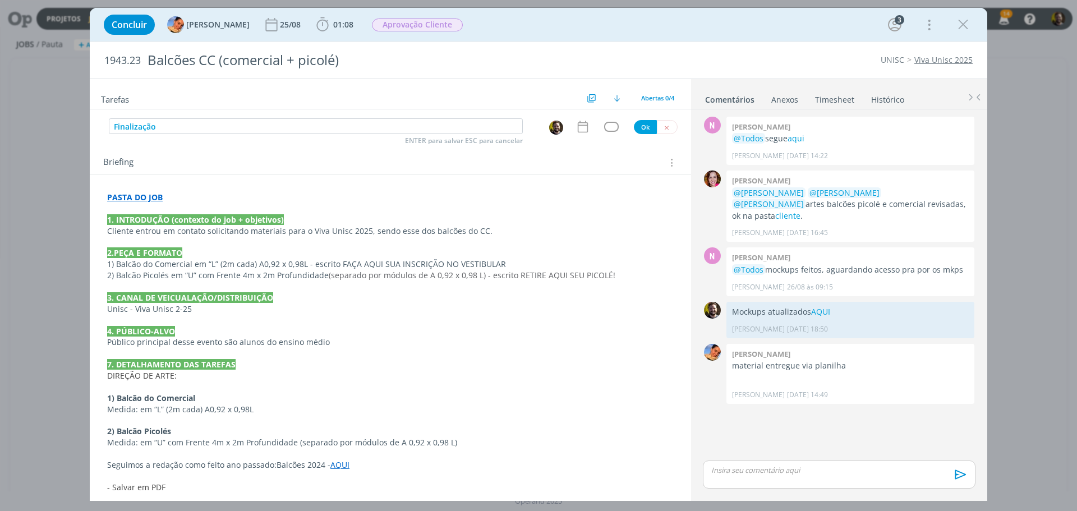
click at [576, 131] on icon "dialog" at bounding box center [583, 127] width 15 height 15
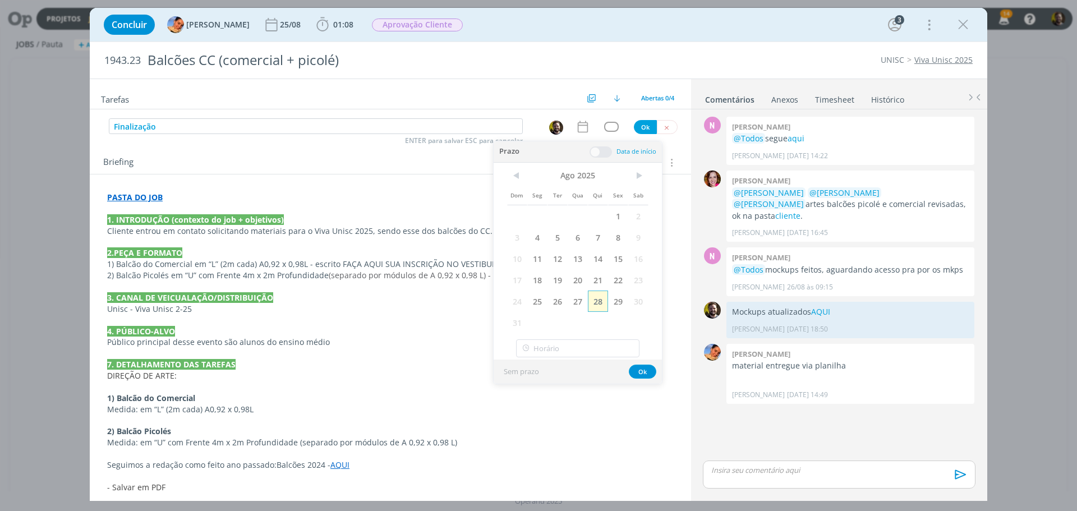
click at [597, 305] on span "28" at bounding box center [598, 301] width 20 height 21
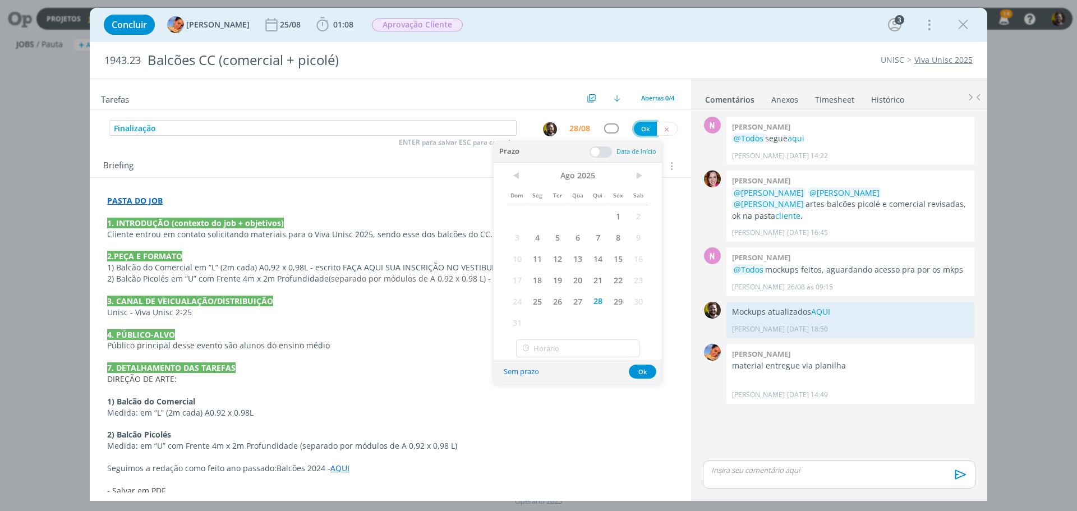
click at [636, 133] on button "Ok" at bounding box center [645, 129] width 23 height 14
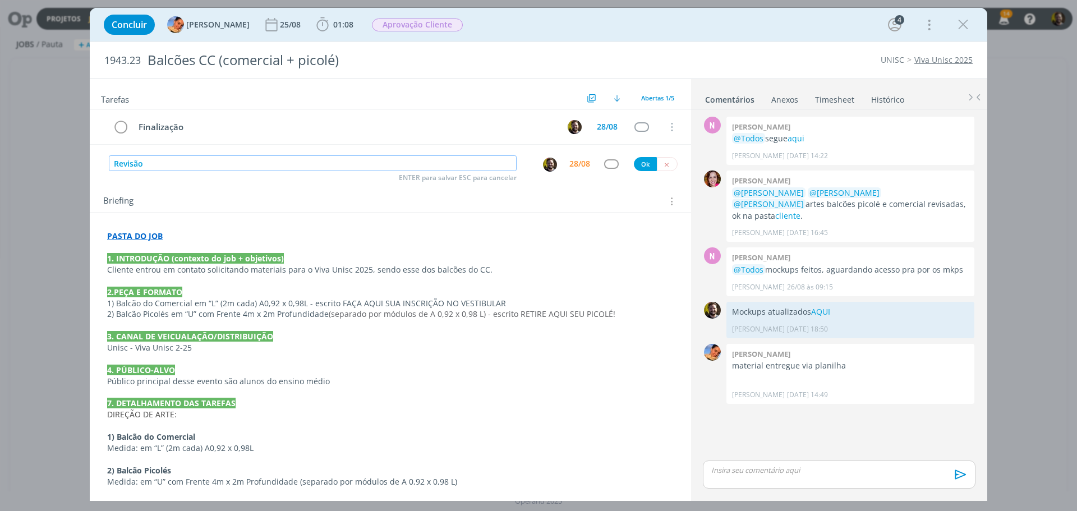
click at [543, 160] on img "dialog" at bounding box center [550, 165] width 14 height 14
type input "Revisão"
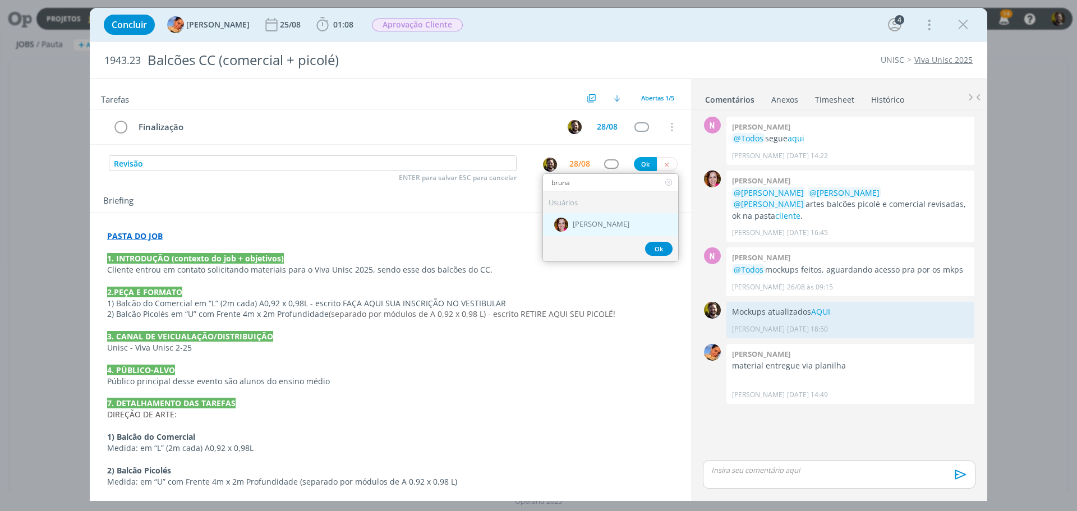
type input "bruna"
click at [608, 225] on span "[PERSON_NAME]" at bounding box center [601, 225] width 57 height 9
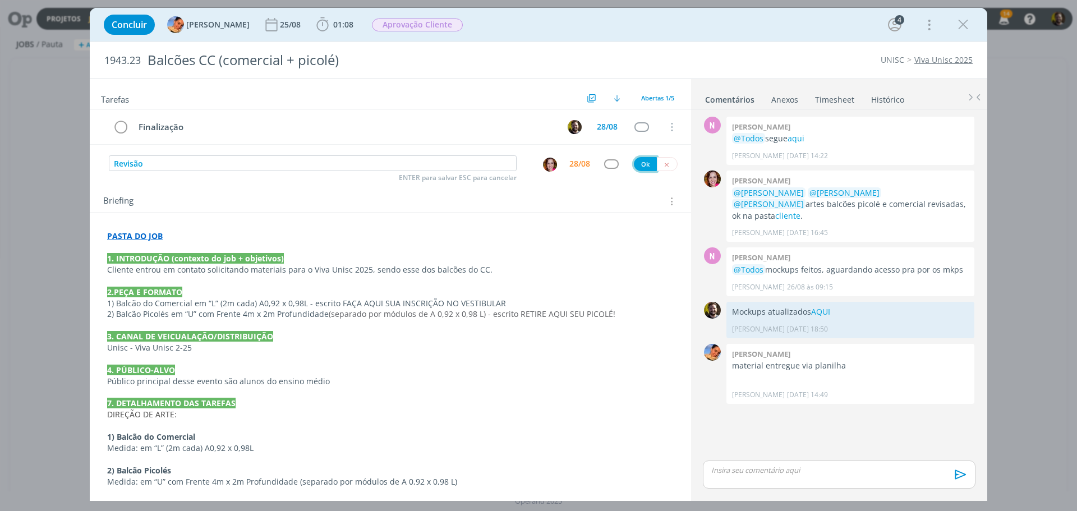
click at [637, 167] on button "Ok" at bounding box center [645, 164] width 23 height 14
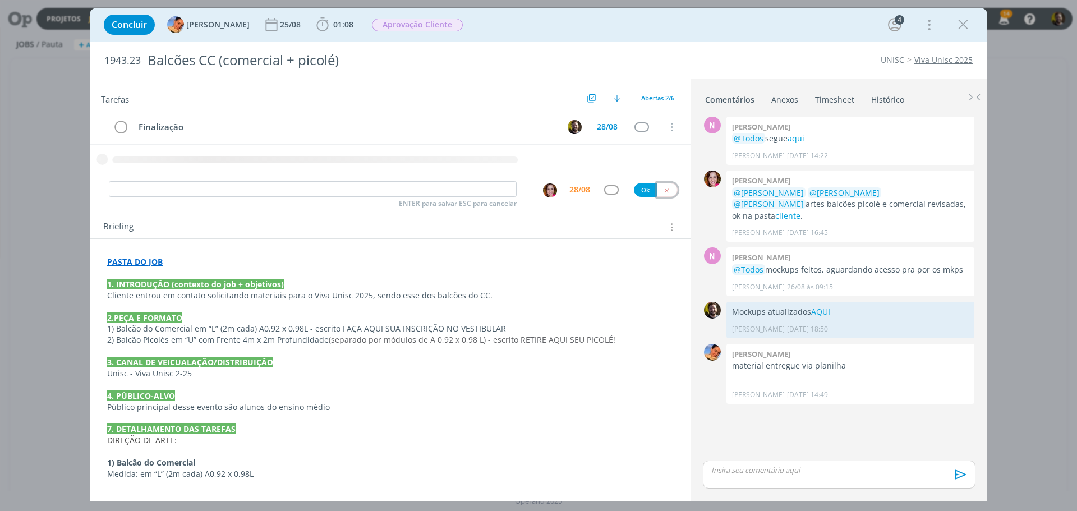
click at [667, 187] on button "dialog" at bounding box center [667, 190] width 21 height 14
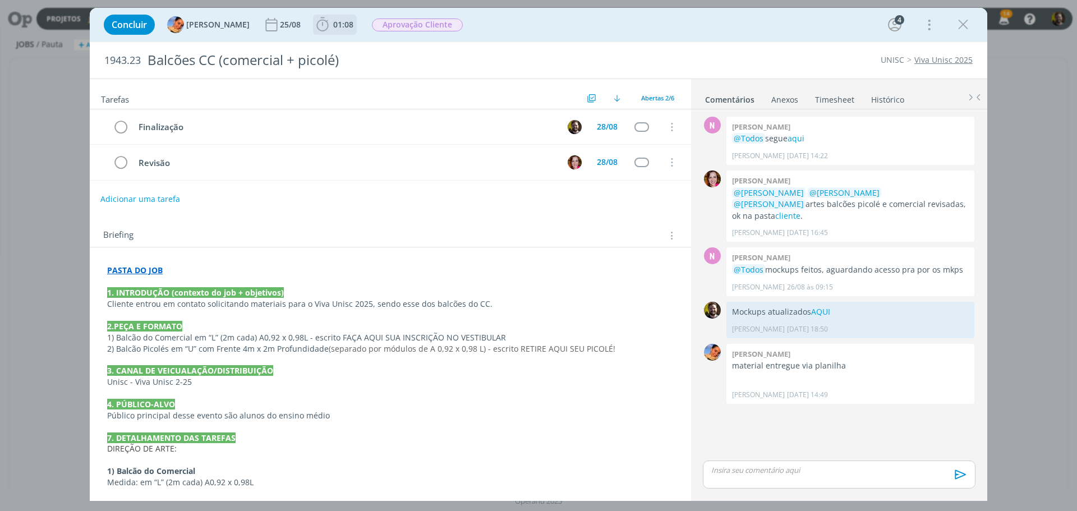
click at [316, 30] on icon "dialog" at bounding box center [322, 24] width 12 height 14
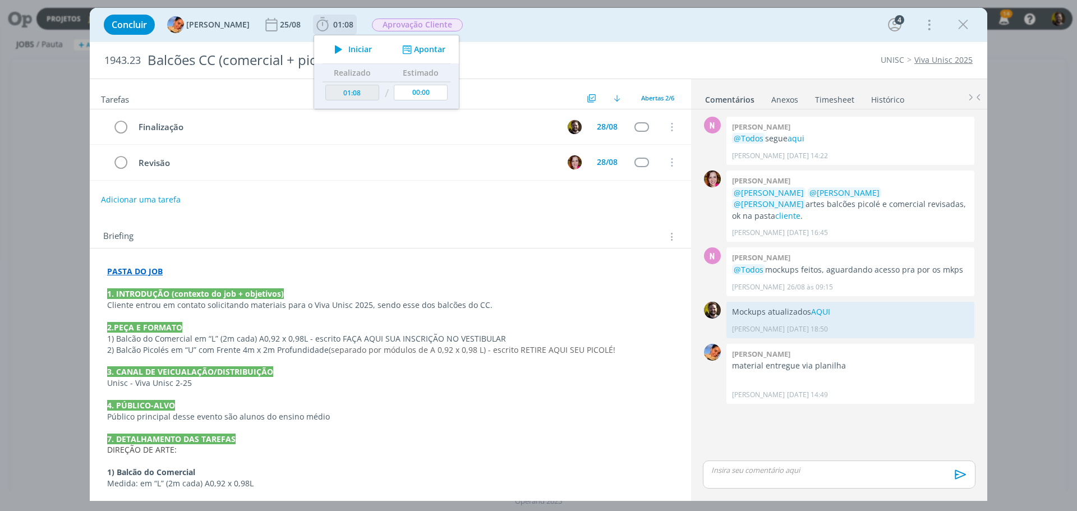
click at [408, 51] on button "Apontar" at bounding box center [423, 50] width 47 height 12
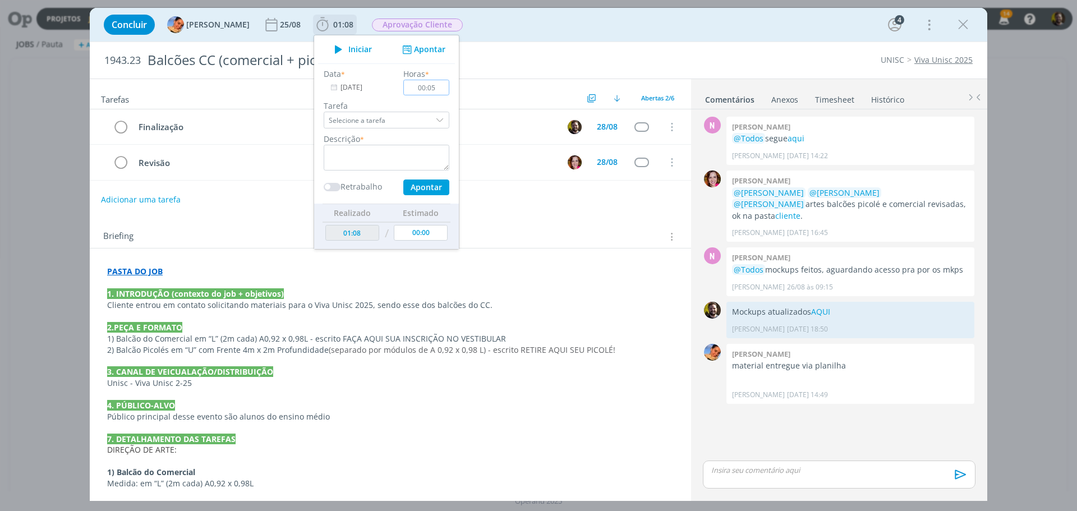
type input "00:05"
click at [433, 121] on div "dialog" at bounding box center [441, 120] width 17 height 17
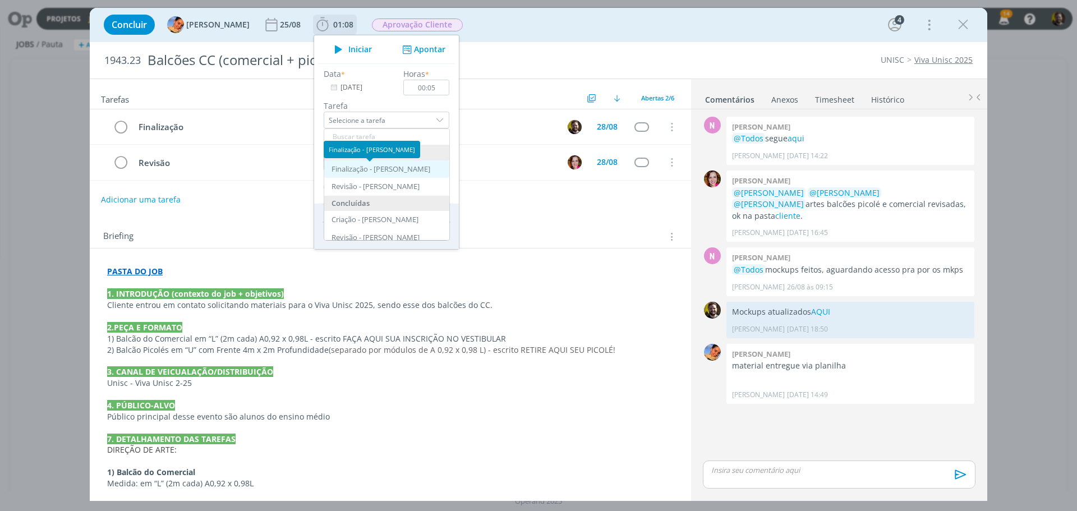
click at [374, 169] on div "Finalização - [PERSON_NAME]" at bounding box center [381, 169] width 99 height 9
type input "Finalização"
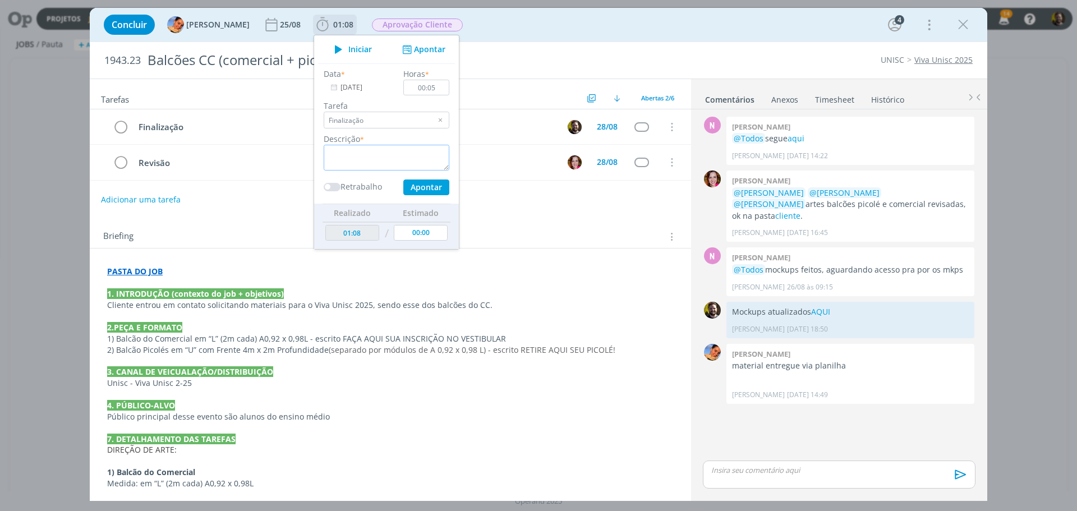
click at [373, 159] on textarea "dialog" at bounding box center [387, 158] width 126 height 26
type textarea "Finalização arquivos"
click at [406, 184] on button "Apontar" at bounding box center [426, 188] width 46 height 16
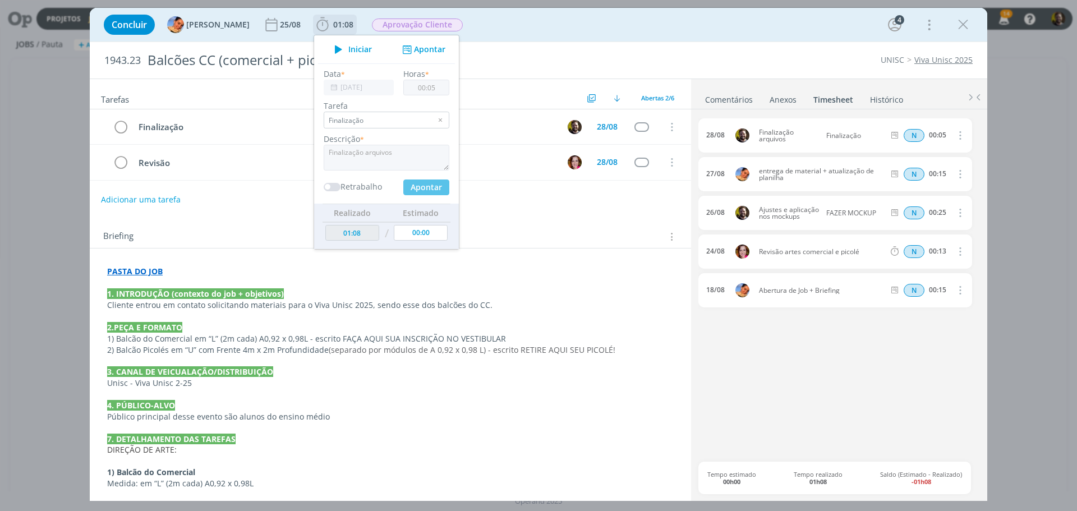
type input "01:13"
type input "00:00"
click at [718, 97] on link "Comentários" at bounding box center [729, 97] width 49 height 16
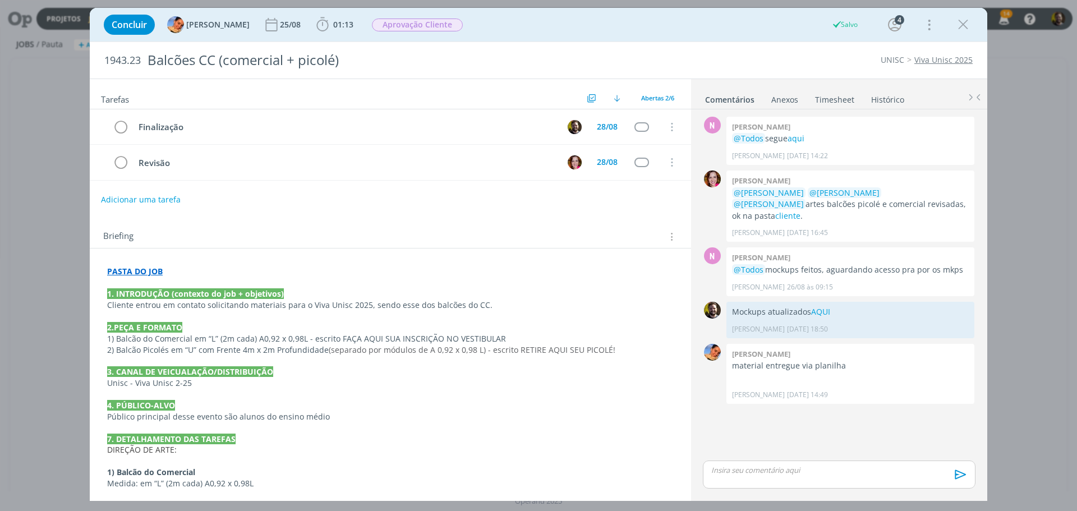
click at [759, 479] on div "dialog" at bounding box center [839, 475] width 273 height 28
click at [881, 468] on span "[PERSON_NAME]" at bounding box center [897, 465] width 70 height 12
click at [760, 481] on icon "dialog" at bounding box center [762, 478] width 9 height 9
paste input "[URL][DOMAIN_NAME]"
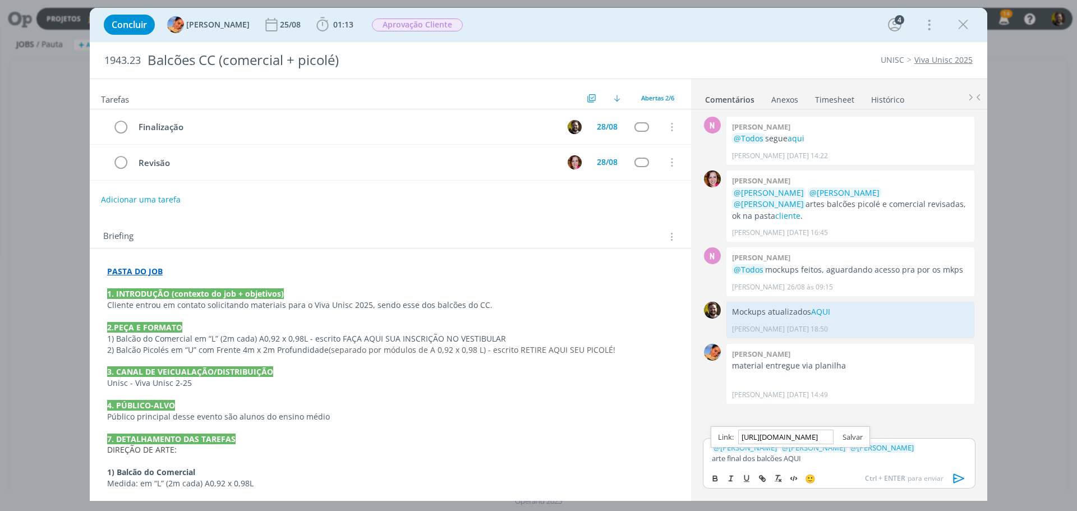
type input "[URL][DOMAIN_NAME]"
click at [857, 438] on link "dialog" at bounding box center [848, 437] width 29 height 10
click at [958, 478] on icon "dialog" at bounding box center [959, 478] width 17 height 17
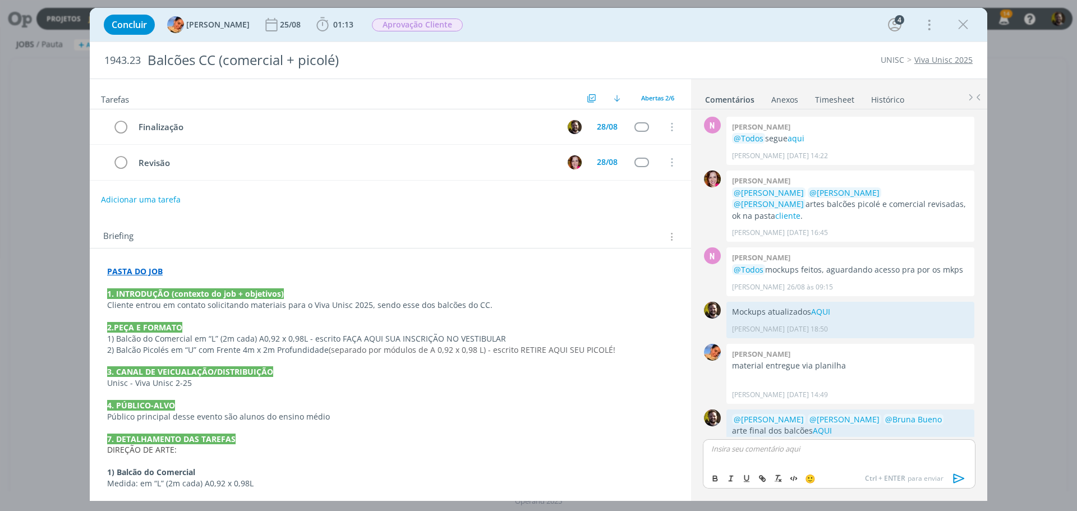
scroll to position [12, 0]
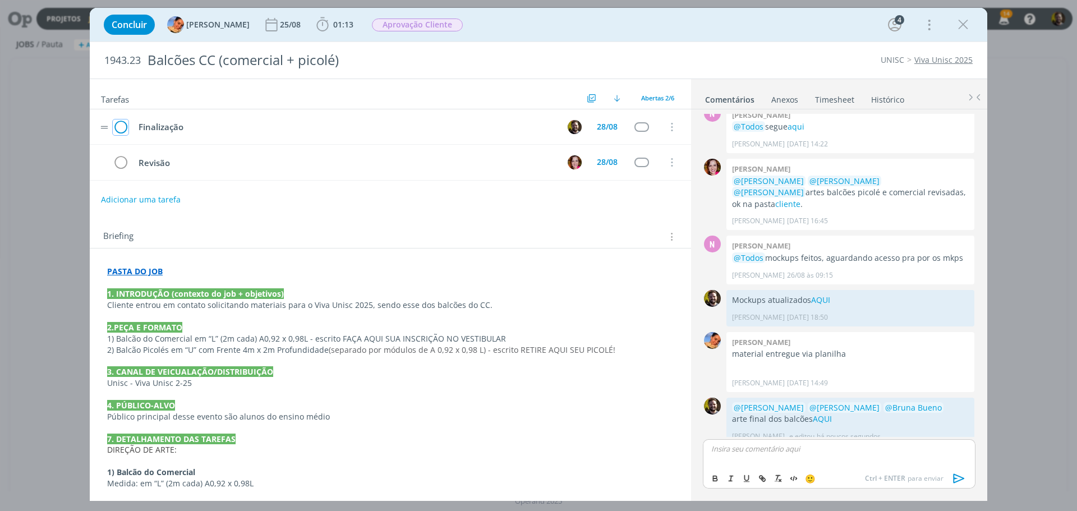
click at [120, 125] on icon "dialog" at bounding box center [121, 127] width 16 height 17
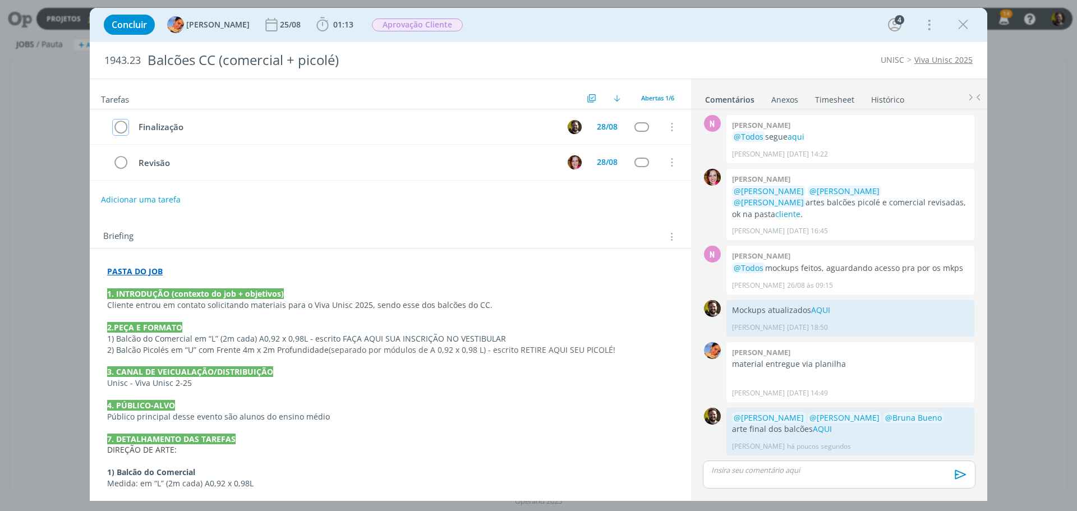
scroll to position [0, 0]
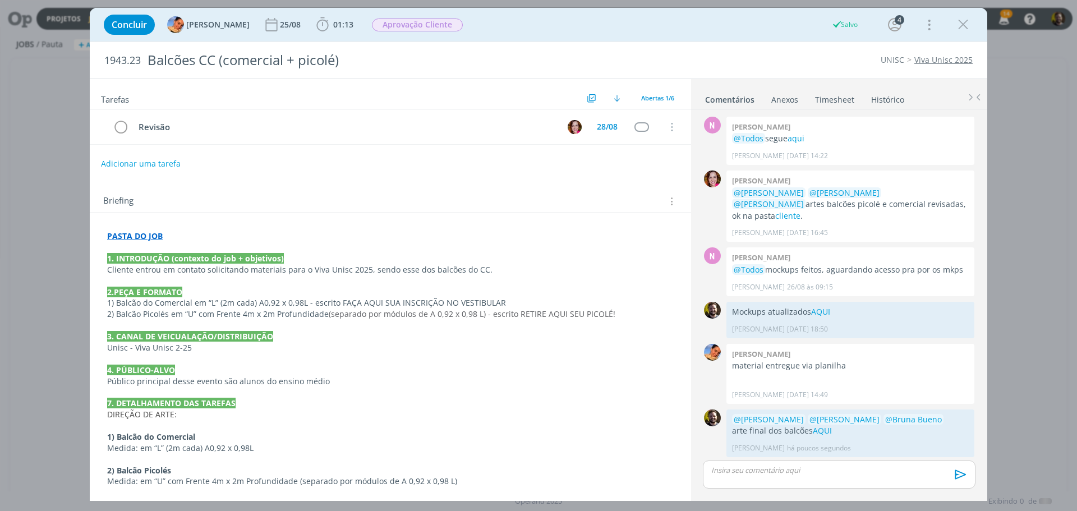
drag, startPoint x: 966, startPoint y: 25, endPoint x: 744, endPoint y: 12, distance: 222.6
click at [966, 25] on icon "dialog" at bounding box center [963, 24] width 17 height 17
